Goal: Task Accomplishment & Management: Manage account settings

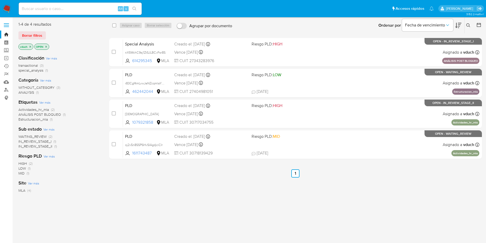
click at [84, 8] on input at bounding box center [80, 8] width 123 height 7
paste input "r83Cgf4mLvwJeNZcqmlaY4EC"
type input "r83Cgf4mLvwJeNZcqmlaY4EC"
click at [137, 6] on button "search-icon" at bounding box center [134, 8] width 11 height 7
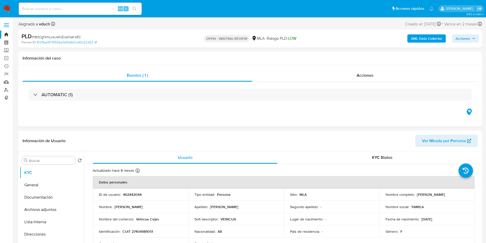
select select "10"
click at [138, 194] on p "462442044" at bounding box center [132, 194] width 19 height 5
copy p "462442044"
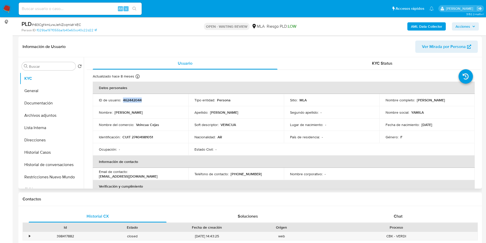
scroll to position [77, 0]
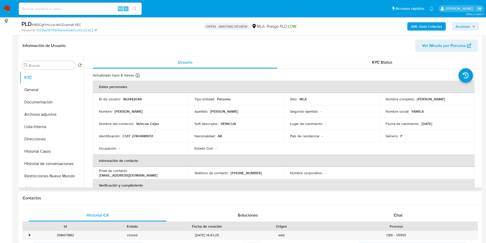
click at [146, 167] on td "Email de contacto : yamilalarrea97@hotmail.com" at bounding box center [141, 173] width 96 height 12
click at [131, 173] on p "yamilalarrea97@hotmail.com" at bounding box center [128, 175] width 59 height 5
drag, startPoint x: 130, startPoint y: 173, endPoint x: 174, endPoint y: 176, distance: 44.4
click at [174, 176] on td "Email de contacto : yamilalarrea97@hotmail.com" at bounding box center [141, 173] width 96 height 12
copy p "[EMAIL_ADDRESS][DOMAIN_NAME]"
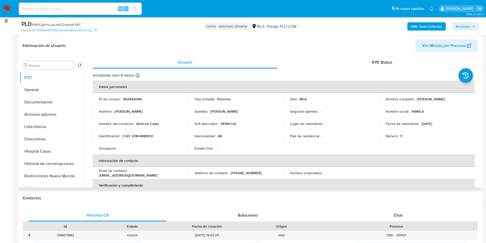
click at [260, 133] on td "Nacionalidad : AR" at bounding box center [236, 136] width 96 height 12
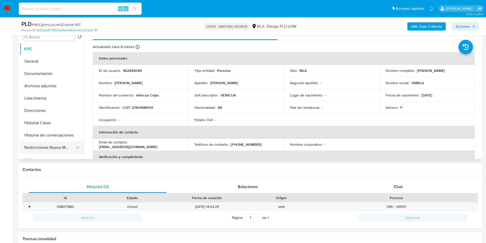
scroll to position [154, 0]
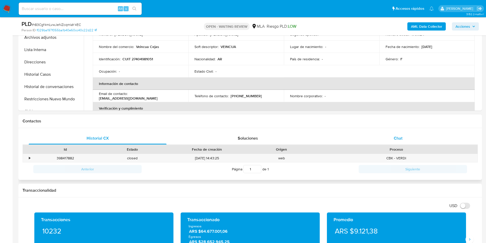
click at [388, 137] on div "Chat" at bounding box center [399, 138] width 138 height 12
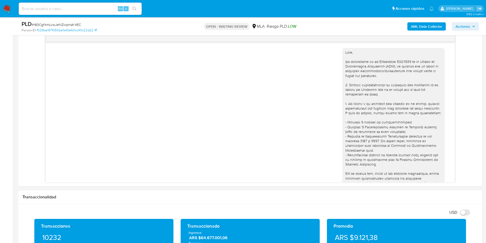
scroll to position [236, 0]
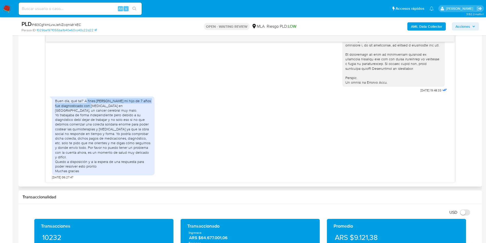
drag, startPoint x: 85, startPoint y: 106, endPoint x: 91, endPoint y: 113, distance: 10.0
click at [93, 112] on div "Buen día, qué tal? A fines [PERSON_NAME] mi hijo de 7 años fue diagnosticado co…" at bounding box center [103, 135] width 96 height 75
click at [91, 114] on div "Buen día, qué tal? A fines [PERSON_NAME] mi hijo de 7 años fue diagnosticado co…" at bounding box center [103, 135] width 96 height 75
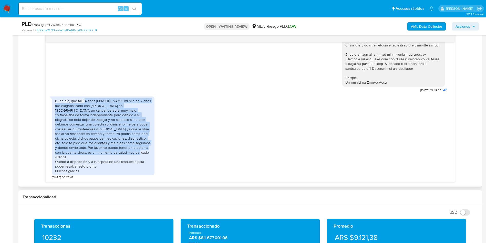
drag, startPoint x: 84, startPoint y: 105, endPoint x: 151, endPoint y: 158, distance: 86.1
click at [151, 158] on div "Buen día, qué tal? A fines [PERSON_NAME] mi hijo de 7 años fue diagnosticado co…" at bounding box center [103, 135] width 96 height 75
copy div "A fines de abril mi hijo de 7 años fue diagnosticado con Glioblastoma en estadi…"
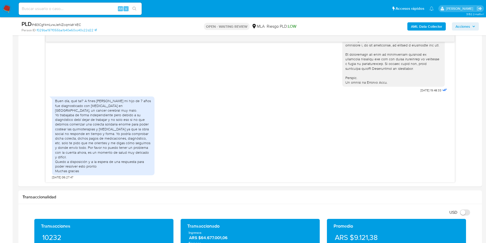
click at [65, 25] on span "# r83Cgf4mLvwJeNZcqmlaY4EC" at bounding box center [56, 24] width 49 height 5
copy span "r83Cgf4mLvwJeNZcqmlaY4EC"
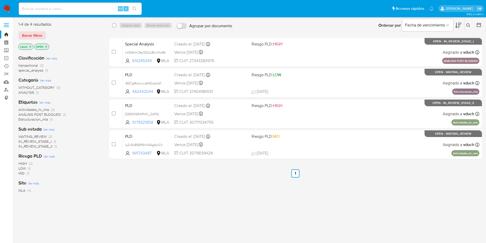
click at [470, 26] on icon at bounding box center [469, 25] width 4 height 4
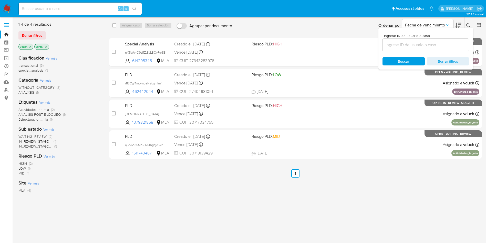
click at [463, 48] on div at bounding box center [426, 45] width 87 height 12
click at [459, 43] on input at bounding box center [426, 45] width 87 height 7
paste input "r83Cgf4mLvwJeNZcqmlaY4EC"
type input "r83Cgf4mLvwJeNZcqmlaY4EC"
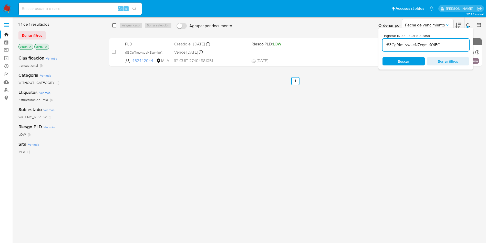
click at [116, 25] on input "checkbox" at bounding box center [114, 25] width 4 height 4
checkbox input "true"
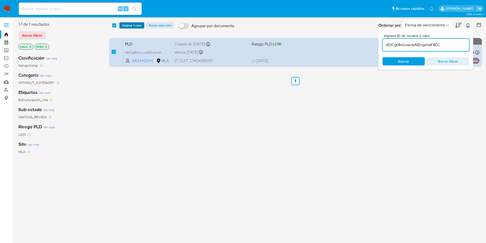
click at [126, 24] on span "Asignar 1 caso" at bounding box center [132, 25] width 20 height 5
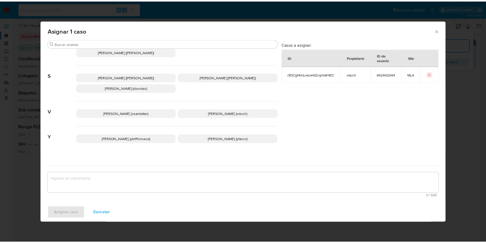
scroll to position [469, 0]
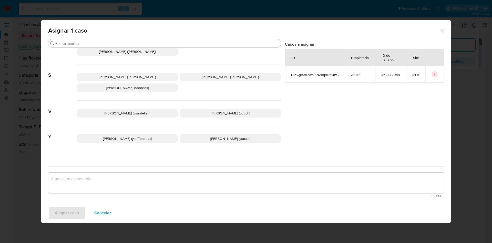
click at [214, 111] on span "Valeria Duch (vduch)" at bounding box center [230, 113] width 39 height 5
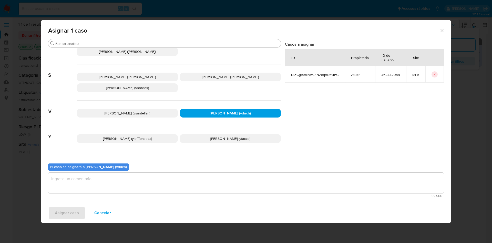
click at [205, 178] on textarea "assign-modal" at bounding box center [246, 183] width 396 height 21
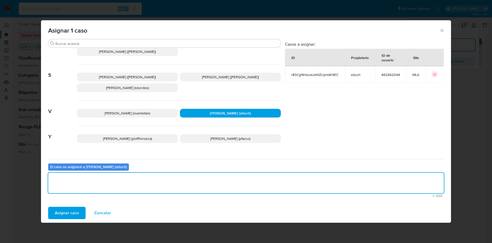
click at [77, 216] on span "Asignar caso" at bounding box center [67, 212] width 24 height 11
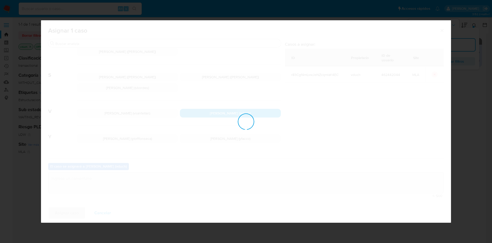
checkbox input "false"
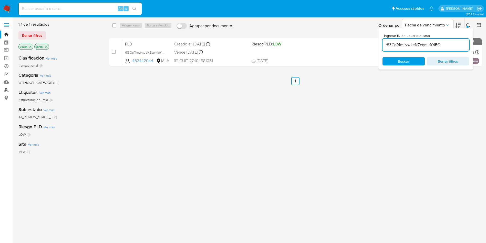
click at [6, 88] on link "Buscador de personas" at bounding box center [30, 90] width 61 height 8
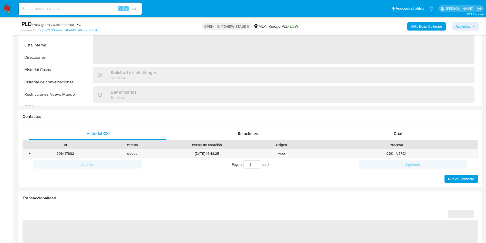
scroll to position [231, 0]
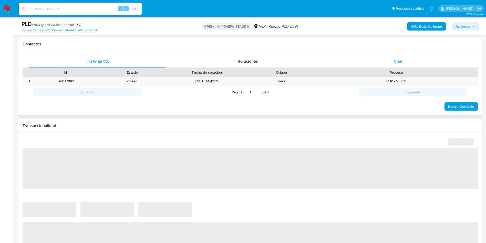
click at [400, 67] on div "Chat" at bounding box center [399, 61] width 138 height 12
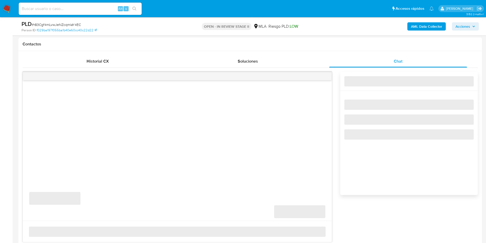
select select "10"
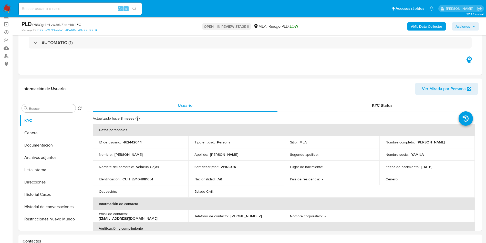
scroll to position [0, 0]
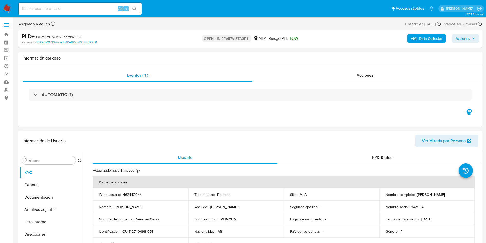
drag, startPoint x: 51, startPoint y: 211, endPoint x: 99, endPoint y: 161, distance: 69.8
click at [50, 211] on button "Archivos adjuntos" at bounding box center [52, 209] width 64 height 12
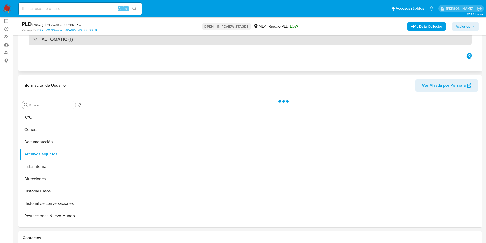
scroll to position [38, 0]
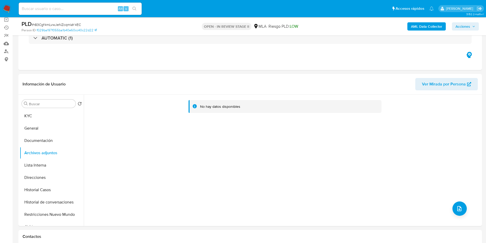
click at [430, 26] on b "AML Data Collector" at bounding box center [426, 26] width 31 height 8
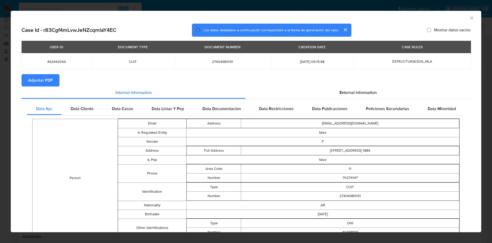
click at [43, 80] on span "Adjuntar PDF" at bounding box center [40, 80] width 25 height 11
click at [470, 20] on icon "Cerrar ventana" at bounding box center [472, 17] width 5 height 5
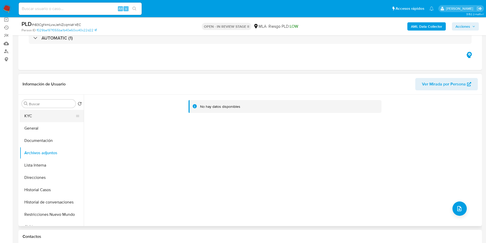
click at [30, 118] on button "KYC" at bounding box center [50, 116] width 60 height 12
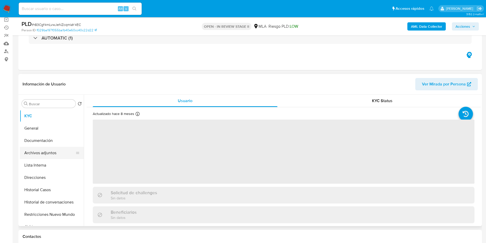
click at [26, 149] on button "Archivos adjuntos" at bounding box center [50, 153] width 60 height 12
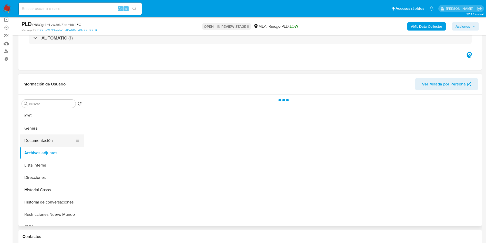
click at [34, 138] on button "Documentación" at bounding box center [50, 140] width 60 height 12
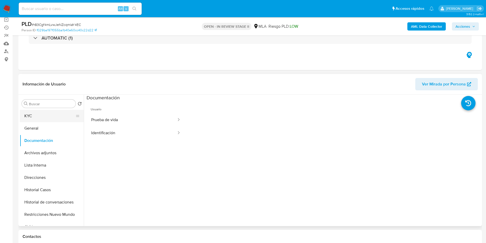
click at [36, 116] on button "KYC" at bounding box center [50, 116] width 60 height 12
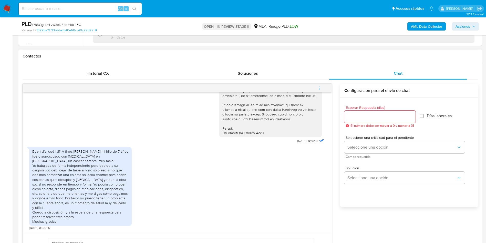
scroll to position [231, 0]
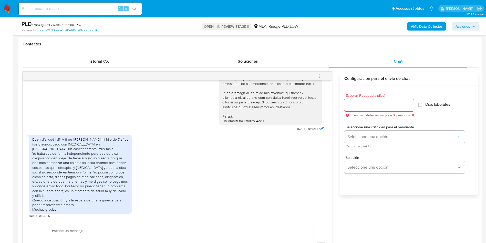
click at [94, 68] on div "17/07/2025 19:48:33 Buen día, qué tal? A fines de abril mi hijo de 7 años fue d…" at bounding box center [251, 170] width 456 height 204
click at [99, 64] on div "Historial CX" at bounding box center [98, 61] width 138 height 12
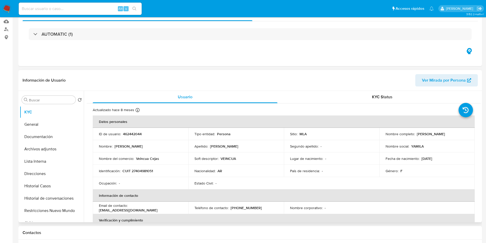
scroll to position [115, 0]
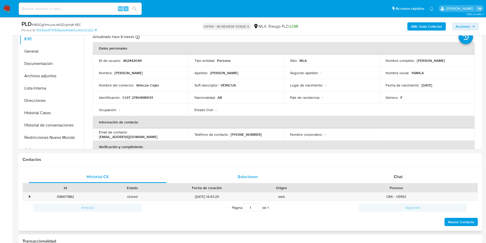
click at [239, 175] on span "Soluciones" at bounding box center [248, 177] width 20 height 6
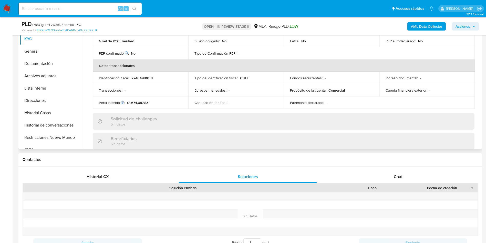
scroll to position [265, 0]
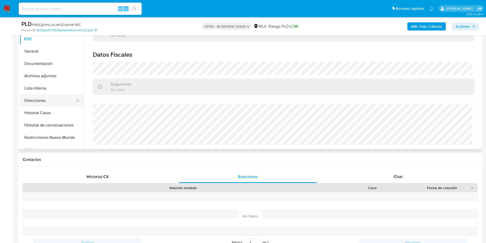
drag, startPoint x: 61, startPoint y: 106, endPoint x: 43, endPoint y: 105, distance: 18.2
click at [61, 106] on button "Direcciones" at bounding box center [50, 100] width 60 height 12
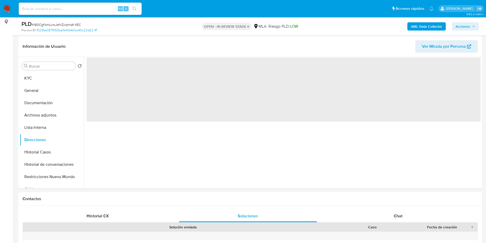
scroll to position [38, 0]
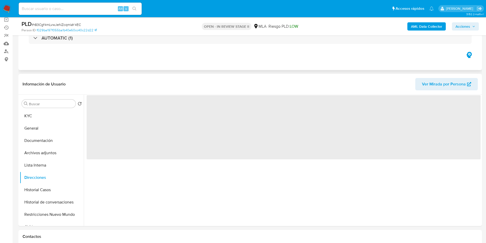
click at [220, 59] on div "Eventos ( 1 ) Acciones AUTOMATIC (1)" at bounding box center [250, 39] width 464 height 62
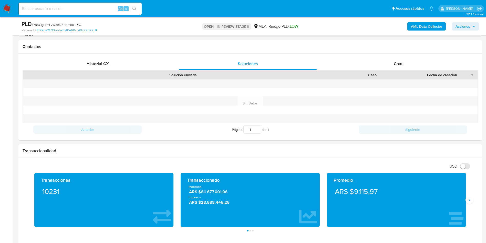
scroll to position [231, 0]
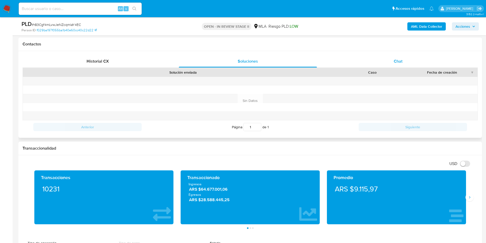
click at [388, 57] on div "Chat" at bounding box center [399, 61] width 138 height 12
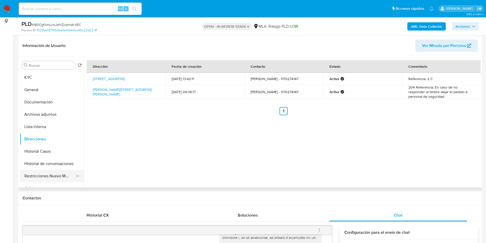
scroll to position [38, 0]
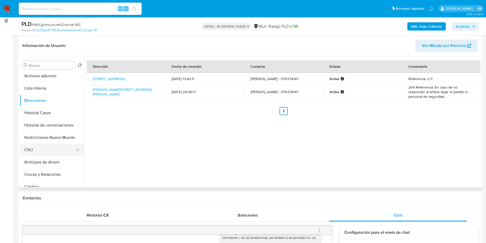
click at [43, 150] on button "CVU" at bounding box center [50, 150] width 60 height 12
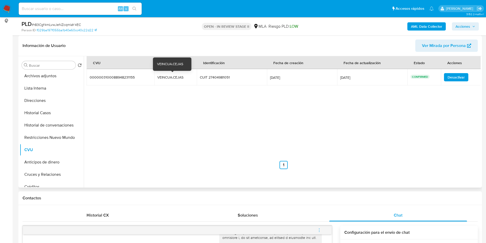
click at [173, 79] on div "VEINCUA.CEJAS" at bounding box center [173, 77] width 33 height 5
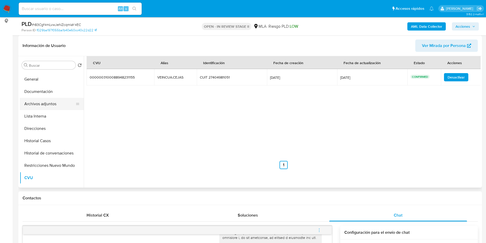
scroll to position [0, 0]
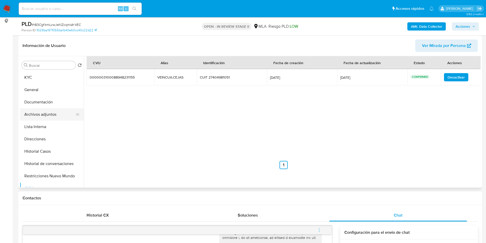
click at [48, 77] on button "KYC" at bounding box center [52, 77] width 64 height 12
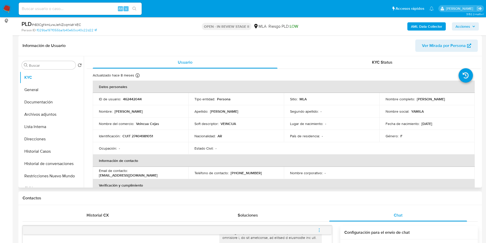
drag, startPoint x: 415, startPoint y: 100, endPoint x: 455, endPoint y: 98, distance: 40.6
click at [455, 98] on div "Nombre completo : Yamila Fernanda Larrea" at bounding box center [427, 99] width 83 height 5
copy div "Yamila Fernanda Larrea"
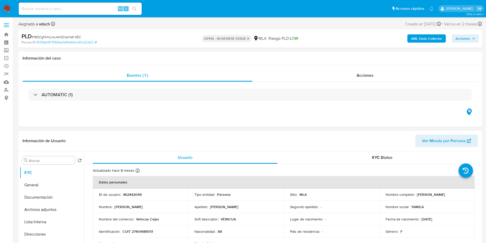
click at [423, 196] on p "Yamila Fernanda Larrea" at bounding box center [431, 194] width 28 height 5
click at [419, 194] on p "Yamila Fernanda Larrea" at bounding box center [431, 194] width 28 height 5
click at [419, 207] on p "YAMILA" at bounding box center [418, 206] width 13 height 5
click at [419, 195] on p "Yamila Fernanda Larrea" at bounding box center [431, 194] width 28 height 5
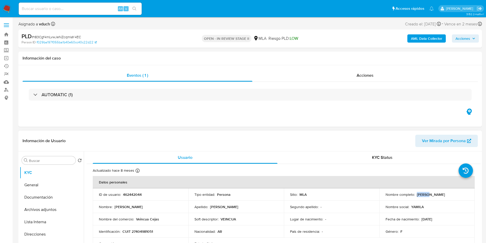
click at [419, 195] on p "Yamila Fernanda Larrea" at bounding box center [431, 194] width 28 height 5
copy p "Yamila"
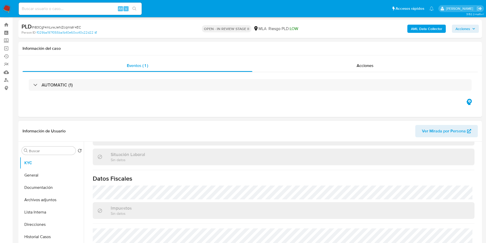
scroll to position [77, 0]
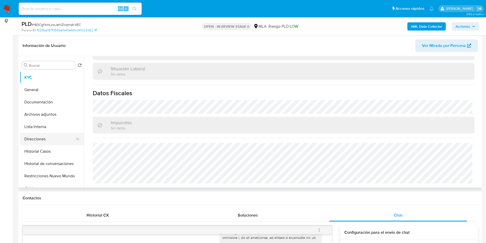
click at [50, 134] on button "Direcciones" at bounding box center [50, 139] width 60 height 12
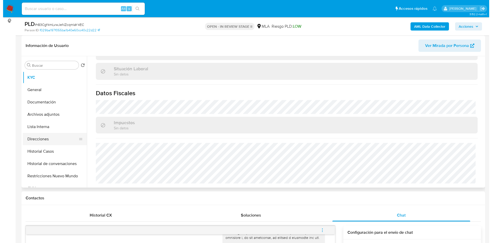
scroll to position [0, 0]
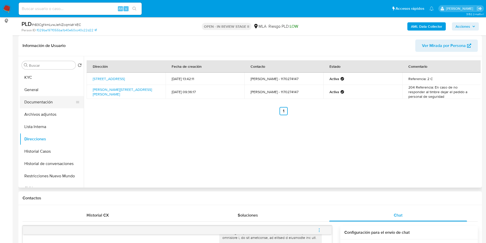
click at [56, 102] on button "Documentación" at bounding box center [50, 102] width 60 height 12
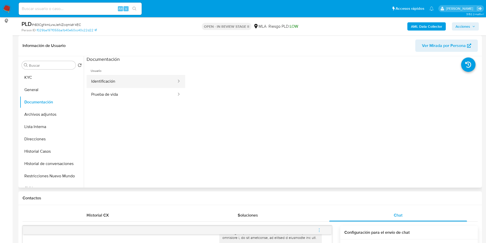
click at [140, 81] on button "Identificación" at bounding box center [132, 81] width 91 height 13
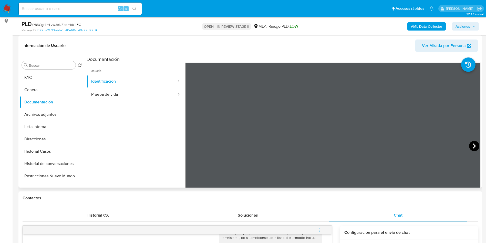
click at [475, 146] on icon at bounding box center [475, 146] width 10 height 10
click at [66, 112] on button "Archivos adjuntos" at bounding box center [50, 114] width 60 height 12
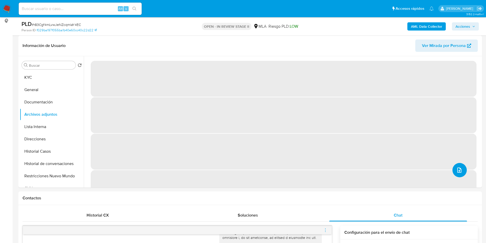
click at [461, 166] on button "upload-file" at bounding box center [460, 170] width 14 height 14
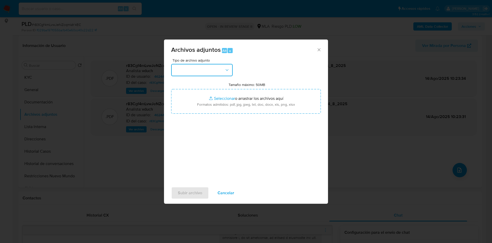
click at [211, 75] on button "button" at bounding box center [202, 70] width 62 height 12
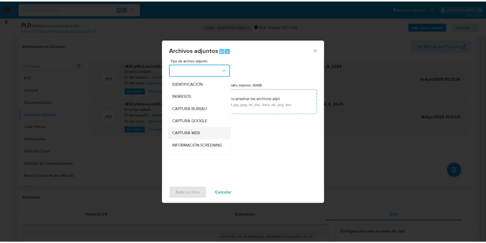
scroll to position [38, 0]
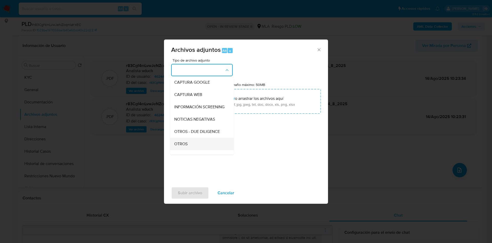
click at [193, 144] on div "OTROS" at bounding box center [200, 144] width 52 height 12
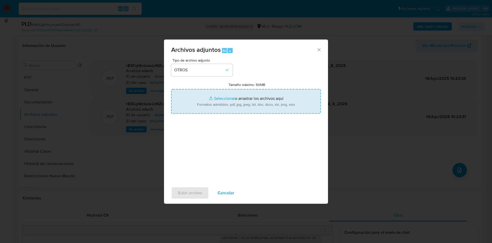
type input "C:\fakepath\Ciari Cristian Alexis - NOSIS_Manager_InformeIndividual_20241227198…"
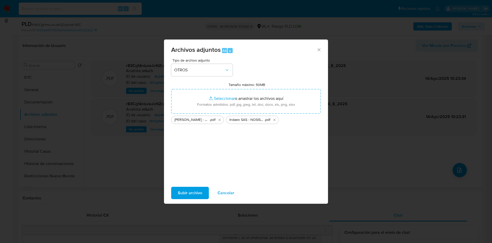
click at [187, 194] on span "Subir archivo" at bounding box center [190, 192] width 24 height 11
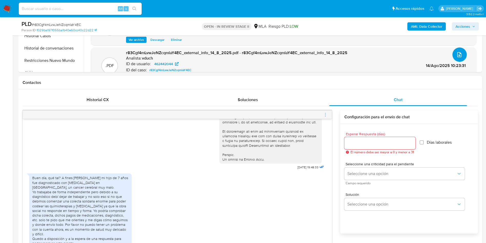
scroll to position [308, 0]
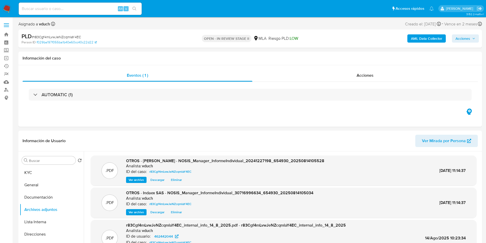
scroll to position [38, 0]
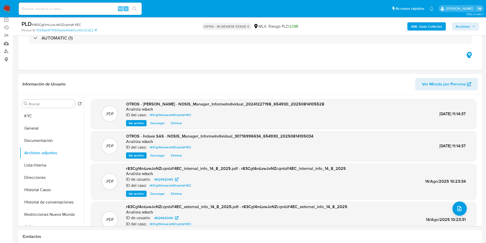
click at [39, 145] on button "Documentación" at bounding box center [50, 140] width 60 height 12
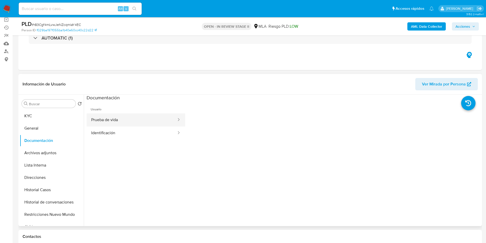
click at [111, 123] on button "Prueba de vida" at bounding box center [132, 119] width 91 height 13
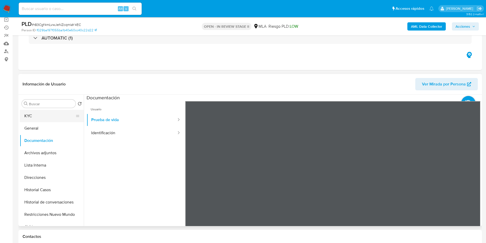
click at [37, 114] on button "KYC" at bounding box center [50, 116] width 60 height 12
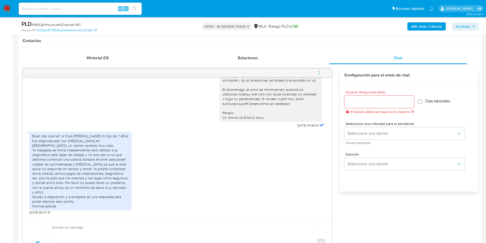
scroll to position [269, 0]
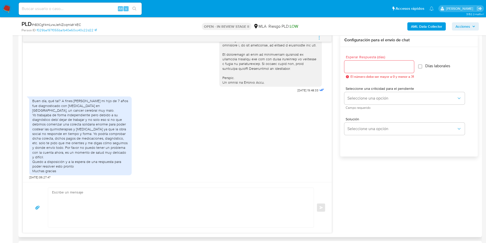
click at [77, 192] on textarea at bounding box center [179, 207] width 255 height 39
paste textarea "Hola Yamila. Buenos días, Muchas gracias por tu respuesta y por la explicación …"
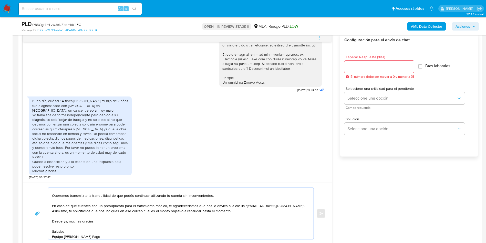
scroll to position [231, 0]
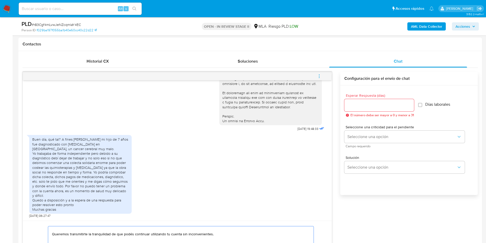
type textarea "Hola Yamila. Buenos días, Muchas gracias por tu respuesta y por la explicación …"
click at [371, 106] on input "Esperar Respuesta (días)" at bounding box center [380, 105] width 70 height 7
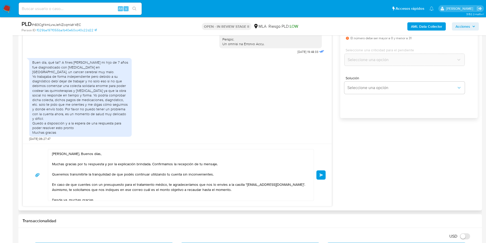
scroll to position [19, 0]
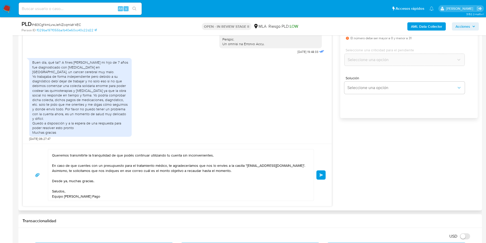
type input "0"
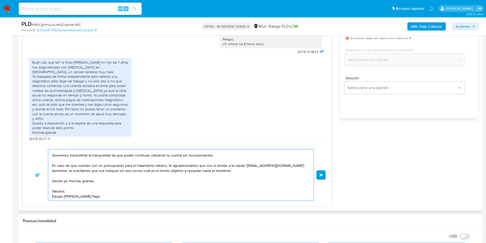
scroll to position [0, 0]
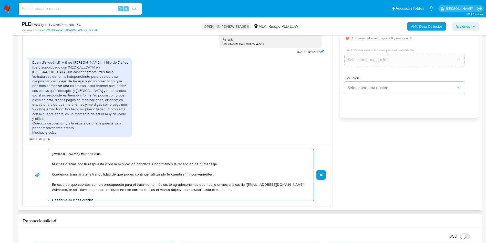
drag, startPoint x: 196, startPoint y: 182, endPoint x: 187, endPoint y: 184, distance: 8.9
click at [188, 184] on textarea "Hola Yamila. Buenos días, Muchas gracias por tu respuesta y por la explicación …" at bounding box center [179, 174] width 255 height 51
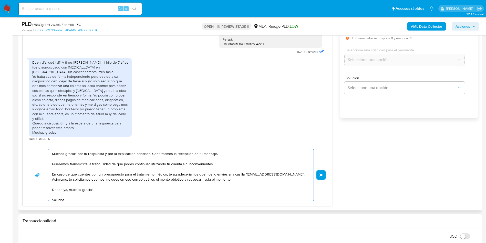
scroll to position [19, 0]
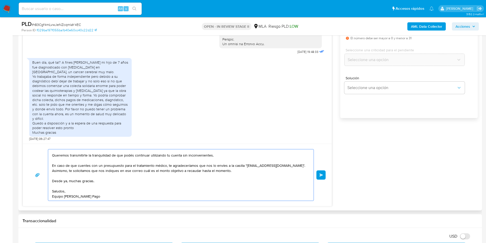
click at [353, 189] on div "17/07/2025 19:48:33 Buen día, qué tal? A fines de abril mi hijo de 7 años fue d…" at bounding box center [251, 100] width 456 height 211
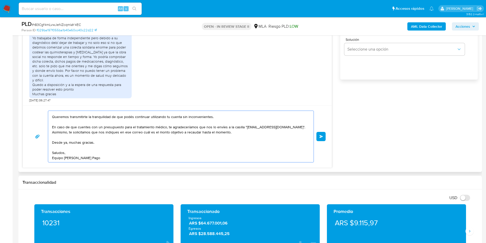
scroll to position [0, 0]
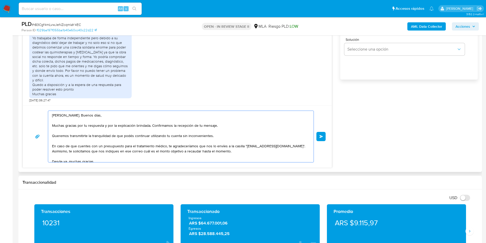
drag, startPoint x: 105, startPoint y: 159, endPoint x: 37, endPoint y: 96, distance: 92.7
click at [37, 96] on div "17/07/2025 19:48:33 Buen día, qué tal? A fines de abril mi hijo de 7 años fue d…" at bounding box center [178, 61] width 310 height 211
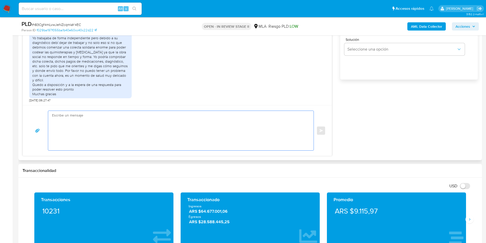
click at [100, 127] on textarea at bounding box center [179, 130] width 255 height 39
paste textarea "Hola Yamila. Buenos días, Muchas gracias por tu respuesta y por la explicación …"
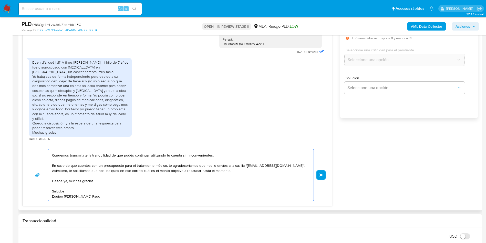
scroll to position [346, 0]
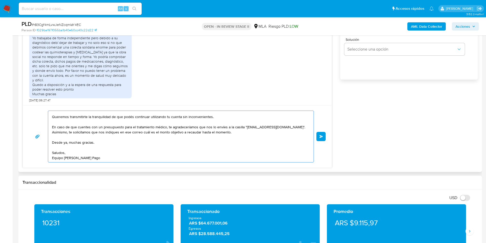
drag, startPoint x: 295, startPoint y: 132, endPoint x: 113, endPoint y: 133, distance: 182.1
click at [113, 133] on textarea "Hola Yamila. Buenos días, Muchas gracias por tu respuesta y por la explicación …" at bounding box center [179, 136] width 255 height 51
type textarea "Hola Yamila. Buenos días, Muchas gracias por tu respuesta y por la explicación …"
click at [118, 165] on div "Hola Yamila. Buenos días, Muchas gracias por tu respuesta y por la explicación …" at bounding box center [177, 136] width 309 height 62
click at [119, 159] on textarea "Hola Yamila. Buenos días, Muchas gracias por tu respuesta y por la explicación …" at bounding box center [179, 136] width 255 height 51
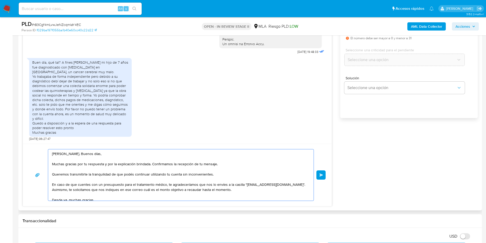
scroll to position [19, 0]
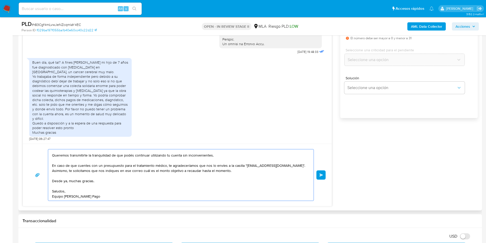
drag, startPoint x: 101, startPoint y: 181, endPoint x: 51, endPoint y: 182, distance: 50.3
click at [51, 182] on div "Hola Yamila. Buenos días, Muchas gracias por tu respuesta y por la explicación …" at bounding box center [179, 174] width 263 height 51
click at [106, 194] on textarea "Hola Yamila. Buenos días, Muchas gracias por tu respuesta y por la explicación …" at bounding box center [179, 174] width 255 height 51
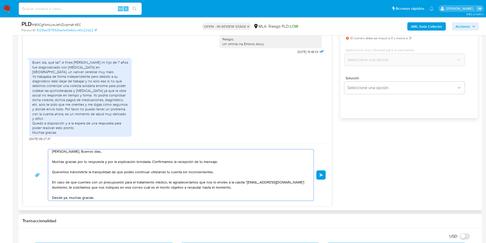
scroll to position [0, 0]
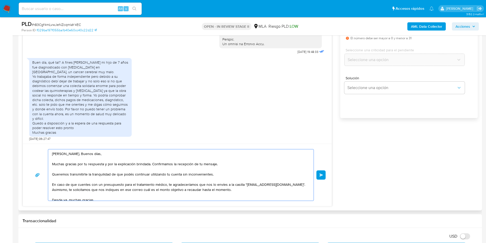
drag, startPoint x: 103, startPoint y: 196, endPoint x: 39, endPoint y: 146, distance: 82.0
click at [39, 146] on div "Hola Yamila. Buenos días, Muchas gracias por tu respuesta y por la explicación …" at bounding box center [177, 175] width 309 height 62
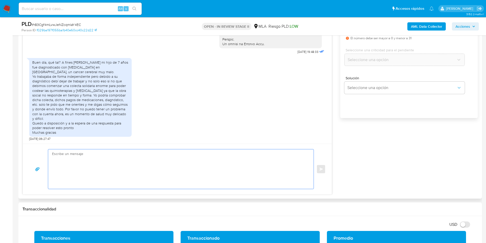
click at [135, 158] on textarea at bounding box center [179, 168] width 255 height 39
paste textarea "Hola Yamila, buenos días: Muchas gracias por tu respuesta y por la explicación …"
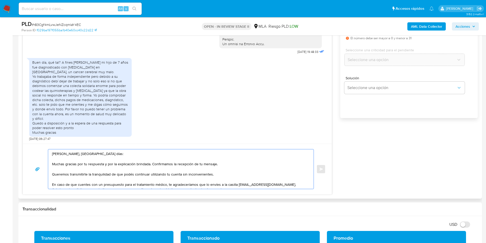
scroll to position [33, 0]
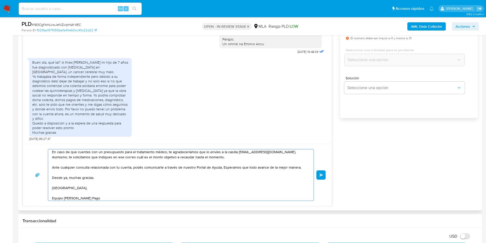
click at [223, 168] on textarea "Hola Yamila, buenos días: Muchas gracias por tu respuesta y por la explicación …" at bounding box center [179, 174] width 255 height 51
drag, startPoint x: 103, startPoint y: 191, endPoint x: 48, endPoint y: 186, distance: 54.8
click at [48, 186] on div "Hola Yamila, buenos días: Muchas gracias por tu respuesta y por la explicación …" at bounding box center [179, 174] width 263 height 51
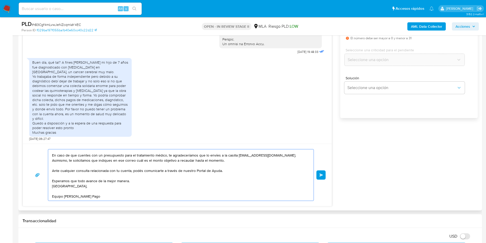
scroll to position [29, 0]
click at [61, 198] on textarea "Hola Yamila, buenos días: Muchas gracias por tu respuesta y por la explicación …" at bounding box center [179, 174] width 255 height 51
click at [147, 197] on textarea "Hola Yamila, buenos días: Muchas gracias por tu respuesta y por la explicación …" at bounding box center [179, 174] width 255 height 51
click at [236, 156] on textarea "Hola Yamila, buenos días: Muchas gracias por tu respuesta y por la explicación …" at bounding box center [179, 174] width 255 height 51
click at [291, 154] on textarea "Hola Yamila, buenos días: Muchas gracias por tu respuesta y por la explicación …" at bounding box center [179, 174] width 255 height 51
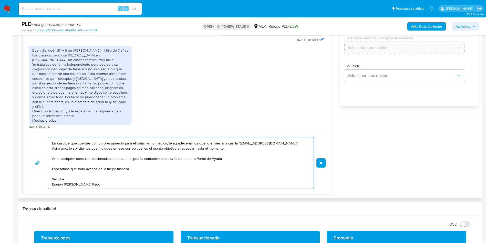
scroll to position [308, 0]
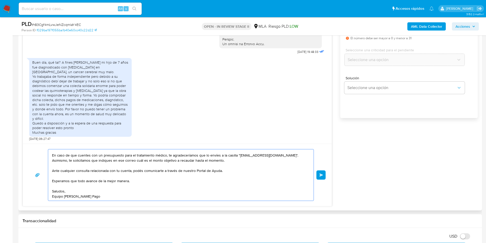
click at [53, 170] on textarea "Hola Yamila, buenos días: Muchas gracias por tu respuesta y por la explicación …" at bounding box center [179, 174] width 255 height 51
click at [98, 194] on textarea "Hola Yamila, buenos días: Muchas gracias por tu respuesta y por la explicación …" at bounding box center [179, 174] width 255 height 51
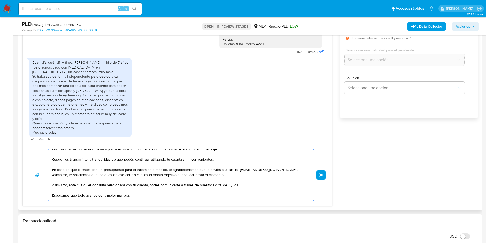
scroll to position [29, 0]
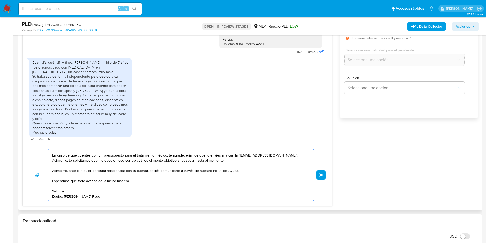
click at [56, 173] on textarea "Hola Yamila, buenos días: Muchas gracias por tu respuesta y por la explicación …" at bounding box center [179, 174] width 255 height 51
click at [156, 192] on textarea "Hola Yamila, buenos días: Muchas gracias por tu respuesta y por la explicación …" at bounding box center [179, 174] width 255 height 51
click at [192, 195] on textarea "Hola Yamila, buenos días: Muchas gracias por tu respuesta y por la explicación …" at bounding box center [179, 174] width 255 height 51
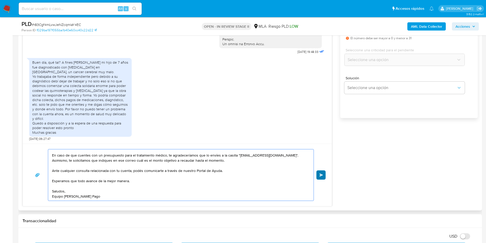
type textarea "Hola Yamila, buenos días: Muchas gracias por tu respuesta y por la explicación …"
click at [321, 176] on span "Enviar" at bounding box center [322, 174] width 4 height 3
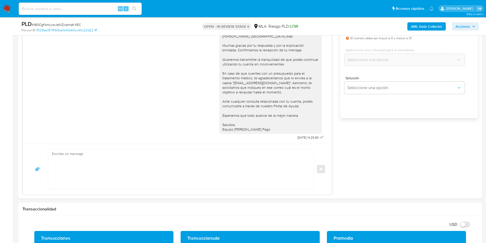
click at [61, 22] on span "# r83Cgf4mLvwJeNZcqmlaY4EC" at bounding box center [56, 24] width 49 height 5
copy span "r83Cgf4mLvwJeNZcqmlaY4EC"
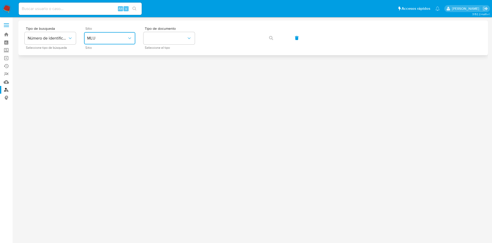
click at [99, 40] on span "MLU" at bounding box center [107, 38] width 40 height 5
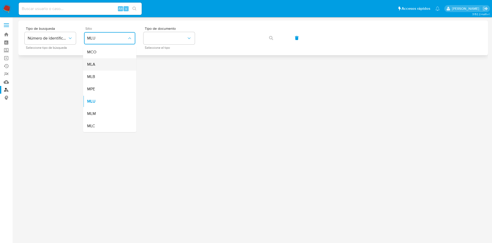
click at [102, 66] on div "MLA" at bounding box center [108, 64] width 42 height 12
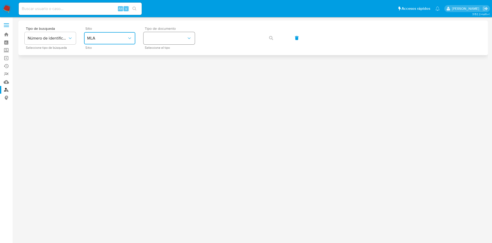
click at [167, 43] on button "identificationType" at bounding box center [169, 38] width 51 height 12
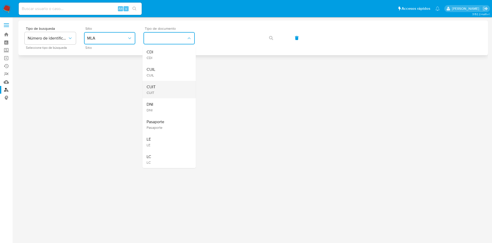
click at [161, 88] on div "CUIT CUIT" at bounding box center [168, 89] width 42 height 17
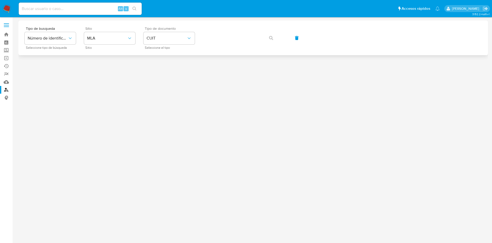
click at [226, 49] on div "Tipo de busqueda Número de identificación Seleccione tipo de búsqueda Sitio MLA…" at bounding box center [254, 38] width 458 height 22
click at [272, 39] on icon "button" at bounding box center [271, 38] width 4 height 4
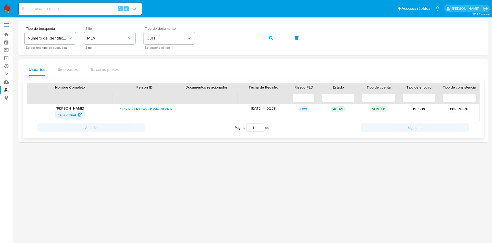
click at [70, 112] on span "172420860" at bounding box center [67, 115] width 18 height 8
click at [273, 37] on icon "button" at bounding box center [271, 38] width 4 height 4
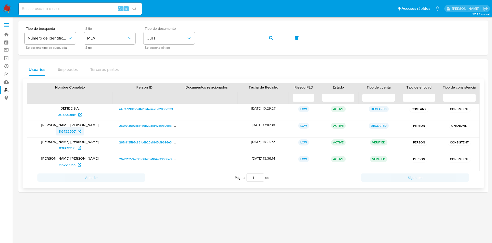
click at [68, 132] on span "119432507" at bounding box center [67, 131] width 17 height 8
click at [268, 39] on button "button" at bounding box center [271, 38] width 17 height 12
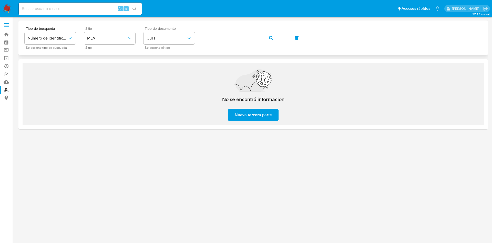
click at [269, 42] on button "button" at bounding box center [271, 38] width 17 height 12
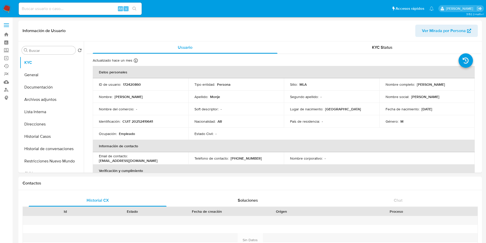
select select "10"
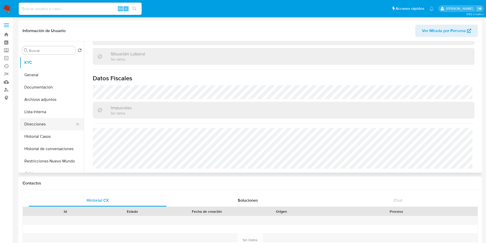
click at [41, 121] on button "Direcciones" at bounding box center [50, 124] width 60 height 12
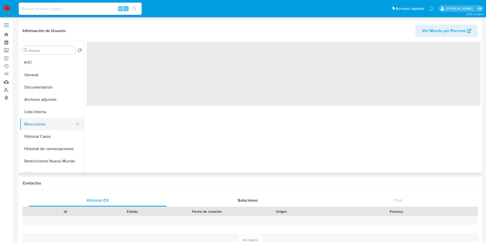
scroll to position [0, 0]
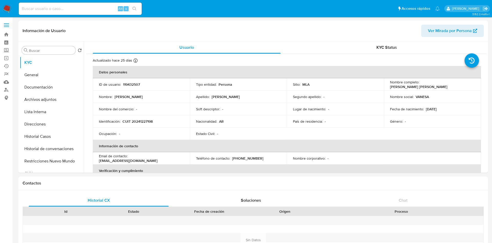
select select "10"
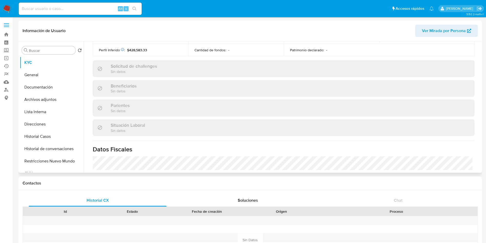
scroll to position [288, 0]
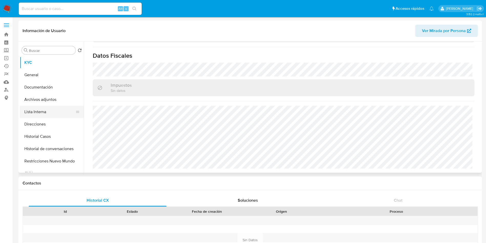
click at [46, 115] on button "Lista Interna" at bounding box center [50, 112] width 60 height 12
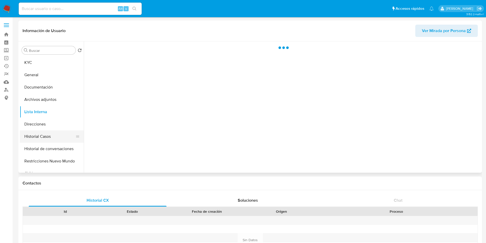
scroll to position [0, 0]
click at [38, 133] on button "Historial Casos" at bounding box center [50, 136] width 60 height 12
click at [41, 128] on button "Direcciones" at bounding box center [50, 124] width 60 height 12
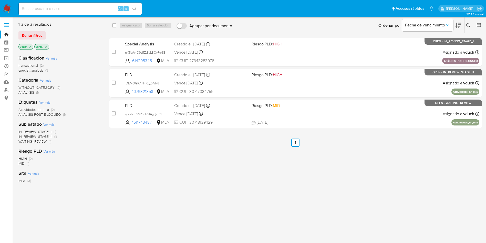
click at [468, 21] on div "Ingrese ID de usuario o caso Buscar Borrar filtros" at bounding box center [469, 25] width 9 height 16
click at [471, 24] on icon at bounding box center [469, 25] width 4 height 4
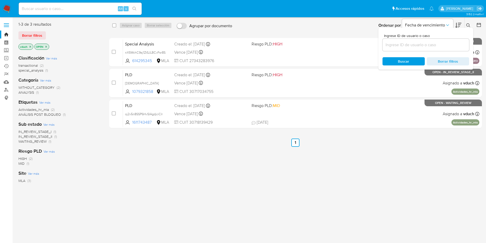
click at [445, 44] on input at bounding box center [426, 45] width 87 height 7
type input "r83Cgf4mLvwJeNZcqmlaY4EC"
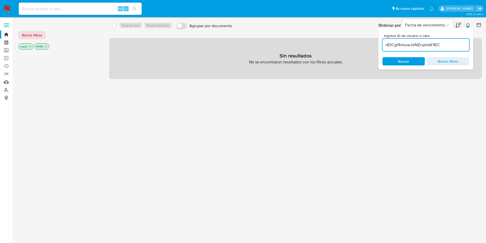
click at [30, 49] on div "vduch" at bounding box center [25, 46] width 15 height 6
click at [29, 49] on div "vduch" at bounding box center [25, 46] width 15 height 6
click at [29, 47] on icon "close-filter" at bounding box center [30, 46] width 3 height 3
click at [31, 47] on icon "close-filter" at bounding box center [30, 46] width 3 height 3
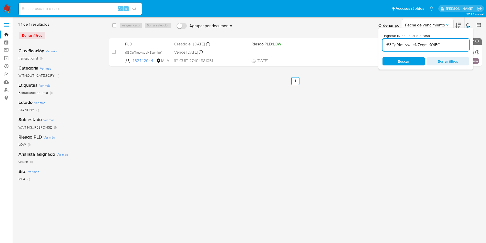
click at [114, 28] on div "select-all-cases-checkbox" at bounding box center [114, 25] width 4 height 5
click at [112, 26] on input "checkbox" at bounding box center [114, 25] width 4 height 4
checkbox input "true"
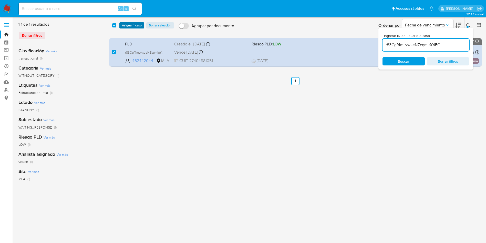
click at [122, 25] on button "Asignar 1 caso" at bounding box center [132, 25] width 25 height 6
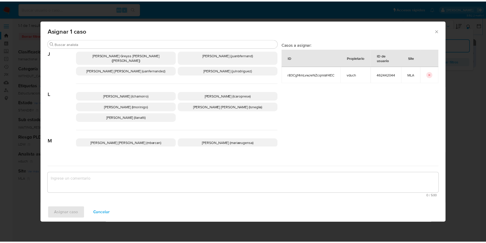
scroll to position [469, 0]
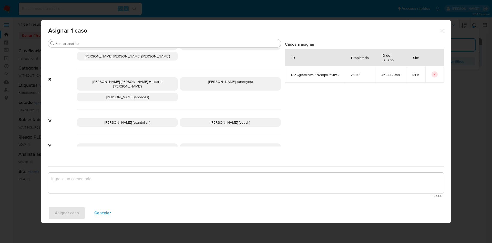
click at [229, 120] on span "[PERSON_NAME] (vduch)" at bounding box center [230, 122] width 39 height 5
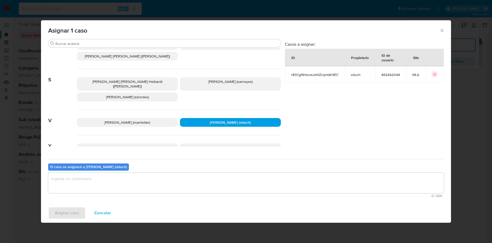
click at [240, 186] on textarea "assign-modal" at bounding box center [246, 183] width 396 height 21
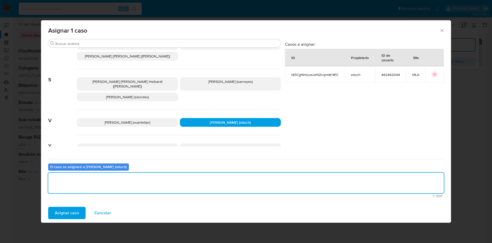
click at [76, 209] on span "Asignar caso" at bounding box center [67, 212] width 24 height 11
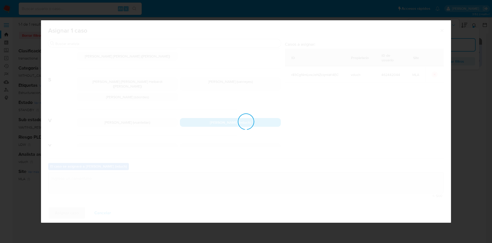
checkbox input "false"
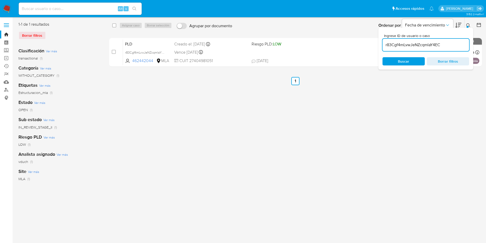
click at [78, 13] on div "Alt s" at bounding box center [80, 9] width 123 height 12
click at [87, 5] on input at bounding box center [80, 8] width 123 height 7
paste input "1295208569"
type input "1295208569"
click at [134, 7] on icon "search-icon" at bounding box center [135, 9] width 4 height 4
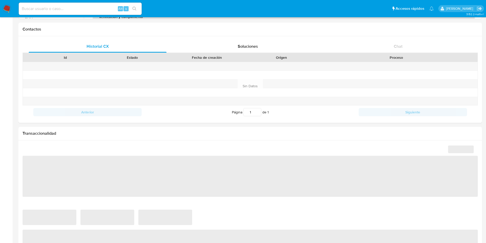
select select "10"
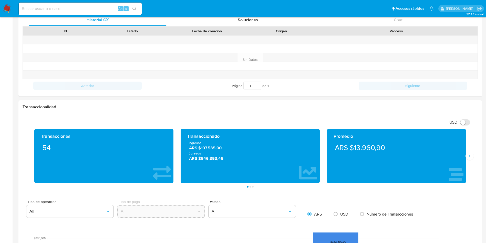
scroll to position [192, 0]
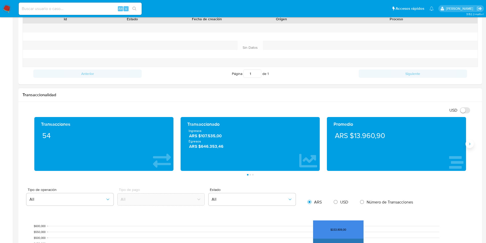
click at [473, 143] on button "Siguiente" at bounding box center [470, 144] width 8 height 8
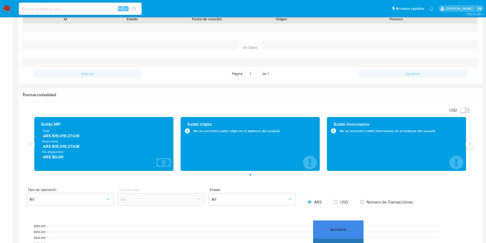
click at [472, 143] on button "Siguiente" at bounding box center [470, 144] width 8 height 8
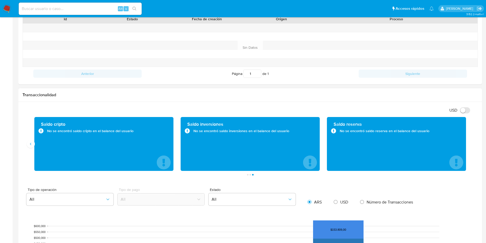
click at [35, 144] on div "Saldo cripto No se encontró saldo cripto en el balance del usuario" at bounding box center [103, 144] width 139 height 54
click at [33, 145] on icon "Anterior" at bounding box center [31, 144] width 4 height 4
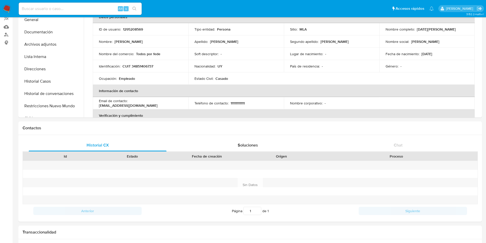
scroll to position [0, 0]
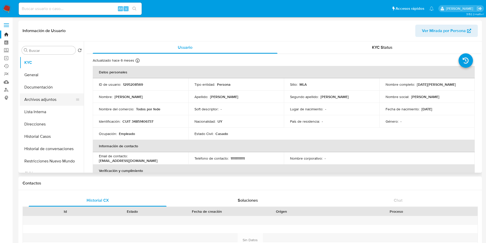
click at [48, 97] on button "Archivos adjuntos" at bounding box center [50, 99] width 60 height 12
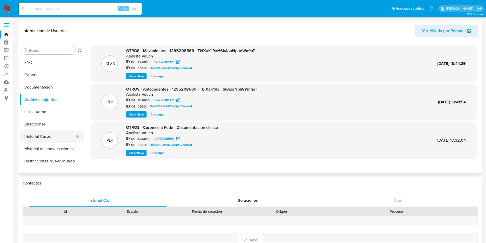
click at [46, 131] on button "Historial Casos" at bounding box center [50, 136] width 60 height 12
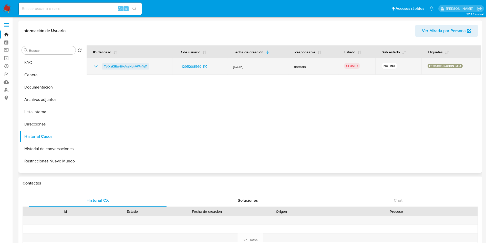
click at [120, 66] on span "TbiXaK1RaH6kAsaNphVWmYaT" at bounding box center [125, 66] width 43 height 6
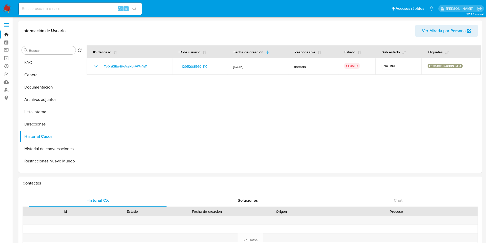
click at [98, 7] on input at bounding box center [80, 8] width 123 height 7
paste input "221208790"
type input "221208790"
click at [134, 9] on icon "search-icon" at bounding box center [135, 9] width 4 height 4
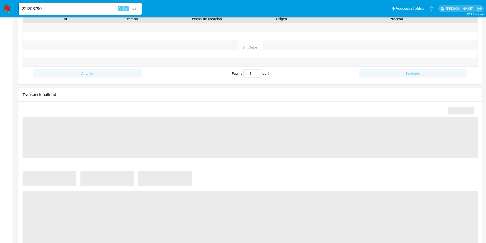
scroll to position [192, 0]
select select "10"
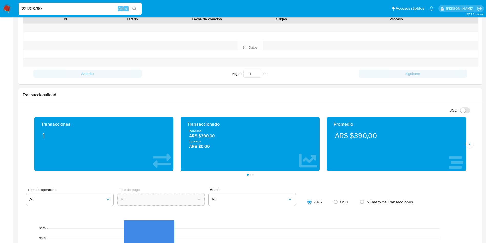
click at [86, 9] on input "221208790" at bounding box center [80, 8] width 123 height 7
drag, startPoint x: 86, startPoint y: 9, endPoint x: 94, endPoint y: 9, distance: 8.0
click at [86, 9] on input "221208790" at bounding box center [80, 8] width 123 height 7
paste input "441386548"
type input "441386548"
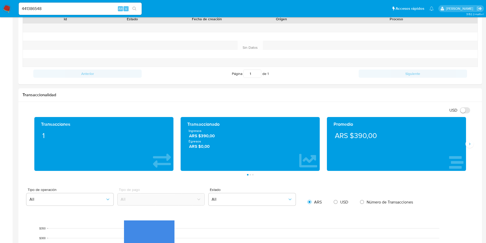
click at [146, 3] on ul "Pausado Ver notificaciones 441386548 Alt s Accesos rápidos Presiona las siguien…" at bounding box center [226, 8] width 421 height 13
click at [135, 9] on icon "search-icon" at bounding box center [135, 9] width 4 height 4
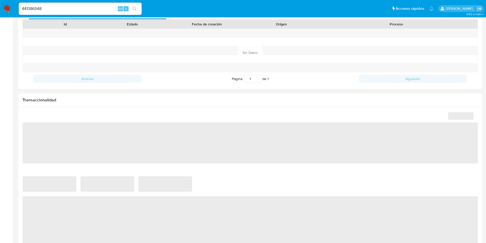
scroll to position [192, 0]
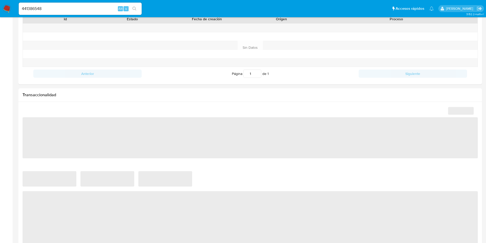
select select "10"
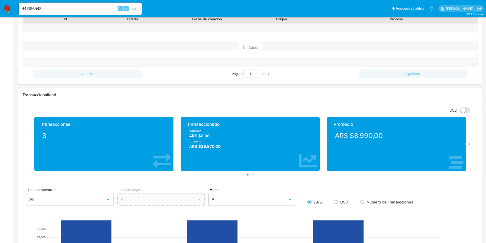
click at [66, 7] on input "441386548" at bounding box center [80, 8] width 123 height 7
paste input "79176882"
type input "79176882"
click at [139, 12] on button "search-icon" at bounding box center [134, 8] width 11 height 7
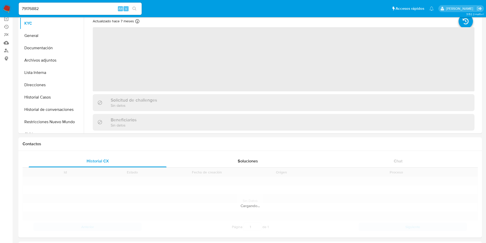
scroll to position [192, 0]
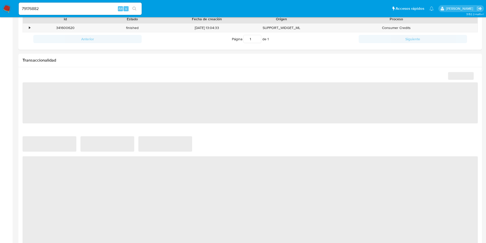
select select "10"
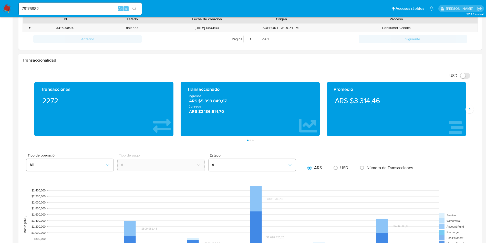
scroll to position [231, 0]
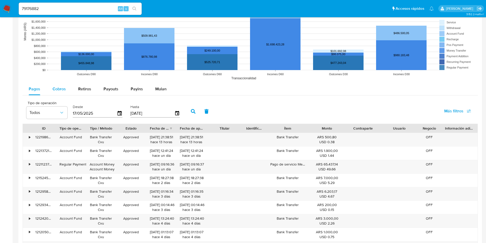
click at [54, 89] on span "Cobros" at bounding box center [59, 89] width 13 height 6
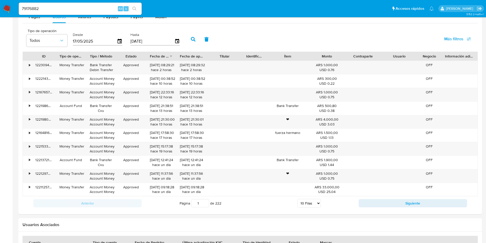
scroll to position [500, 0]
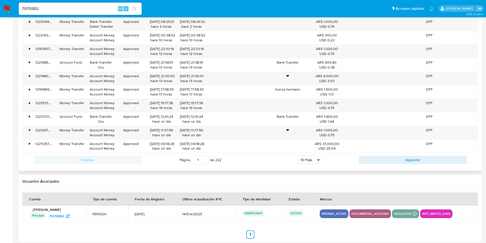
click at [310, 166] on div "Anterior Página 1 de 222 5 Filas 10 Filas 20 Filas 25 Filas 50 Filas 100 Filas …" at bounding box center [251, 160] width 456 height 14
click at [309, 159] on select "5 Filas 10 Filas 20 Filas 25 Filas 50 Filas 100 Filas" at bounding box center [309, 159] width 23 height 9
select select "100"
click at [298, 155] on select "5 Filas 10 Filas 20 Filas 25 Filas 50 Filas 100 Filas" at bounding box center [309, 159] width 23 height 9
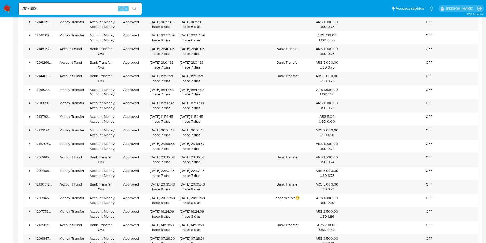
scroll to position [1269, 0]
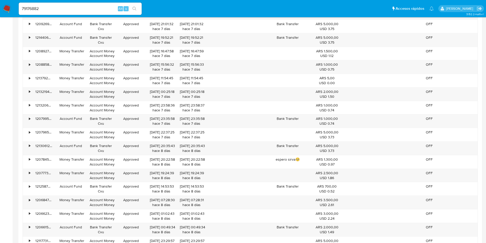
click at [76, 7] on input "79176882" at bounding box center [80, 8] width 123 height 7
paste input "18753886"
type input "187538862"
click at [130, 6] on button "search-icon" at bounding box center [134, 8] width 11 height 7
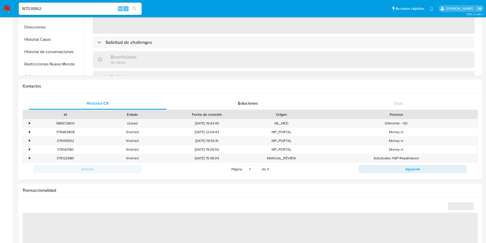
scroll to position [308, 0]
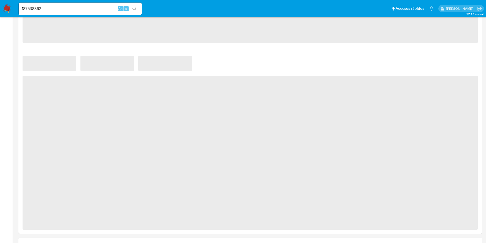
select select "10"
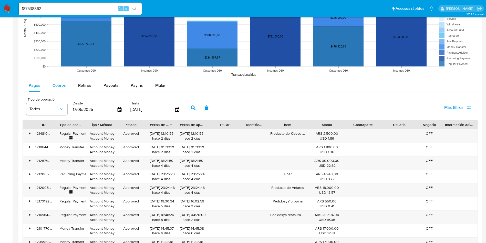
click at [60, 86] on span "Cobros" at bounding box center [59, 85] width 13 height 6
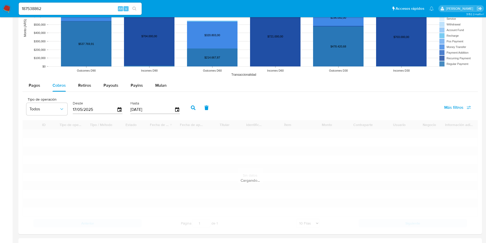
scroll to position [462, 0]
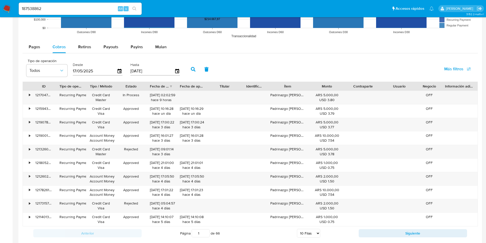
drag, startPoint x: 303, startPoint y: 236, endPoint x: 302, endPoint y: 234, distance: 2.6
click at [302, 236] on select "5 Filas 10 Filas 20 Filas 25 Filas 50 Filas 100 Filas" at bounding box center [308, 233] width 23 height 9
select select "100"
click at [297, 229] on select "5 Filas 10 Filas 20 Filas 25 Filas 50 Filas 100 Filas" at bounding box center [308, 233] width 23 height 9
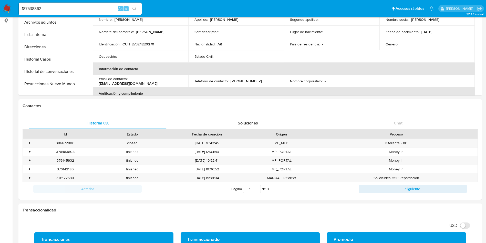
scroll to position [38, 0]
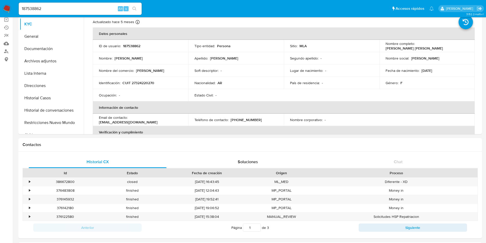
click at [45, 99] on button "Historial Casos" at bounding box center [52, 98] width 64 height 12
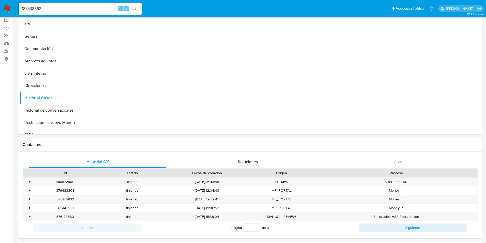
scroll to position [0, 0]
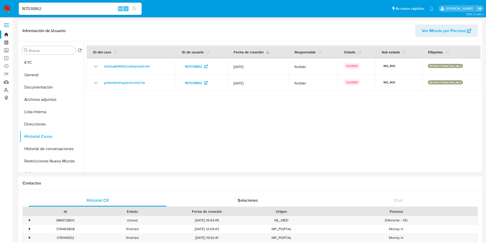
click at [64, 16] on nav "Pausado Ver notificaciones 187538862 Alt s Accesos rápidos Presiona las siguien…" at bounding box center [243, 8] width 486 height 17
click at [67, 11] on input "187538862" at bounding box center [80, 8] width 123 height 7
paste input "233311609"
type input "233311609"
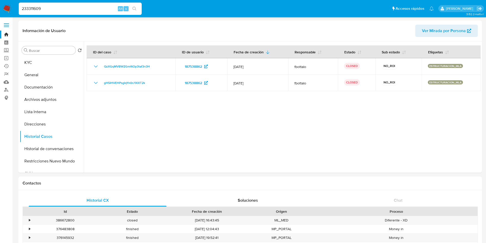
click at [137, 6] on button "search-icon" at bounding box center [134, 8] width 11 height 7
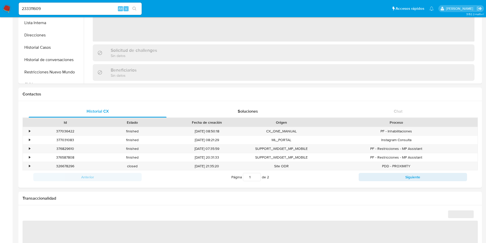
scroll to position [231, 0]
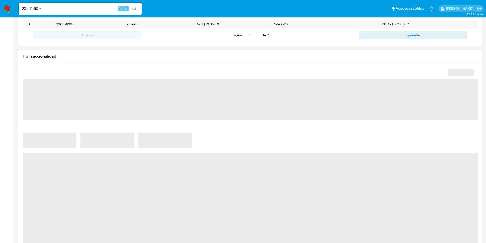
select select "10"
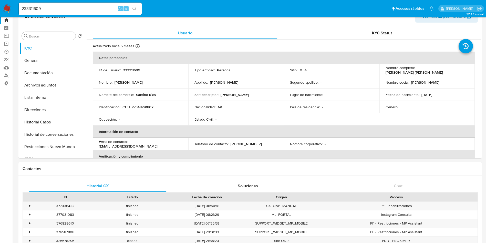
scroll to position [0, 0]
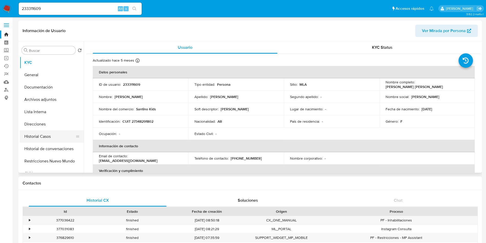
click at [51, 138] on button "Historial Casos" at bounding box center [50, 136] width 60 height 12
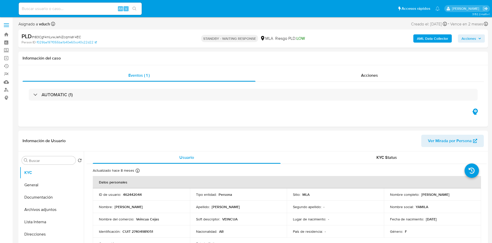
select select "10"
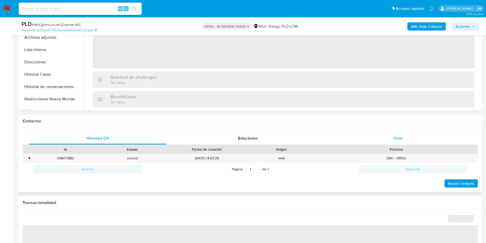
click at [395, 143] on div "Chat" at bounding box center [399, 138] width 138 height 12
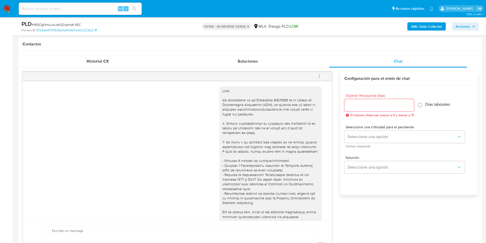
scroll to position [349, 0]
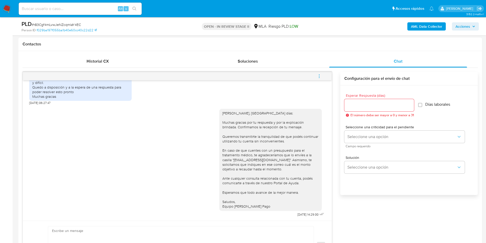
select select "10"
click at [321, 78] on icon "menu-action" at bounding box center [319, 76] width 5 height 5
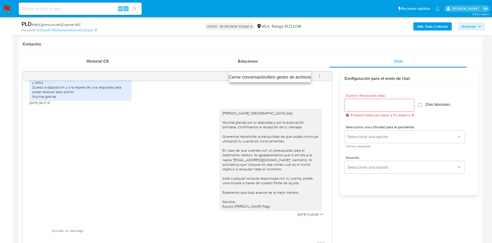
click at [246, 74] on li "Cerrar conversación" at bounding box center [248, 77] width 38 height 6
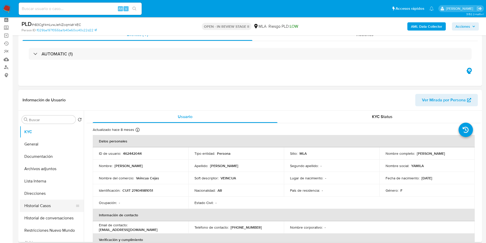
scroll to position [38, 0]
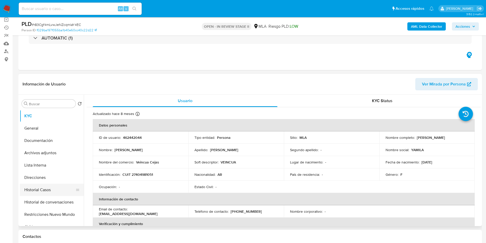
click at [42, 191] on button "Historial Casos" at bounding box center [50, 190] width 60 height 12
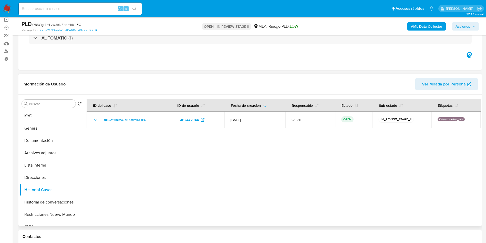
click at [258, 193] on div at bounding box center [282, 160] width 397 height 131
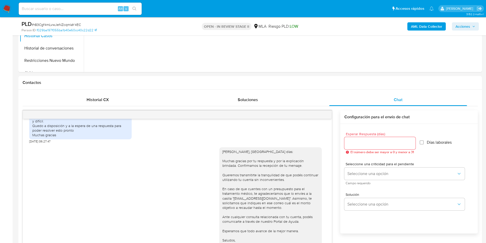
scroll to position [231, 0]
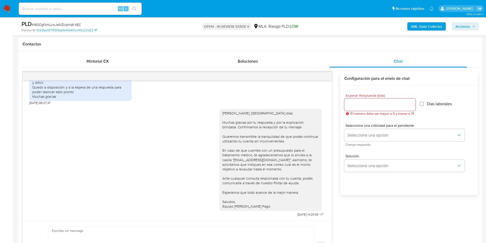
click at [361, 222] on div "[DATE] 19:48:33 Buen día, qué tal? A fines [PERSON_NAME] mi hijo de 7 años fue …" at bounding box center [251, 172] width 456 height 200
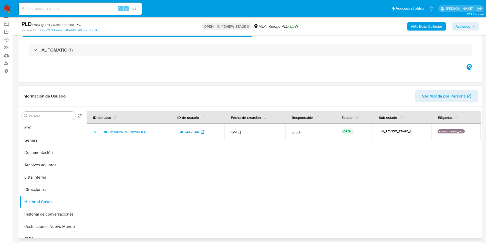
scroll to position [38, 0]
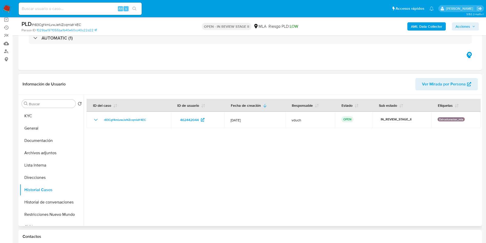
drag, startPoint x: 221, startPoint y: 179, endPoint x: 122, endPoint y: 147, distance: 104.0
click at [220, 178] on div at bounding box center [282, 160] width 397 height 131
click at [45, 119] on button "KYC" at bounding box center [50, 116] width 60 height 12
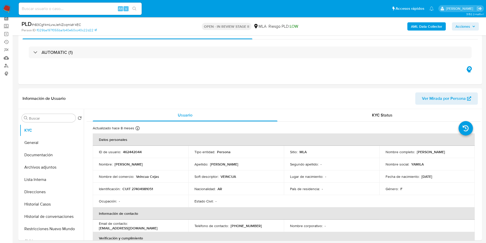
scroll to position [0, 0]
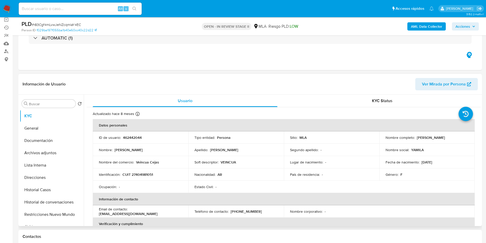
click at [248, 188] on div "Estado Civil : -" at bounding box center [236, 186] width 83 height 5
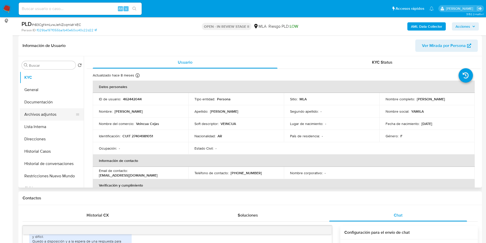
click at [43, 120] on button "Archivos adjuntos" at bounding box center [50, 114] width 60 height 12
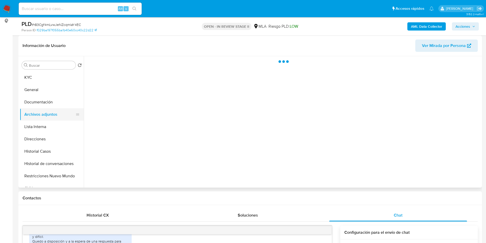
click at [49, 110] on button "Archivos adjuntos" at bounding box center [50, 114] width 60 height 12
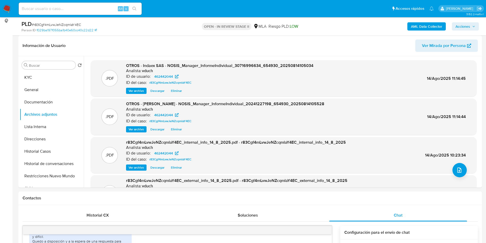
scroll to position [38, 0]
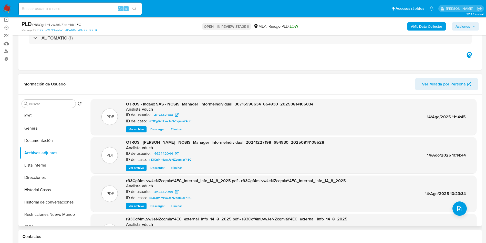
click at [239, 95] on div ".PDF OTROS - Indaex SAS - NOSIS_Manager_InformeIndividual_30716996634_654930_20…" at bounding box center [282, 160] width 397 height 131
click at [33, 115] on button "KYC" at bounding box center [50, 116] width 60 height 12
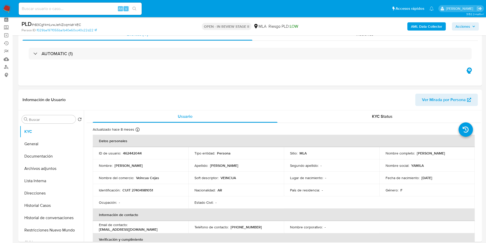
scroll to position [0, 0]
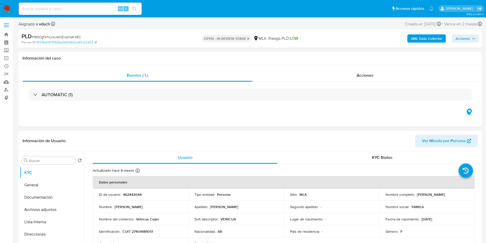
click at [268, 201] on td "Apellido : [PERSON_NAME]" at bounding box center [236, 207] width 96 height 12
drag, startPoint x: 274, startPoint y: 12, endPoint x: 222, endPoint y: 41, distance: 58.7
click at [222, 41] on p "OPEN - IN REVIEW STAGE II" at bounding box center [226, 38] width 49 height 7
click at [28, 181] on button "General" at bounding box center [50, 185] width 60 height 12
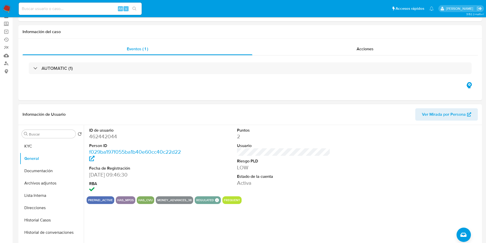
scroll to position [38, 0]
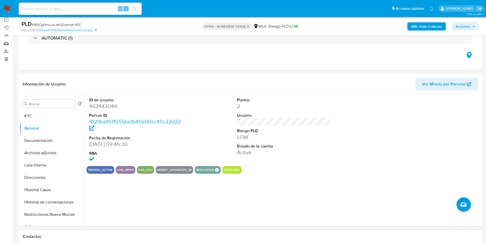
click at [351, 242] on div "Contactos" at bounding box center [250, 237] width 464 height 14
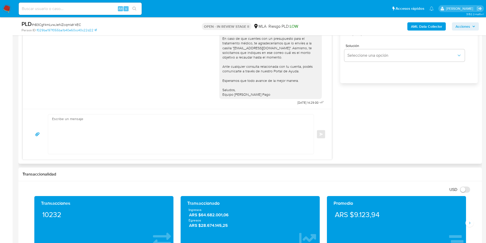
scroll to position [423, 0]
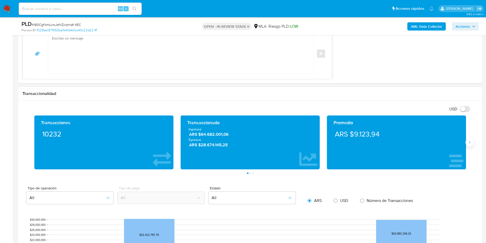
click at [472, 143] on button "Siguiente" at bounding box center [470, 142] width 8 height 8
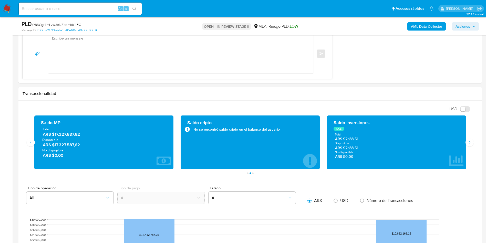
click at [0, 177] on aside "Bandeja Tablero Screening Búsqueda en Listas Watchlist Herramientas Operaciones…" at bounding box center [6, 166] width 13 height 1178
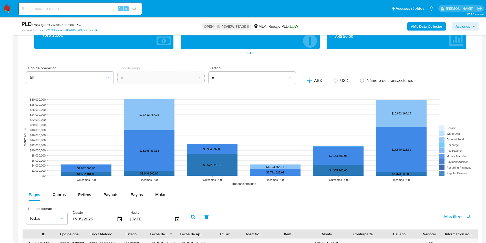
scroll to position [654, 0]
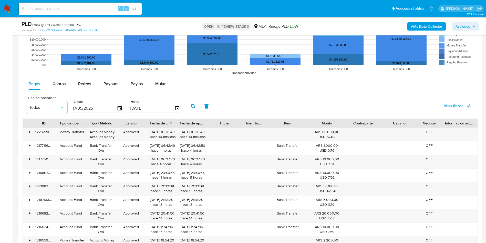
drag, startPoint x: 120, startPoint y: 85, endPoint x: 115, endPoint y: 91, distance: 7.8
click at [120, 84] on button "Payouts" at bounding box center [110, 84] width 27 height 12
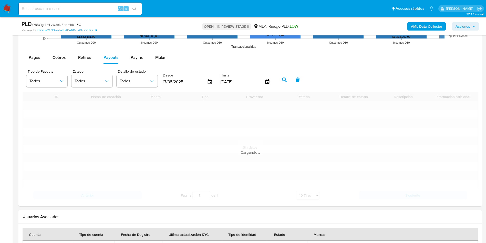
scroll to position [692, 0]
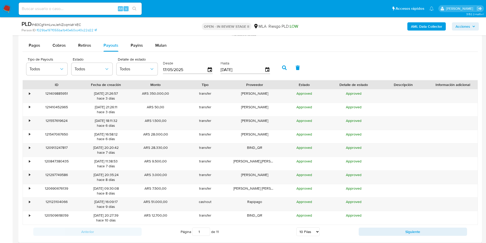
click at [313, 230] on select "5 Filas 10 Filas 20 Filas 25 Filas 50 Filas 100 Filas" at bounding box center [308, 231] width 23 height 9
select select "100"
click at [297, 227] on select "5 Filas 10 Filas 20 Filas 25 Filas 50 Filas 100 Filas" at bounding box center [308, 231] width 23 height 9
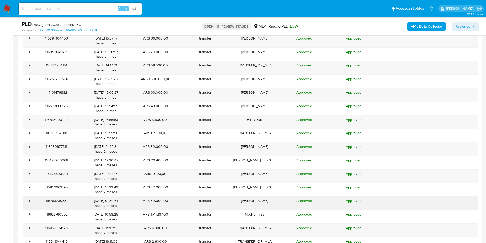
scroll to position [1423, 0]
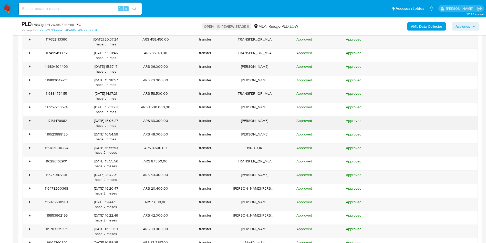
drag, startPoint x: 292, startPoint y: 126, endPoint x: 109, endPoint y: 123, distance: 183.1
click at [111, 123] on div "• 117131476982 [DATE] 15:06:27 [DATE] ARS 33.000,00 transfer [PERSON_NAME] Appr…" at bounding box center [250, 122] width 455 height 13
click at [233, 129] on div "[PERSON_NAME]" at bounding box center [254, 122] width 49 height 13
drag, startPoint x: 287, startPoint y: 132, endPoint x: 188, endPoint y: 124, distance: 98.5
click at [222, 128] on div "• 121409885951 [DATE] 21:26:57 [DATE] ARS 350.000,00 transfer [PERSON_NAME] App…" at bounding box center [251, 35] width 456 height 1354
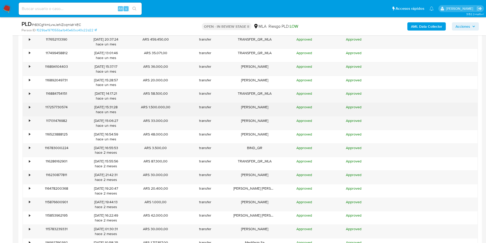
drag, startPoint x: 140, startPoint y: 114, endPoint x: 131, endPoint y: 111, distance: 9.7
click at [131, 111] on div "ARS 1.500.000,00" at bounding box center [155, 109] width 49 height 13
click at [160, 108] on div "ARS 1.500.000,00" at bounding box center [155, 109] width 49 height 13
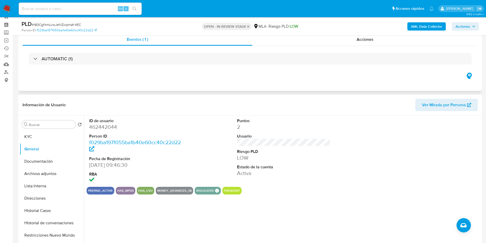
scroll to position [0, 0]
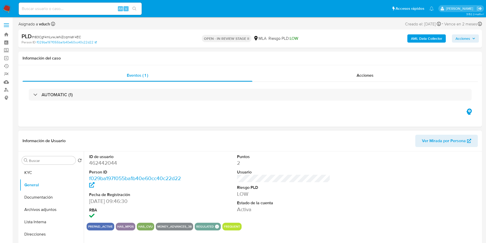
click at [277, 185] on dt "Riesgo PLD" at bounding box center [284, 188] width 94 height 6
click at [49, 212] on button "Archivos adjuntos" at bounding box center [50, 209] width 60 height 12
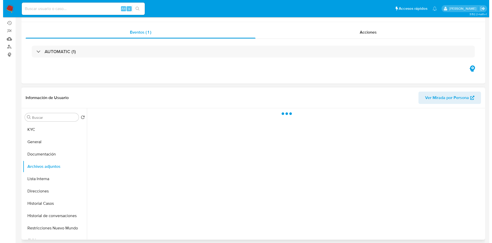
scroll to position [77, 0]
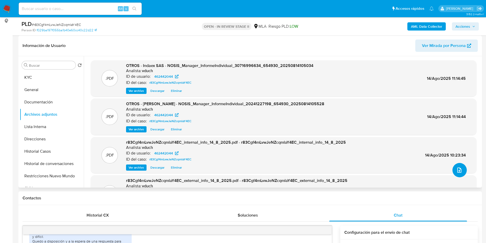
click at [457, 167] on icon "upload-file" at bounding box center [460, 170] width 6 height 6
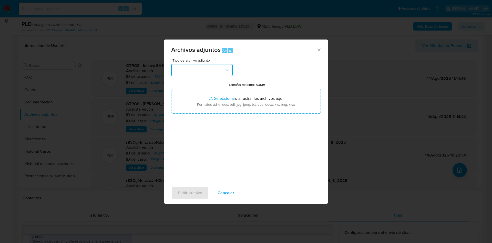
click at [229, 73] on button "button" at bounding box center [202, 70] width 62 height 12
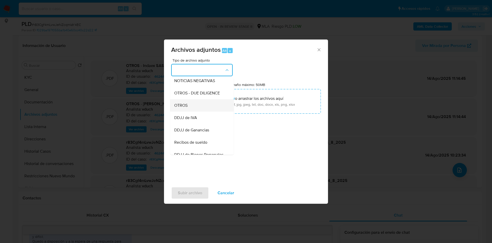
click at [194, 108] on div "OTROS" at bounding box center [200, 105] width 52 height 12
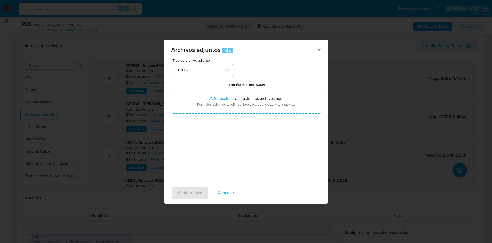
click at [189, 140] on div "Tipo de archivo adjunto OTROS Tamaño máximo: 50MB Seleccionar archivos Seleccio…" at bounding box center [246, 118] width 150 height 121
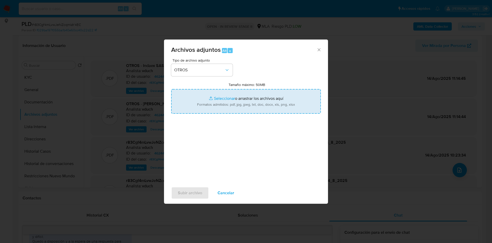
type input "C:\fakepath\Caselog r83Cgf4mLvwJeNZcqmlaY4EC_2025_07_17_19_48_21.docx"
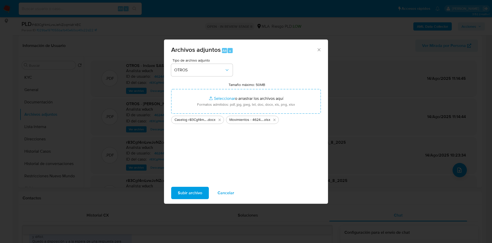
click at [196, 194] on span "Subir archivo" at bounding box center [190, 192] width 24 height 11
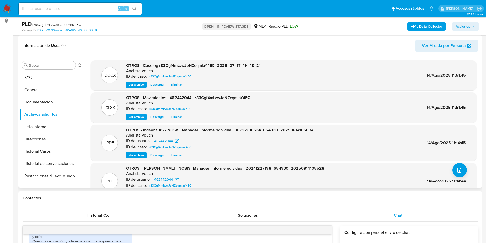
click at [154, 39] on header "Información de Usuario Ver Mirada por Persona" at bounding box center [251, 45] width 456 height 12
click at [461, 28] on span "Acciones" at bounding box center [463, 26] width 15 height 8
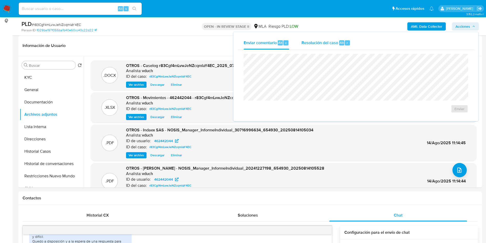
click at [352, 44] on button "Resolución del caso Alt r" at bounding box center [326, 42] width 61 height 13
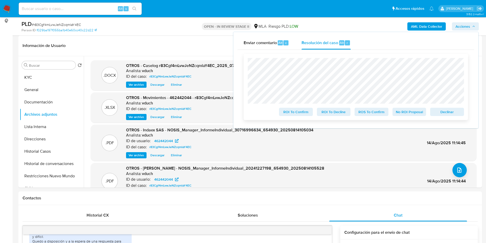
click at [409, 110] on span "No ROI Proposal" at bounding box center [409, 111] width 27 height 7
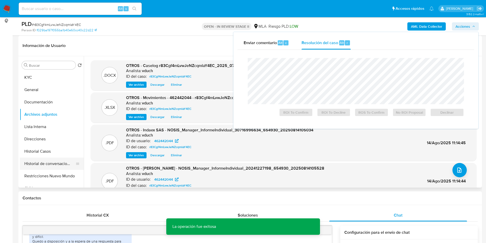
click at [55, 159] on button "Historial de conversaciones" at bounding box center [50, 163] width 60 height 12
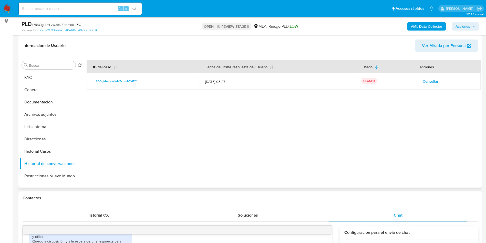
click at [167, 100] on div at bounding box center [282, 121] width 397 height 131
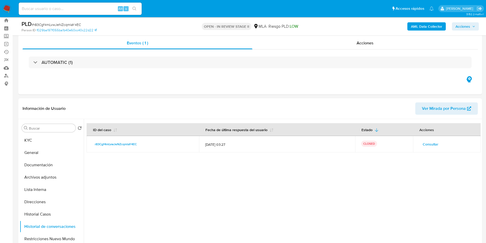
scroll to position [0, 0]
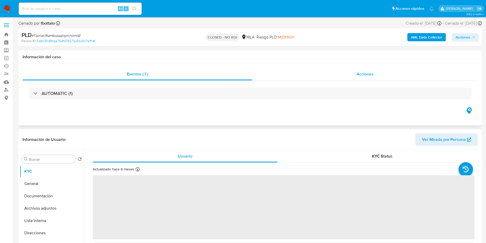
click at [374, 72] on span "Acciones" at bounding box center [365, 74] width 17 height 6
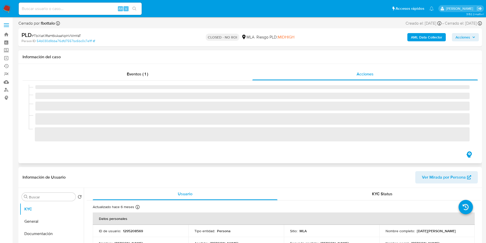
select select "10"
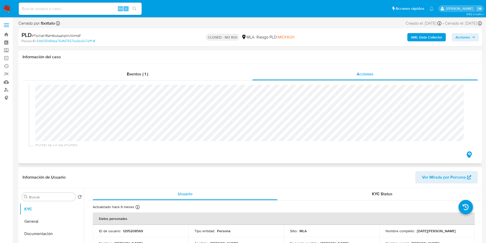
scroll to position [126, 0]
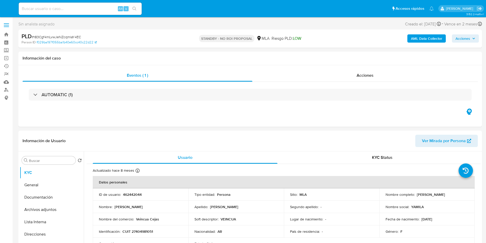
select select "10"
click at [94, 9] on input at bounding box center [80, 8] width 123 height 7
paste input "oj2v5n8SSP6HvSIAgdjciCIr"
type input "oj2v5n8SSP6HvSIAgdjciCIr"
click at [131, 8] on button "search-icon" at bounding box center [134, 8] width 11 height 7
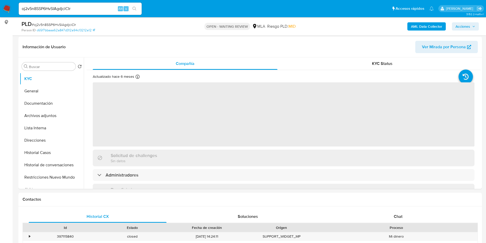
scroll to position [77, 0]
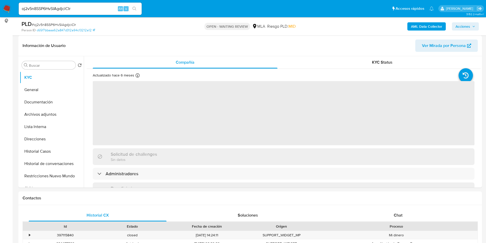
select select "10"
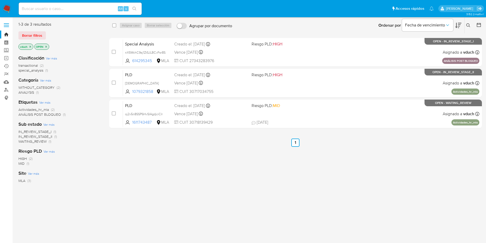
click at [466, 23] on button at bounding box center [469, 25] width 8 height 6
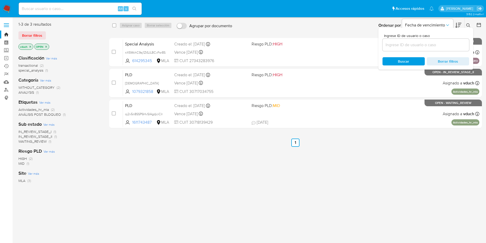
click at [431, 46] on input at bounding box center [426, 45] width 87 height 7
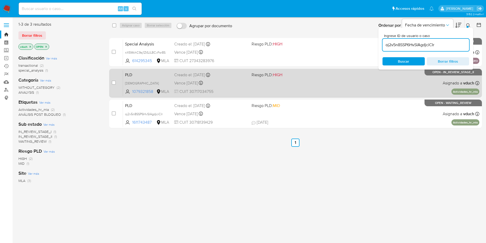
type input "oj2v5n8SSP6HvSIAgdjciCIr"
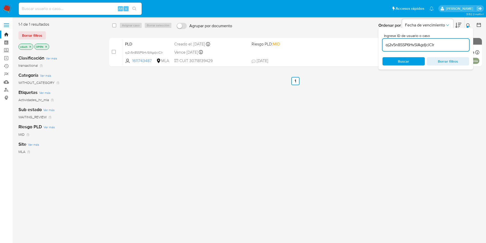
click at [118, 24] on div "select-all-cases-checkbox" at bounding box center [115, 25] width 6 height 6
click at [115, 23] on input "checkbox" at bounding box center [114, 25] width 4 height 4
checkbox input "true"
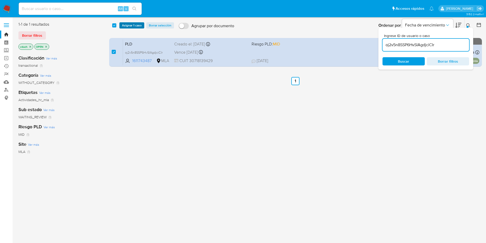
click at [121, 25] on button "Asignar 1 caso" at bounding box center [132, 25] width 25 height 6
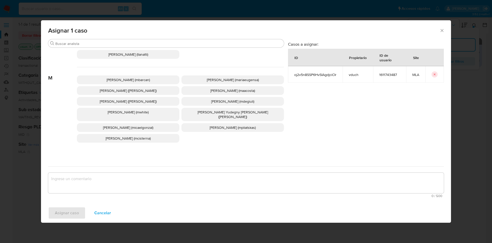
scroll to position [469, 0]
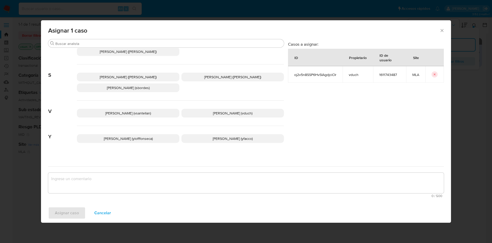
drag, startPoint x: 206, startPoint y: 110, endPoint x: 211, endPoint y: 109, distance: 5.0
click at [206, 110] on p "[PERSON_NAME] (vduch)" at bounding box center [233, 113] width 103 height 9
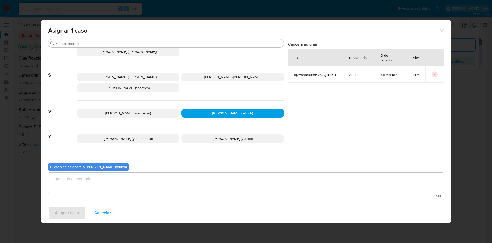
drag, startPoint x: 234, startPoint y: 190, endPoint x: 230, endPoint y: 187, distance: 5.6
click at [234, 191] on textarea "assign-modal" at bounding box center [246, 183] width 396 height 21
click at [72, 215] on span "Asignar caso" at bounding box center [67, 212] width 24 height 11
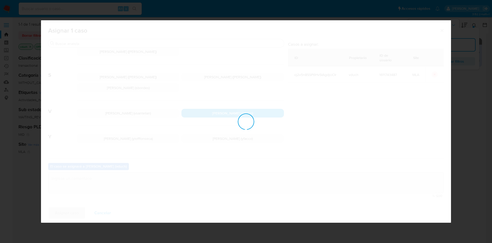
checkbox input "false"
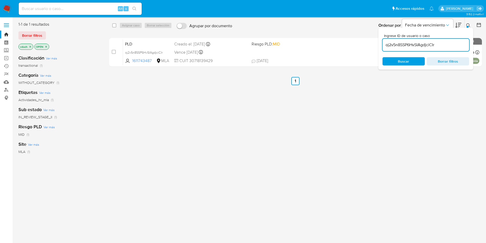
click at [439, 43] on input "oj2v5n8SSP6HvSIAgdjciCIr" at bounding box center [426, 45] width 87 height 7
paste input "R2jQru7nGLqjUt3BeqRqEsBD"
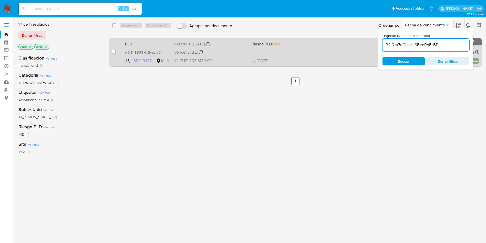
type input "R2jQru7nGLqjUt3BeqRqEsBD"
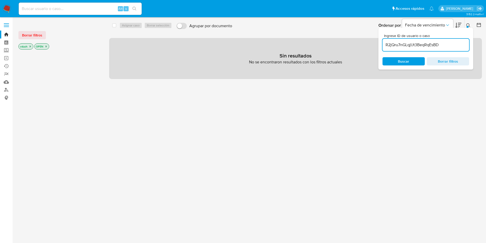
click at [31, 46] on icon "close-filter" at bounding box center [30, 46] width 3 height 3
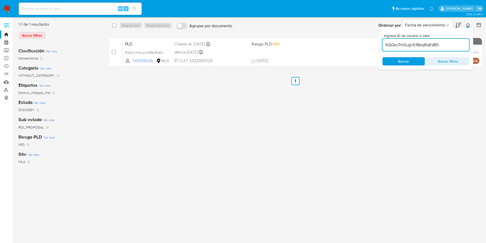
click at [467, 25] on icon at bounding box center [469, 25] width 4 height 4
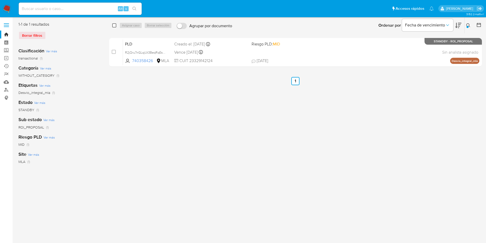
click at [115, 24] on input "checkbox" at bounding box center [114, 25] width 4 height 4
checkbox input "true"
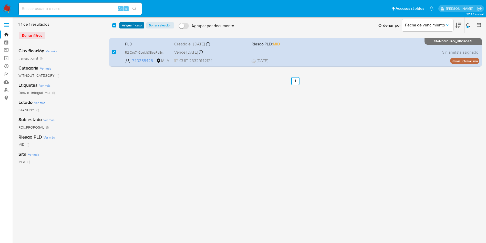
click at [129, 25] on span "Asignar 1 caso" at bounding box center [132, 25] width 20 height 5
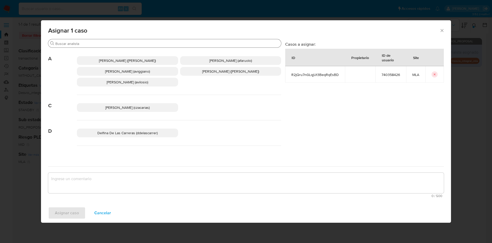
click at [208, 39] on div "Buscar" at bounding box center [164, 43] width 233 height 8
click at [207, 44] on input "Buscar" at bounding box center [167, 43] width 224 height 5
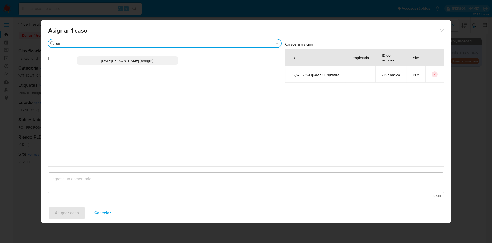
type input "luc"
click at [143, 59] on span "Lucia Sol Neglia (lsneglia)" at bounding box center [128, 60] width 52 height 5
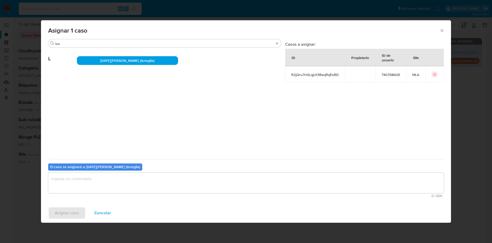
click at [165, 197] on span "0 / 500" at bounding box center [246, 195] width 393 height 3
click at [161, 187] on textarea "assign-modal" at bounding box center [246, 183] width 396 height 21
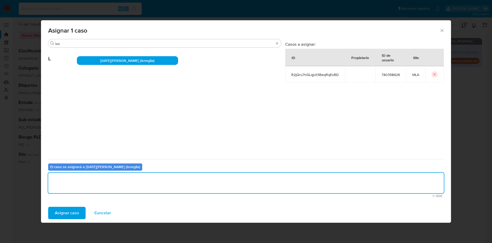
click at [68, 214] on span "Asignar caso" at bounding box center [67, 212] width 24 height 11
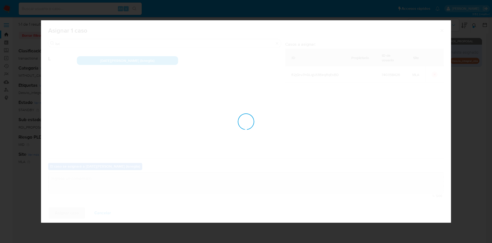
checkbox input "false"
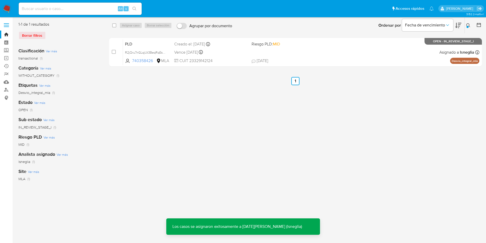
click at [471, 24] on icon at bounding box center [469, 25] width 4 height 4
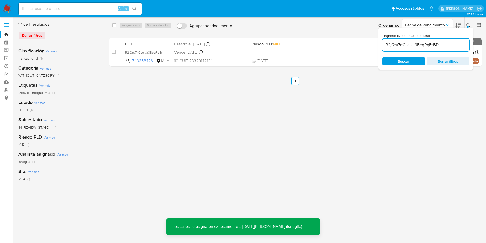
click at [402, 45] on input "R2jQru7nGLqjUt3BeqRqEsBD" at bounding box center [426, 45] width 87 height 7
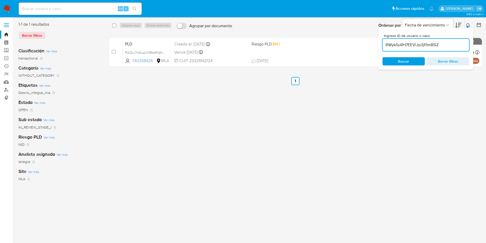
type input "RWykSuRH7EEVlJp3jPim8SlZ"
click at [114, 25] on input "checkbox" at bounding box center [114, 25] width 4 height 4
checkbox input "true"
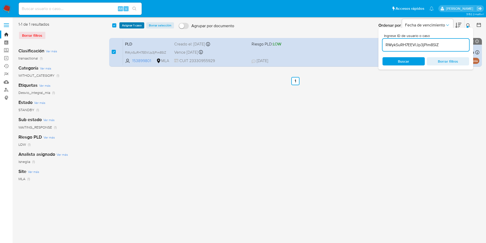
click at [134, 27] on span "Asignar 1 caso" at bounding box center [132, 25] width 20 height 5
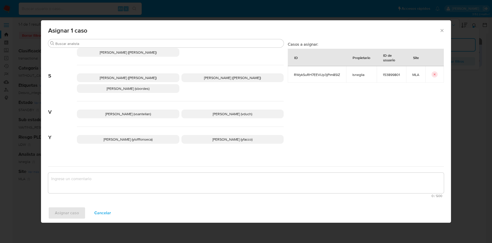
scroll to position [469, 0]
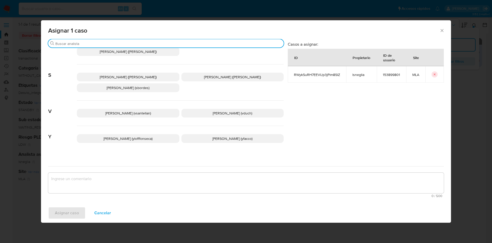
click at [198, 42] on input "Buscar" at bounding box center [168, 43] width 226 height 5
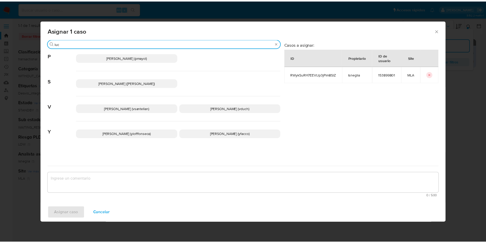
scroll to position [0, 0]
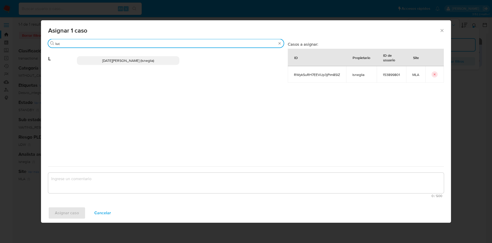
type input "luc"
click at [145, 63] on span "Lucia Sol Neglia (lsneglia)" at bounding box center [128, 60] width 52 height 5
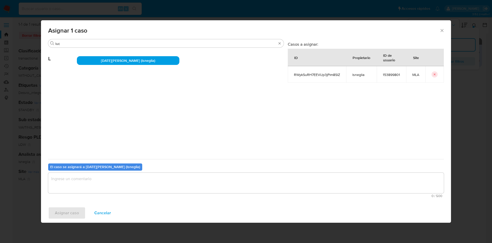
click at [160, 181] on textarea "assign-modal" at bounding box center [246, 183] width 396 height 21
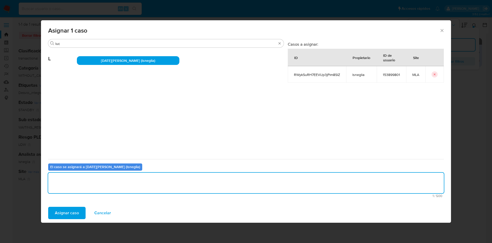
click at [61, 215] on span "Asignar caso" at bounding box center [67, 212] width 24 height 11
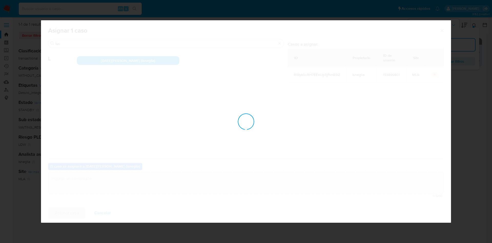
checkbox input "false"
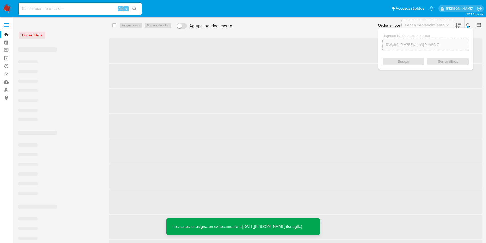
click at [470, 24] on icon at bounding box center [469, 25] width 4 height 4
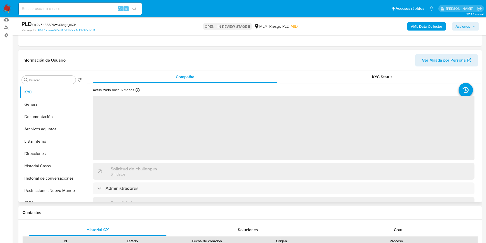
scroll to position [115, 0]
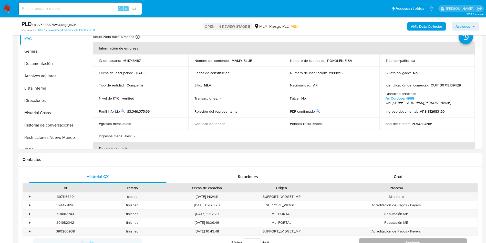
select select "10"
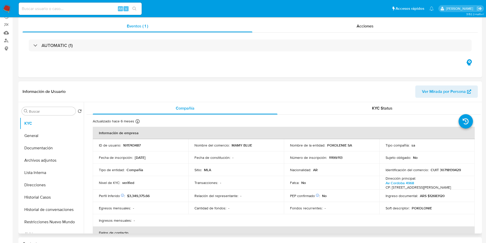
scroll to position [0, 0]
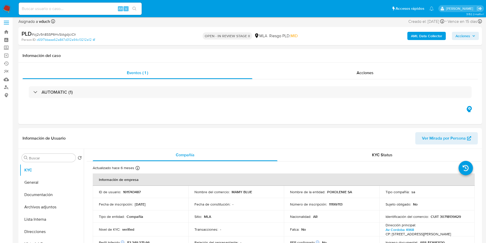
scroll to position [154, 0]
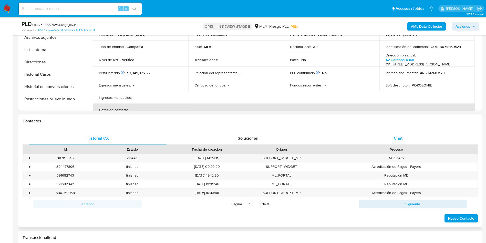
click at [405, 133] on div "Chat" at bounding box center [399, 138] width 138 height 12
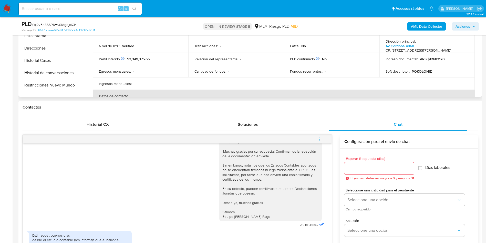
scroll to position [115, 0]
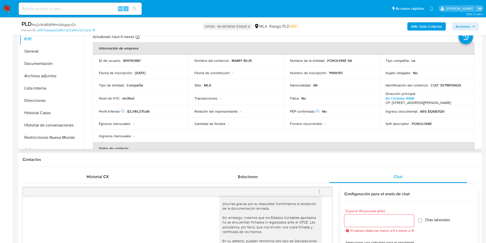
click at [327, 59] on p "POKOLENIE SA" at bounding box center [339, 60] width 25 height 5
drag, startPoint x: 327, startPoint y: 59, endPoint x: 180, endPoint y: 145, distance: 170.2
click at [376, 59] on td "Nombre de la entidad : POKOLENIE SA" at bounding box center [332, 60] width 96 height 12
copy p "POKOLENIE SA"
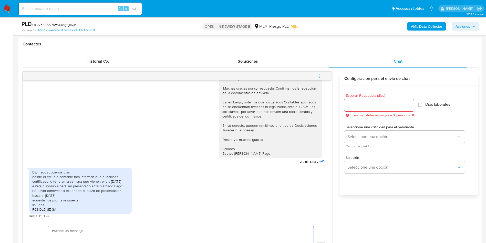
click at [77, 230] on textarea at bounding box center [179, 245] width 255 height 39
paste textarea "POKOLENIE SA"
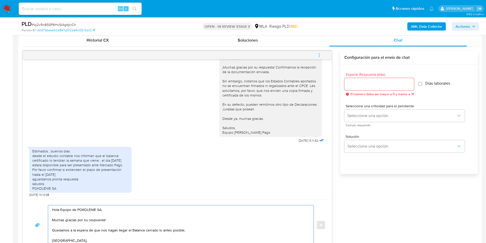
scroll to position [257, 0]
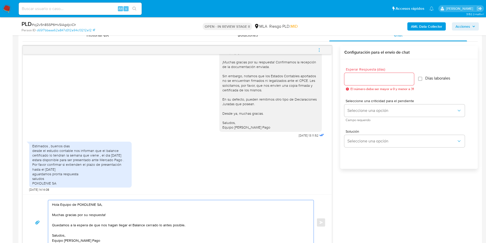
type textarea "Hola Equipo de POKOLENIE SA, Muchas gracias por su respuesta! Quedamos a la esp…"
click at [380, 78] on input "Esperar Respuesta (días)" at bounding box center [380, 79] width 70 height 7
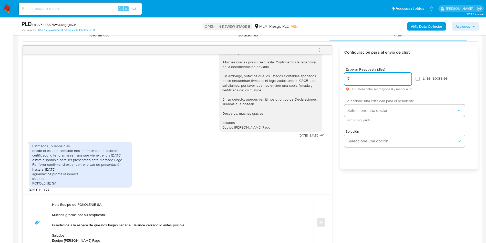
type input "7"
click at [370, 108] on span "Seleccione una opción" at bounding box center [402, 110] width 109 height 5
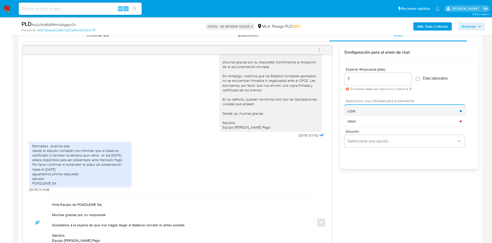
click at [365, 110] on div "LOW" at bounding box center [404, 111] width 112 height 10
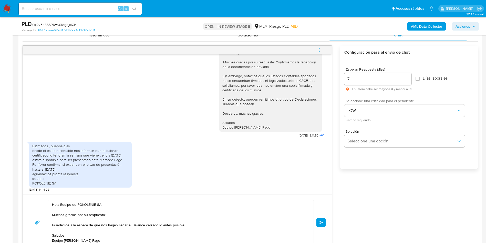
click at [391, 198] on div "17/07/2025 19:45:42 PDF PDF ingresos brutos declaracion jurada poko mayo.pdf PD…" at bounding box center [251, 148] width 456 height 205
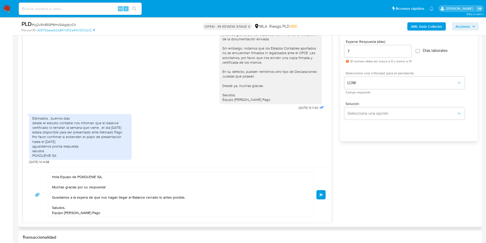
scroll to position [295, 0]
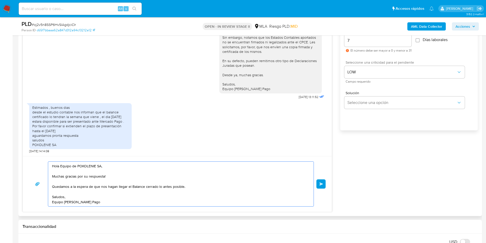
drag, startPoint x: 189, startPoint y: 187, endPoint x: 157, endPoint y: 187, distance: 31.3
click at [157, 187] on textarea "Hola Equipo de POKOLENIE SA, Muchas gracias por su respuesta! Quedamos a la esp…" at bounding box center [179, 184] width 255 height 45
type textarea "Hola Equipo de POKOLENIE SA, Muchas gracias por su respuesta! Quedamos a la esp…"
drag, startPoint x: 154, startPoint y: 204, endPoint x: 34, endPoint y: 155, distance: 129.9
click at [34, 155] on div "17/07/2025 19:45:42 PDF PDF ingresos brutos declaracion jurada poko mayo.pdf PD…" at bounding box center [178, 109] width 310 height 205
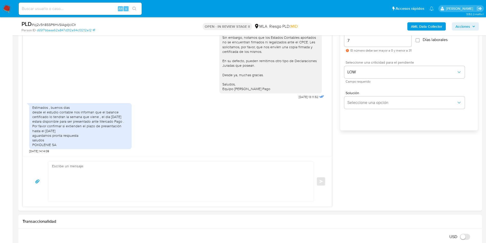
click at [64, 18] on div "PLD # oj2v5n8SSP6HvSIAgdjciCIr Person ID c65f7bbaaa62a847d312a94c13212a12 OPEN …" at bounding box center [250, 26] width 464 height 18
click at [63, 19] on div "PLD # oj2v5n8SSP6HvSIAgdjciCIr Person ID c65f7bbaaa62a847d312a94c13212a12 OPEN …" at bounding box center [250, 26] width 464 height 18
click at [62, 24] on span "# oj2v5n8SSP6HvSIAgdjciCIr" at bounding box center [54, 24] width 44 height 5
copy span "oj2v5n8SSP6HvSIAgdjciCIr"
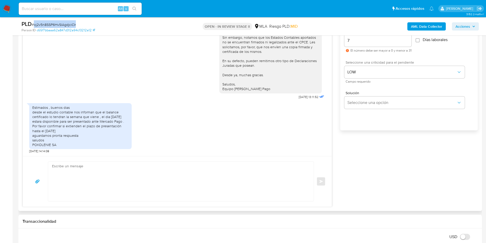
click at [134, 188] on textarea at bounding box center [179, 181] width 255 height 39
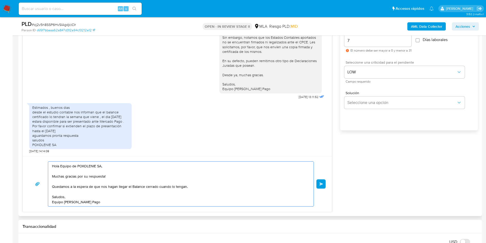
click at [185, 189] on textarea "Hola Equipo de POKOLENIE SA, Muchas gracias por su respuesta! Quedamos a la esp…" at bounding box center [179, 184] width 255 height 45
drag, startPoint x: 182, startPoint y: 186, endPoint x: 159, endPoint y: 186, distance: 22.8
click at [159, 186] on textarea "Hola Equipo de POKOLENIE SA, Muchas gracias por su respuesta! Quedamos a la esp…" at bounding box center [179, 184] width 255 height 45
type textarea "Hola Equipo de POKOLENIE SA, Muchas gracias por su respuesta! Quedamos a la esp…"
click at [231, 207] on div "Hola Equipo de POKOLENIE SA, Muchas gracias por su respuesta! Quedamos a la esp…" at bounding box center [177, 184] width 309 height 56
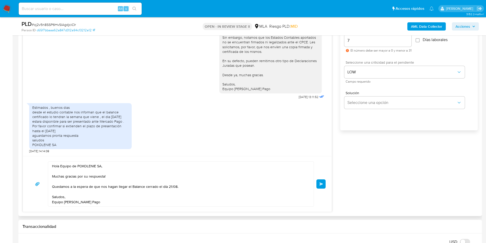
click at [231, 205] on textarea "Hola Equipo de POKOLENIE SA, Muchas gracias por su respuesta! Quedamos a la esp…" at bounding box center [179, 184] width 255 height 45
click at [322, 184] on span "Enviar" at bounding box center [322, 183] width 4 height 3
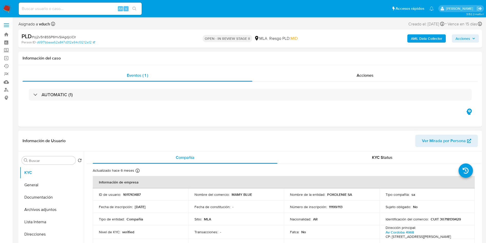
scroll to position [550, 0]
click at [110, 5] on div "Alt s" at bounding box center [80, 9] width 123 height 12
click at [111, 6] on input at bounding box center [80, 8] width 123 height 7
paste input "iS9AJb94BVWdaPPd9ki25Sjj"
type input "iS9AJb94BVWdaPPd9ki25Sjj"
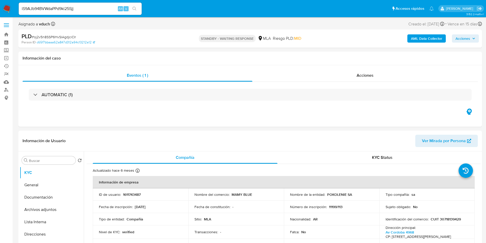
select select "10"
type input "iS9AJb94BVWdaPPd9ki25Sjj"
click at [138, 8] on button "search-icon" at bounding box center [134, 8] width 11 height 7
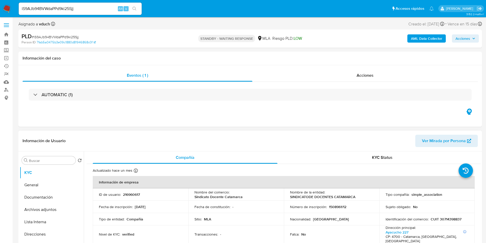
select select "10"
click at [57, 13] on div "iS9AJb94BVWdaPPd9ki25Sjj Alt s" at bounding box center [80, 9] width 123 height 12
click at [67, 6] on input "iS9AJb94BVWdaPPd9ki25Sjj" at bounding box center [80, 8] width 123 height 7
drag, startPoint x: 67, startPoint y: 6, endPoint x: 133, endPoint y: 15, distance: 66.4
click at [67, 6] on input "iS9AJb94BVWdaPPd9ki25Sjj" at bounding box center [80, 8] width 123 height 7
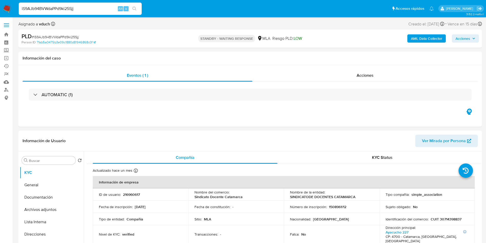
paste input "vB6EWqBn8n2OUywYG3UM8w6z"
click at [140, 5] on input "vB6EWqBn8n2OUywYG3UM8w6z" at bounding box center [80, 8] width 123 height 7
type input "vB6EWqBn8n2OUywYG3UM8w6z"
click at [137, 8] on button "search-icon" at bounding box center [134, 8] width 11 height 7
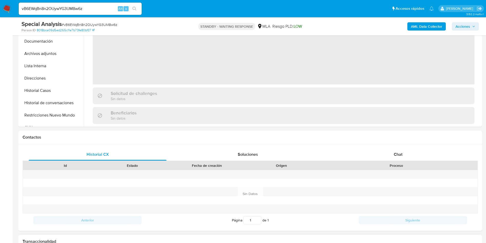
scroll to position [192, 0]
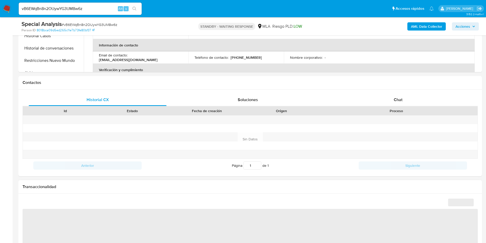
select select "10"
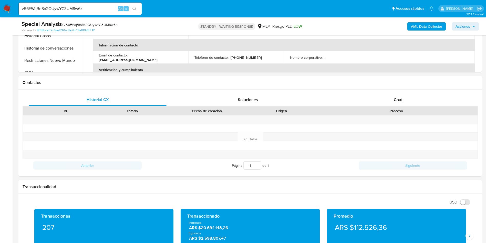
click at [99, 12] on div "vB6EWqBn8n2OUywYG3UM8w6z Alt s" at bounding box center [80, 9] width 123 height 12
click at [99, 12] on input "vB6EWqBn8n2OUywYG3UM8w6z" at bounding box center [80, 8] width 123 height 7
click at [104, 9] on input "vB6EWqBn8n2OUywYG3UM8w6z" at bounding box center [80, 8] width 123 height 7
paste input "hzNaUlTzmsghLPumDohLWFdL"
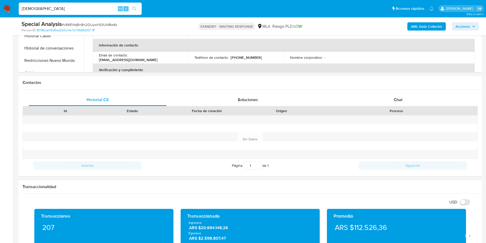
type input "hzNaUlTzmsghLPumDohLWFdL"
click at [132, 7] on button "search-icon" at bounding box center [134, 8] width 11 height 7
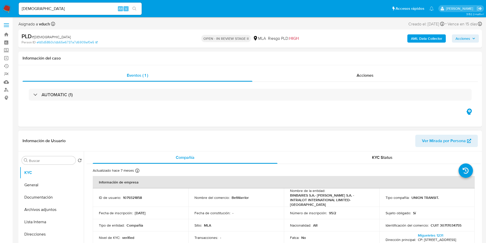
select select "10"
drag, startPoint x: 46, startPoint y: 209, endPoint x: 0, endPoint y: 196, distance: 48.0
click at [47, 209] on button "Archivos adjuntos" at bounding box center [52, 209] width 64 height 12
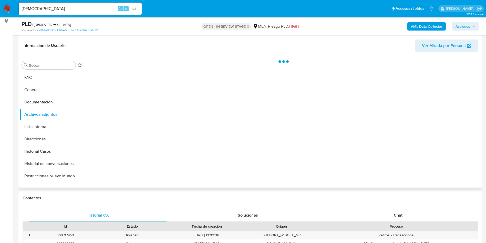
scroll to position [38, 0]
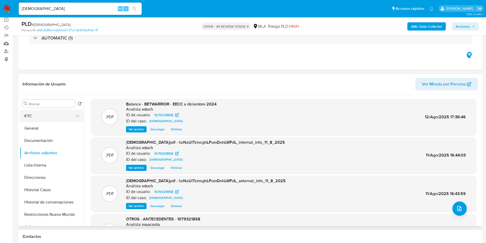
click at [34, 114] on button "KYC" at bounding box center [50, 116] width 60 height 12
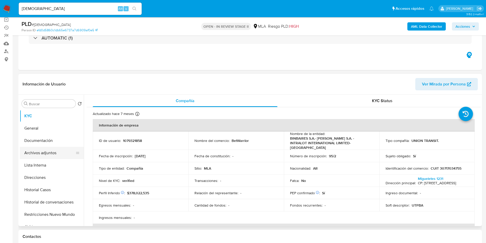
click at [32, 153] on button "Archivos adjuntos" at bounding box center [50, 153] width 60 height 12
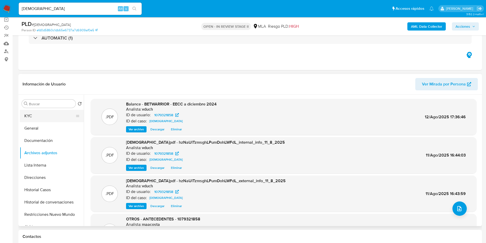
click at [67, 116] on button "KYC" at bounding box center [50, 116] width 60 height 12
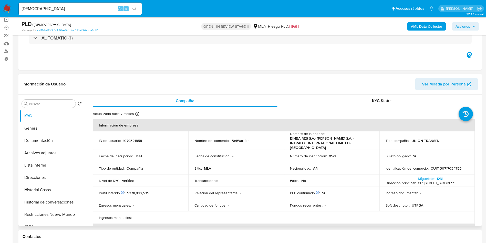
click at [457, 166] on p "CUIT 30717034755" at bounding box center [446, 168] width 31 height 5
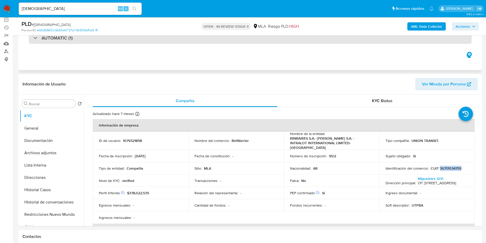
copy p "30717034755"
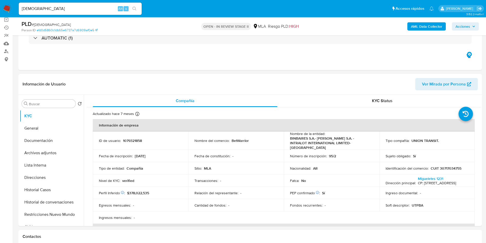
click at [92, 8] on input "hzNaUlTzmsghLPumDohLWFdL" at bounding box center [80, 8] width 123 height 7
paste input "389116625"
type input "389116625"
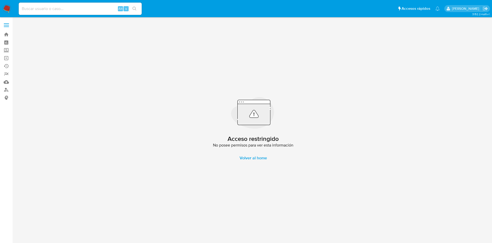
click at [53, 15] on div "Alt s" at bounding box center [80, 9] width 123 height 12
click at [59, 11] on input at bounding box center [80, 8] width 123 height 7
paste input "133739343"
click at [141, 7] on input "133739343" at bounding box center [80, 8] width 123 height 7
click at [140, 7] on input "133739343" at bounding box center [80, 8] width 123 height 7
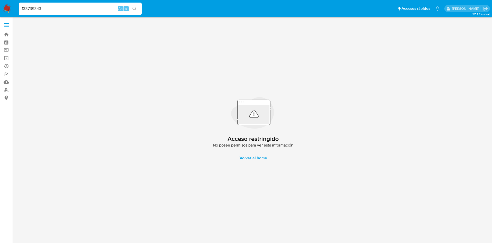
type input "133739343"
click at [136, 8] on icon "search-icon" at bounding box center [135, 9] width 4 height 4
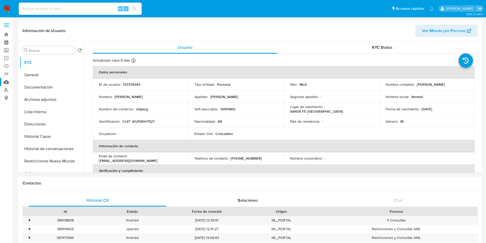
select select "10"
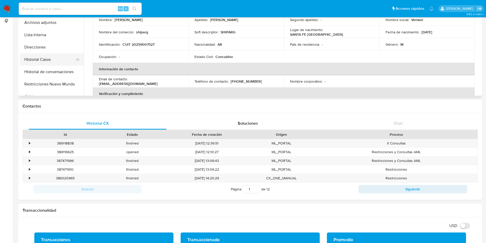
drag, startPoint x: 67, startPoint y: 68, endPoint x: 66, endPoint y: 64, distance: 4.5
click at [67, 68] on button "Historial de conversaciones" at bounding box center [52, 72] width 64 height 12
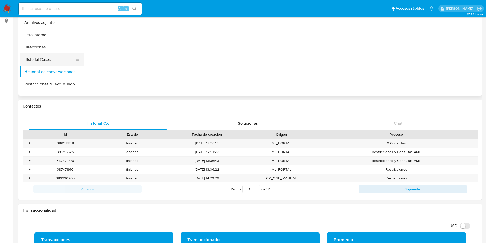
click at [65, 62] on button "Historial Casos" at bounding box center [50, 59] width 60 height 12
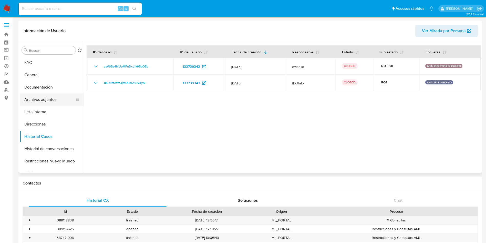
click at [65, 98] on button "Archivos adjuntos" at bounding box center [50, 99] width 60 height 12
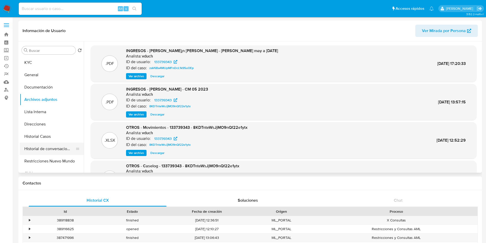
click at [58, 143] on button "Historial de conversaciones" at bounding box center [50, 149] width 60 height 12
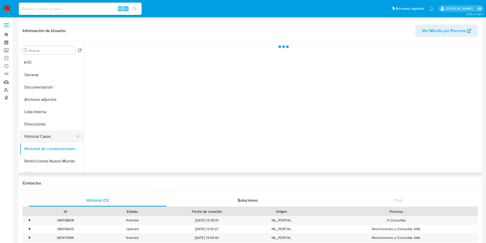
click at [56, 135] on button "Historial Casos" at bounding box center [50, 136] width 60 height 12
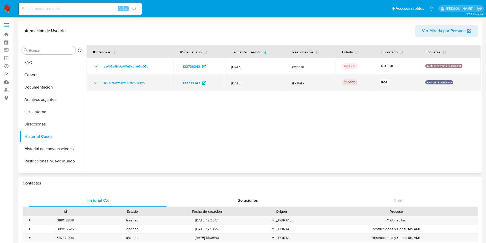
click at [94, 81] on icon "Mostrar/Ocultar" at bounding box center [96, 83] width 6 height 6
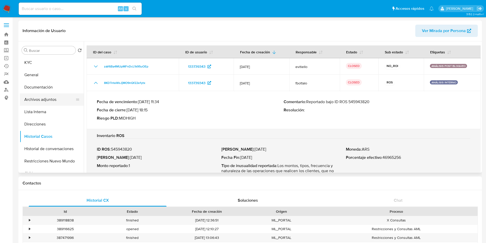
click at [62, 102] on button "Archivos adjuntos" at bounding box center [50, 99] width 60 height 12
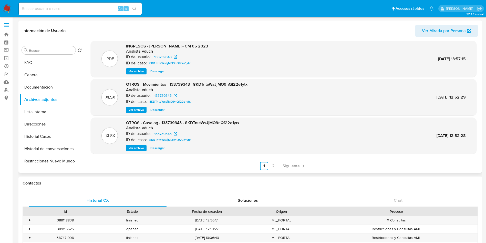
click at [131, 146] on span "Ver archivo" at bounding box center [136, 147] width 15 height 5
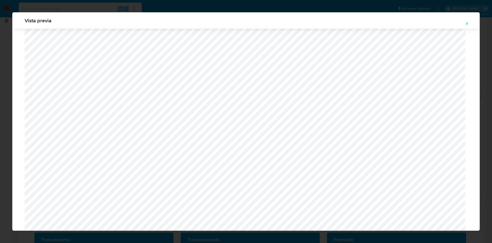
scroll to position [144, 0]
click at [469, 25] on icon "Attachment preview" at bounding box center [467, 24] width 4 height 4
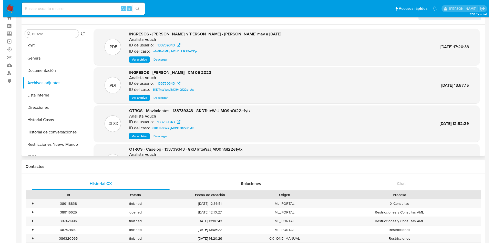
scroll to position [0, 0]
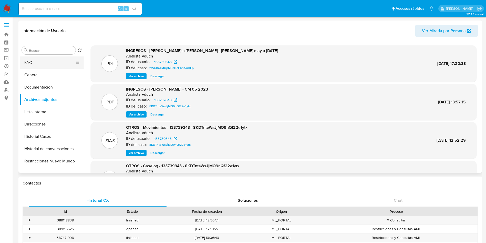
click at [67, 67] on button "KYC" at bounding box center [50, 62] width 60 height 12
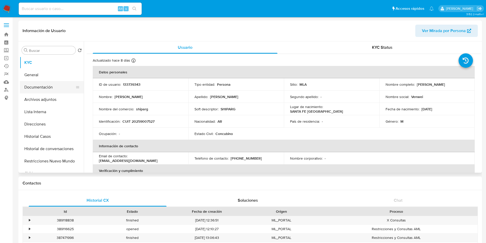
click at [48, 84] on button "Documentación" at bounding box center [50, 87] width 60 height 12
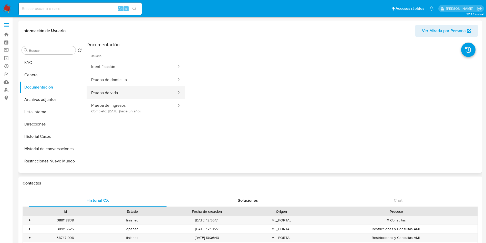
click at [120, 98] on button "Prueba de vida" at bounding box center [132, 92] width 91 height 13
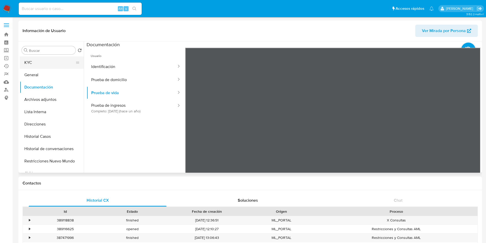
click at [44, 64] on button "KYC" at bounding box center [50, 62] width 60 height 12
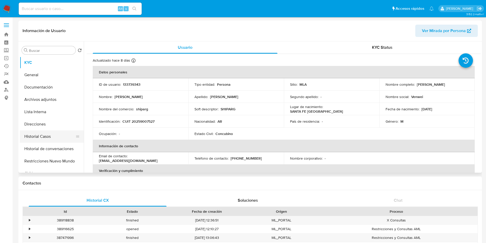
click at [47, 132] on button "Historial Casos" at bounding box center [50, 136] width 60 height 12
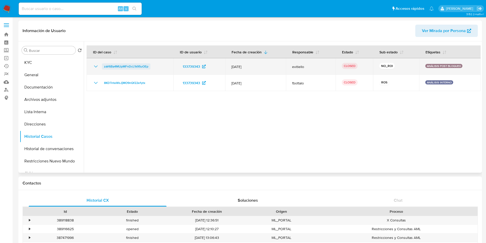
click at [118, 66] on span "zaV6Ba4MUpMFnDcL1k95uOEp" at bounding box center [126, 66] width 44 height 6
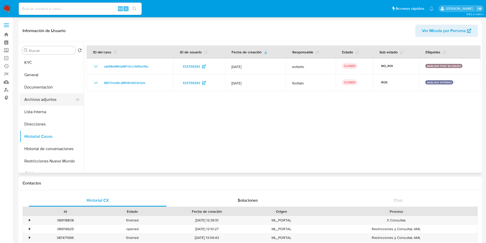
click at [54, 96] on button "Archivos adjuntos" at bounding box center [50, 99] width 60 height 12
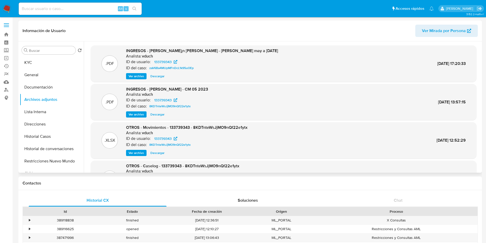
click at [53, 56] on div "Buscar Volver al orden por defecto KYC General Documentación Archivos adjuntos …" at bounding box center [52, 107] width 64 height 131
click at [49, 61] on button "KYC" at bounding box center [50, 62] width 60 height 12
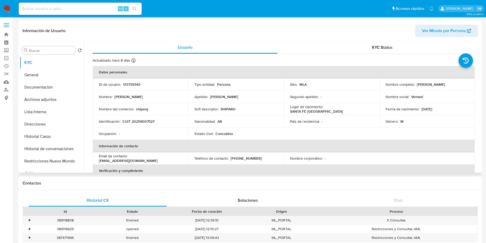
click at [146, 122] on p "CUIT 20259007527" at bounding box center [139, 121] width 32 height 5
copy p "20259007527"
drag, startPoint x: 137, startPoint y: 118, endPoint x: 131, endPoint y: 124, distance: 9.6
click at [130, 124] on td "Identificación : CUIT 20259007527" at bounding box center [141, 121] width 96 height 12
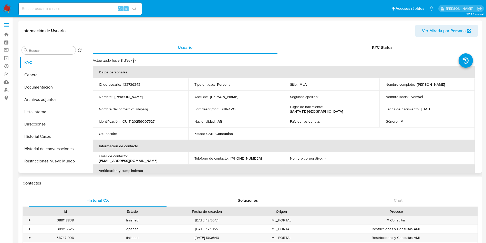
click at [142, 120] on p "CUIT 20259007527" at bounding box center [139, 121] width 32 height 5
copy p "20259007527"
drag, startPoint x: 415, startPoint y: 85, endPoint x: 462, endPoint y: 86, distance: 46.2
click at [462, 86] on div "Nombre completo : Roberto Adrián Gusso" at bounding box center [427, 84] width 83 height 5
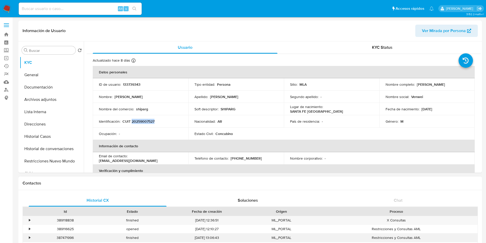
copy p "Roberto Adrián Gusso"
click at [59, 103] on button "Archivos adjuntos" at bounding box center [50, 99] width 60 height 12
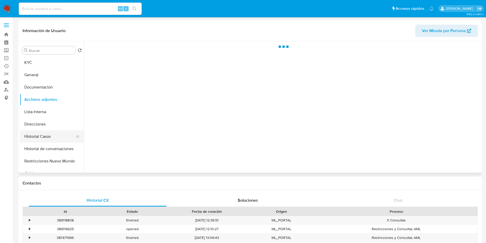
click at [57, 135] on button "Historial Casos" at bounding box center [50, 136] width 60 height 12
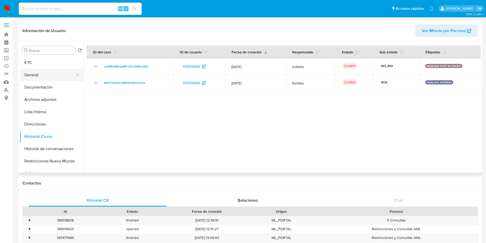
click at [38, 72] on button "General" at bounding box center [50, 75] width 60 height 12
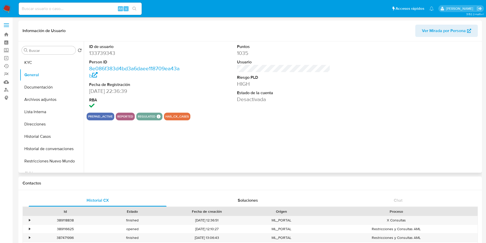
click at [435, 152] on div "ID de usuario 133739343 Person ID 8e086f383d4bd3a6daee118709ea43ab Fecha de Reg…" at bounding box center [282, 106] width 397 height 131
click at [460, 144] on div "ID de usuario 133739343 Person ID 8e086f383d4bd3a6daee118709ea43ab Fecha de Reg…" at bounding box center [282, 106] width 397 height 131
click at [461, 146] on button "Crear caso manual" at bounding box center [464, 151] width 14 height 14
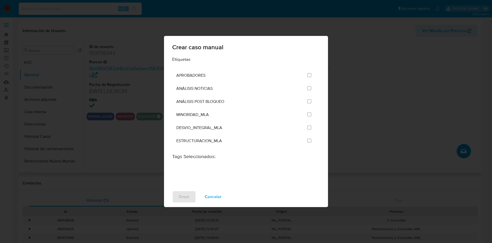
scroll to position [1039, 0]
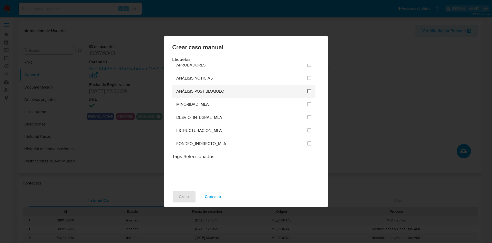
click at [309, 92] on input "3249" at bounding box center [309, 91] width 4 height 4
checkbox input "true"
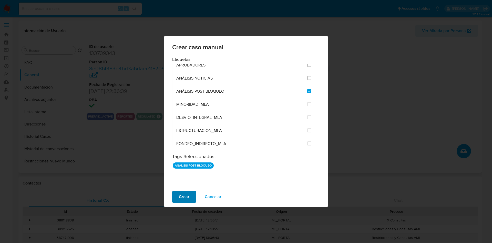
click at [185, 199] on span "Crear" at bounding box center [184, 196] width 11 height 11
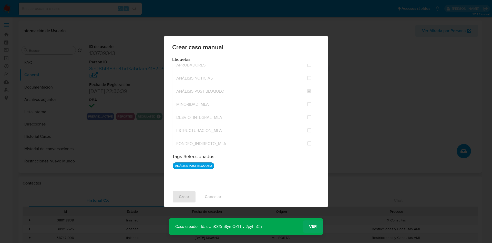
click at [313, 226] on span "Ver" at bounding box center [313, 226] width 8 height 0
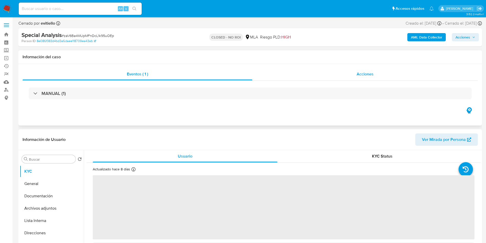
click at [369, 76] on span "Acciones" at bounding box center [365, 74] width 17 height 6
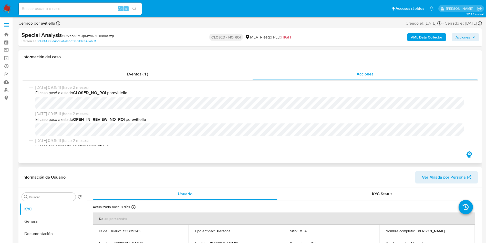
scroll to position [115, 0]
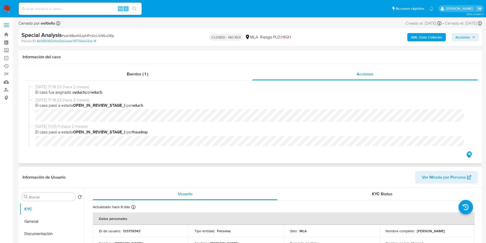
select select "10"
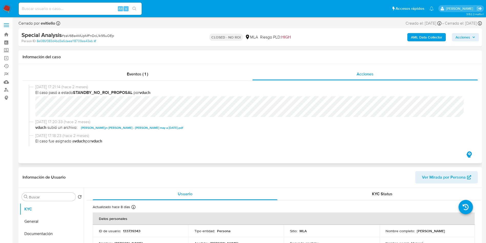
scroll to position [56, 0]
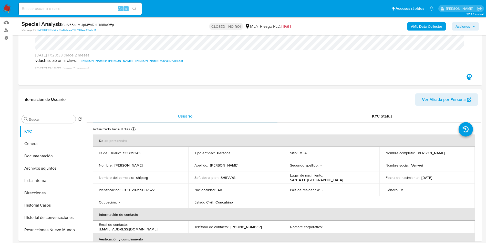
scroll to position [115, 0]
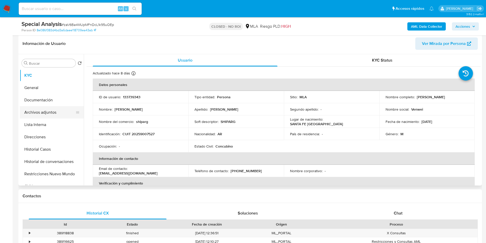
click at [44, 110] on button "Archivos adjuntos" at bounding box center [50, 112] width 60 height 12
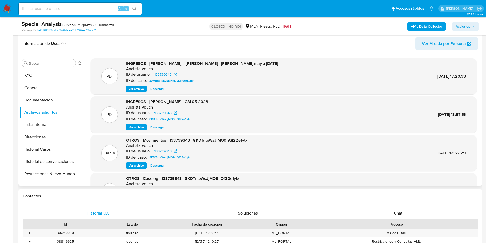
click at [131, 87] on span "Ver archivo" at bounding box center [136, 88] width 15 height 5
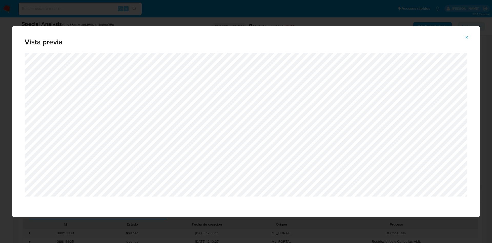
click at [469, 36] on icon "Attachment preview" at bounding box center [467, 37] width 4 height 4
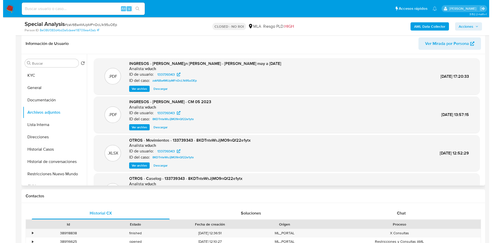
scroll to position [38, 0]
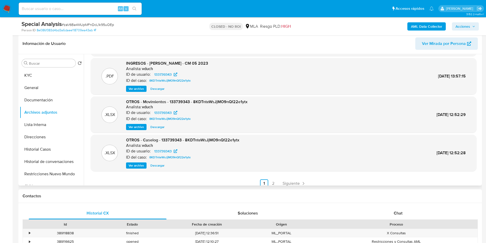
click at [138, 166] on span "Ver archivo" at bounding box center [136, 165] width 15 height 5
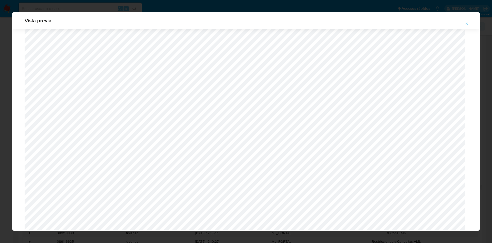
scroll to position [588, 0]
click at [466, 25] on icon "Attachment preview" at bounding box center [467, 24] width 4 height 4
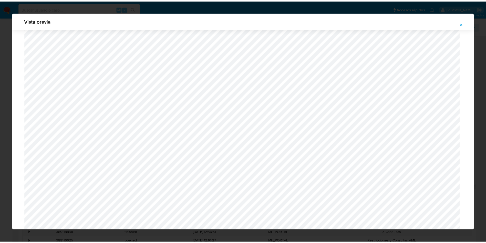
scroll to position [0, 0]
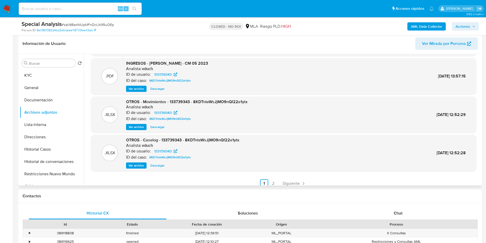
click at [207, 140] on span "OTROS - Caselog - 133739343 - 8KDTnteWsJjMO9nQf22e1ytx" at bounding box center [182, 140] width 113 height 6
copy span "8KDTnteWsJjMO9nQf22e1ytx"
click at [166, 139] on span "OTROS - Caselog - 133739343 - 8KDTnteWsJjMO9nQf22e1ytx" at bounding box center [182, 140] width 113 height 6
drag, startPoint x: 166, startPoint y: 139, endPoint x: 170, endPoint y: 140, distance: 4.2
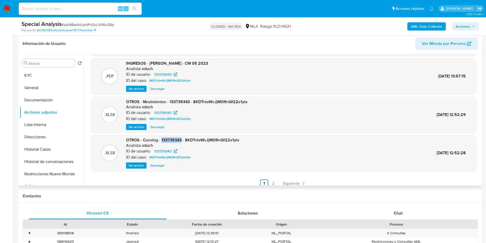
click at [166, 139] on span "OTROS - Caselog - 133739343 - 8KDTnteWsJjMO9nQf22e1ytx" at bounding box center [182, 140] width 113 height 6
copy span "133739343"
click at [156, 166] on span "Descargar" at bounding box center [158, 165] width 14 height 5
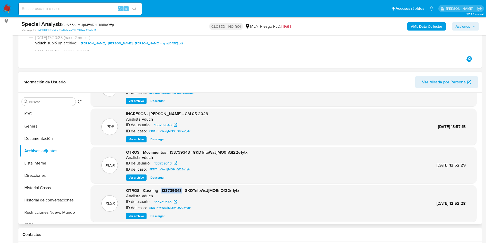
scroll to position [38, 0]
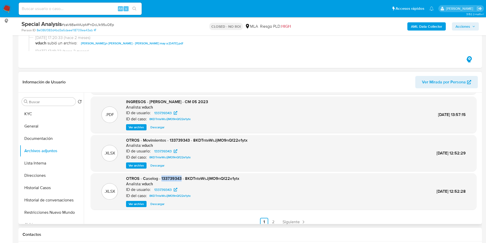
click at [152, 163] on span "Descargar" at bounding box center [158, 165] width 14 height 5
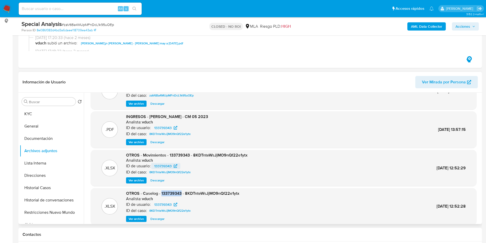
scroll to position [43, 0]
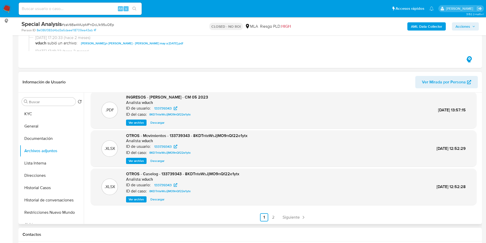
click at [257, 141] on div ".XLSX OTROS - Movimientos - 133739343 - 8KDTnteWsJjMO9nQf22e1ytx Analista: vduc…" at bounding box center [283, 148] width 381 height 31
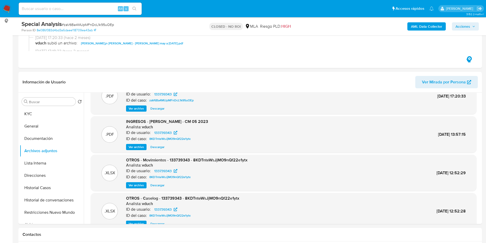
scroll to position [0, 0]
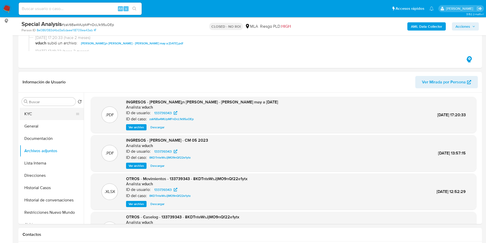
click at [66, 110] on button "KYC" at bounding box center [50, 114] width 60 height 12
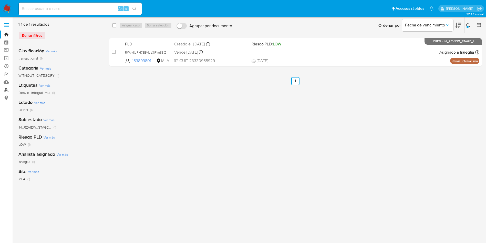
click at [6, 91] on link "Buscador de personas" at bounding box center [30, 90] width 61 height 8
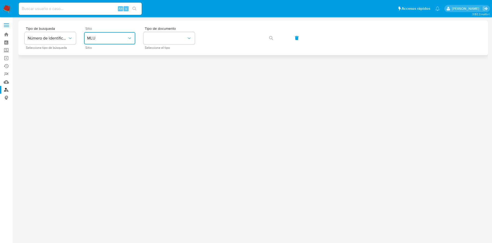
click at [97, 42] on button "MLU" at bounding box center [109, 38] width 51 height 12
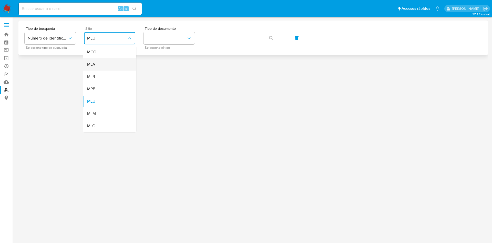
click at [96, 65] on div "MLA" at bounding box center [108, 64] width 42 height 12
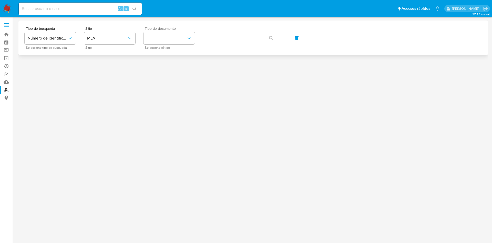
click at [162, 46] on span "Seleccione el tipo" at bounding box center [170, 47] width 51 height 3
click at [157, 39] on button "identificationType" at bounding box center [169, 38] width 51 height 12
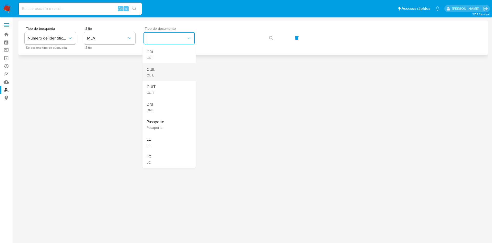
click at [157, 79] on div "CUIL CUIL" at bounding box center [168, 71] width 42 height 17
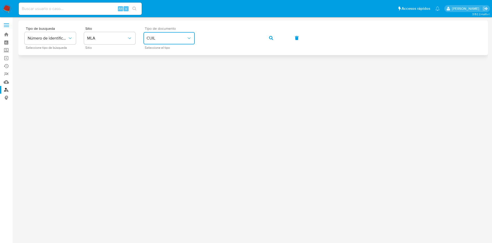
click at [269, 39] on button "button" at bounding box center [271, 38] width 17 height 12
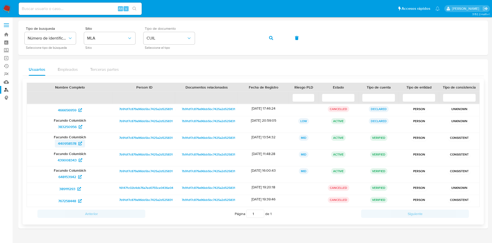
click at [70, 142] on span "440958578" at bounding box center [67, 143] width 18 height 8
click at [265, 39] on button "button" at bounding box center [271, 38] width 17 height 12
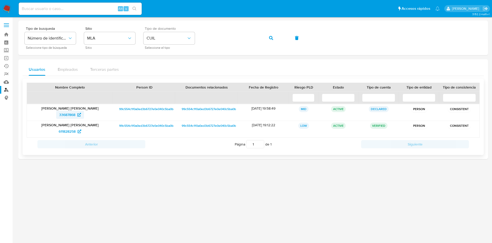
click at [67, 117] on span "33687868" at bounding box center [67, 115] width 16 height 8
click at [264, 40] on button "button" at bounding box center [271, 38] width 17 height 12
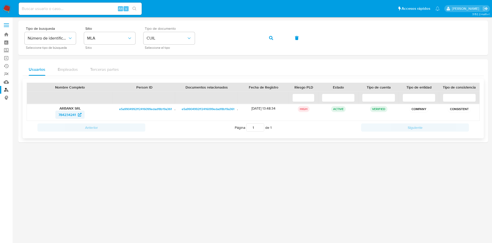
click at [64, 115] on span "784234241" at bounding box center [66, 115] width 17 height 8
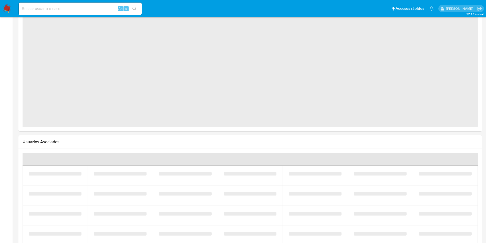
select select "10"
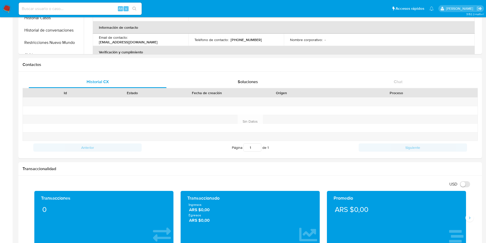
scroll to position [58, 0]
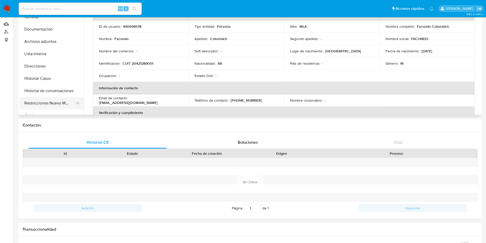
click at [39, 97] on button "Restricciones Nuevo Mundo" at bounding box center [50, 103] width 60 height 12
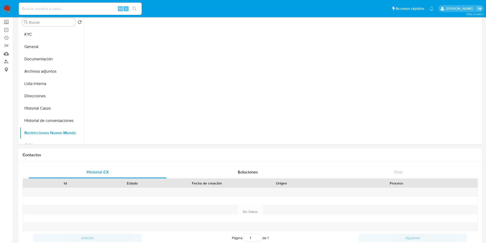
scroll to position [0, 0]
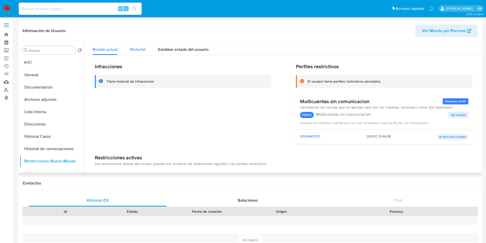
click at [137, 48] on span "Historial" at bounding box center [138, 49] width 16 height 6
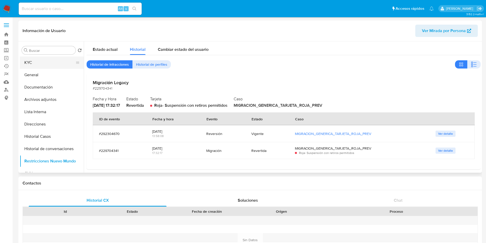
click at [45, 58] on button "KYC" at bounding box center [50, 62] width 60 height 12
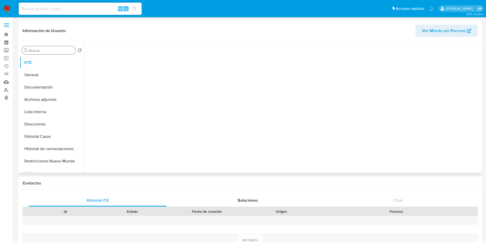
click at [52, 51] on input "Buscar" at bounding box center [51, 50] width 45 height 5
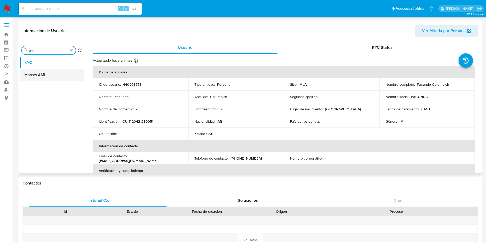
type input "aml"
click at [51, 70] on button "Marcas AML" at bounding box center [50, 75] width 60 height 12
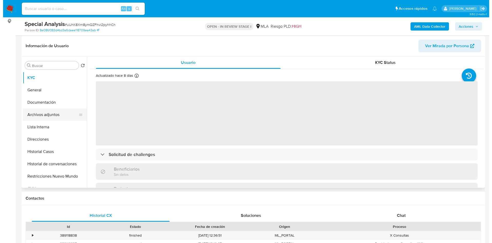
scroll to position [77, 0]
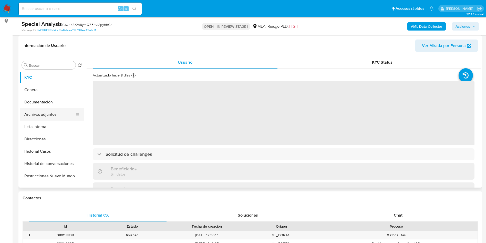
click at [36, 114] on button "Archivos adjuntos" at bounding box center [50, 114] width 60 height 12
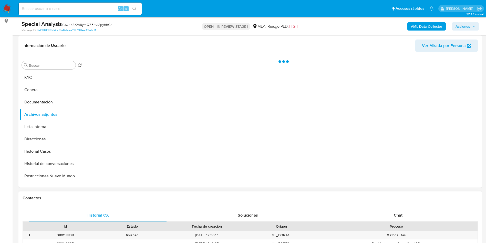
select select "10"
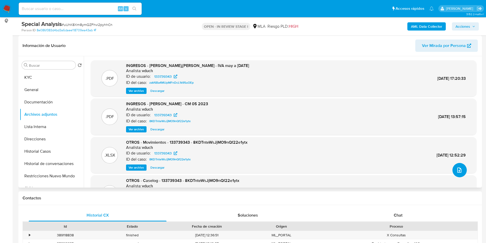
click at [462, 167] on button "upload-file" at bounding box center [460, 170] width 14 height 14
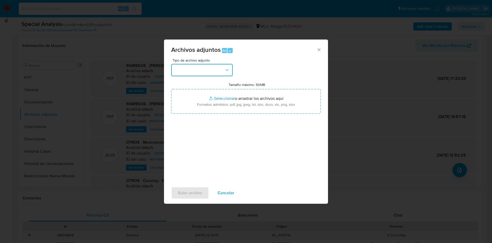
click at [216, 68] on button "button" at bounding box center [202, 70] width 62 height 12
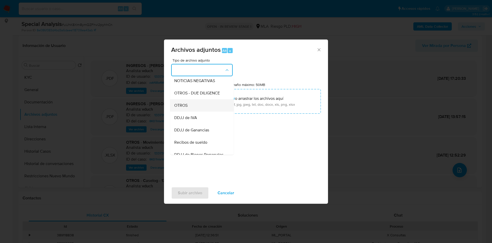
click at [197, 110] on div "OTROS" at bounding box center [200, 105] width 52 height 12
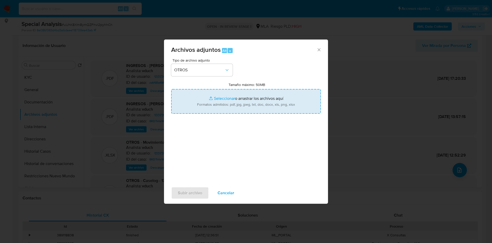
type input "C:\fakepath\[PERSON_NAME] - Compraventa auto [DATE].pdf"
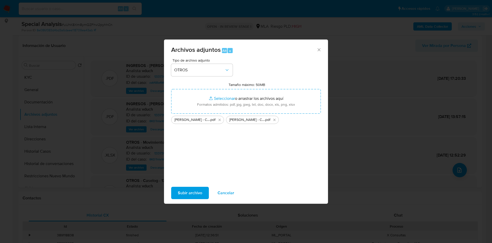
click at [202, 191] on button "Subir archivo" at bounding box center [190, 193] width 38 height 12
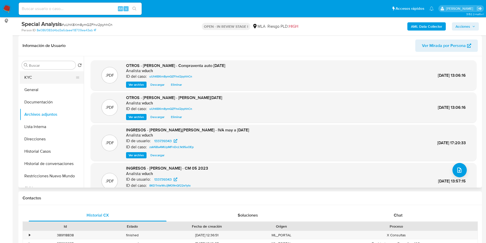
click at [37, 78] on button "KYC" at bounding box center [50, 77] width 60 height 12
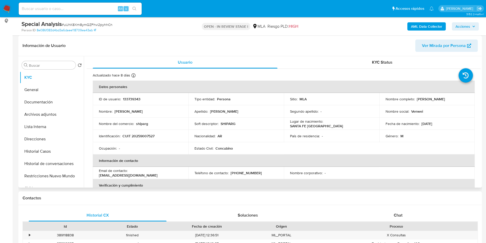
click at [427, 100] on p "Roberto Adrián Gusso" at bounding box center [431, 99] width 28 height 5
copy p "Roberto"
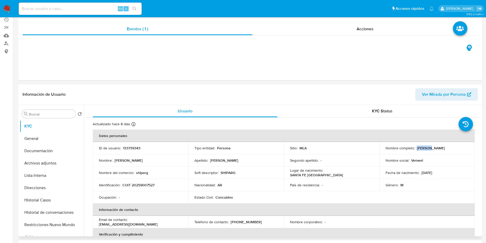
scroll to position [0, 0]
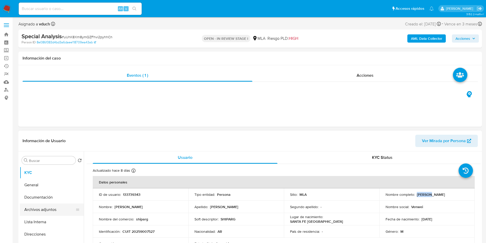
click at [59, 206] on button "Archivos adjuntos" at bounding box center [50, 209] width 60 height 12
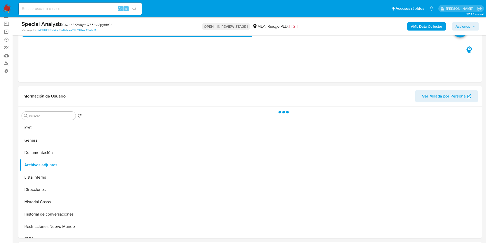
scroll to position [38, 0]
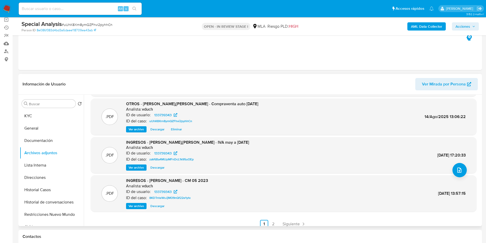
click at [136, 167] on span "Ver archivo" at bounding box center [136, 167] width 15 height 5
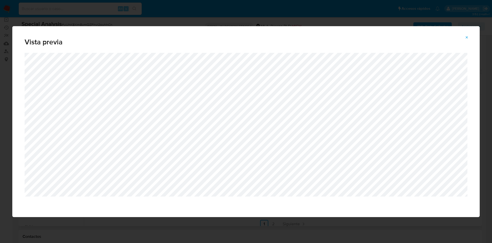
click at [468, 35] on span "Attachment preview" at bounding box center [467, 37] width 4 height 7
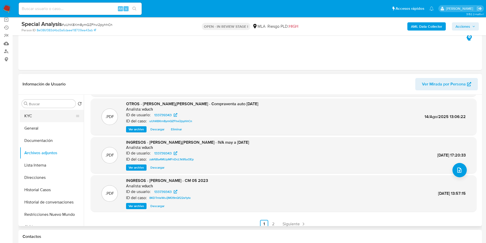
click at [34, 120] on button "KYC" at bounding box center [50, 116] width 60 height 12
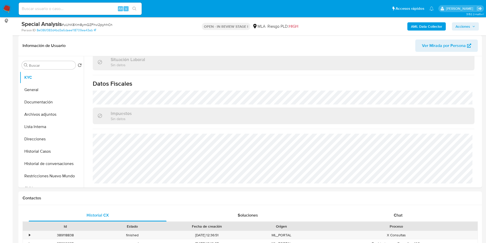
scroll to position [270, 0]
click at [39, 139] on button "Direcciones" at bounding box center [50, 139] width 60 height 12
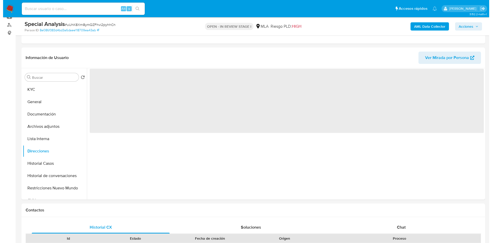
scroll to position [77, 0]
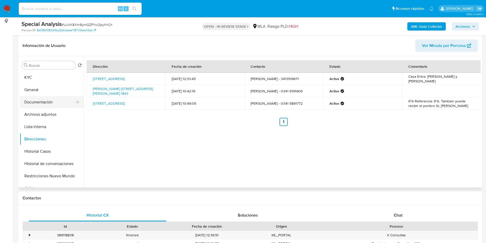
click at [39, 102] on button "Documentación" at bounding box center [50, 102] width 60 height 12
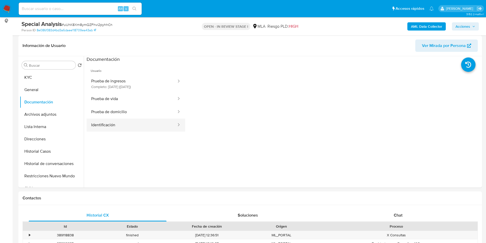
click at [115, 127] on button "Identificación" at bounding box center [132, 124] width 91 height 13
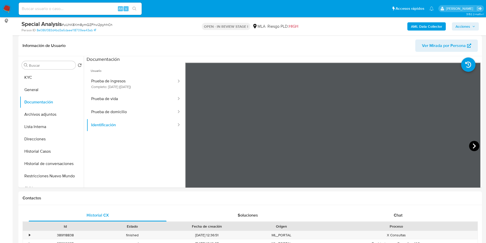
click at [475, 141] on icon at bounding box center [475, 146] width 10 height 10
click at [58, 84] on button "General" at bounding box center [50, 90] width 60 height 12
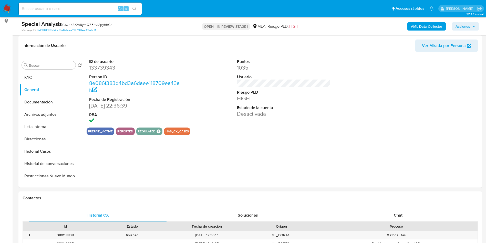
click at [104, 69] on dd "133739343" at bounding box center [136, 67] width 94 height 7
copy dd "133739343"
drag, startPoint x: 12, startPoint y: 75, endPoint x: 18, endPoint y: 76, distance: 6.5
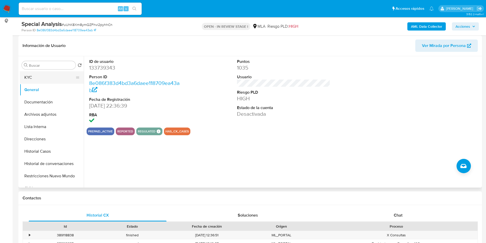
click at [29, 73] on button "KYC" at bounding box center [50, 77] width 60 height 12
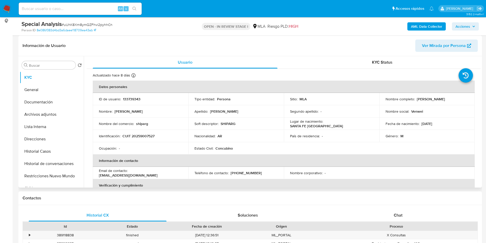
drag, startPoint x: 415, startPoint y: 100, endPoint x: 463, endPoint y: 100, distance: 47.2
click at [463, 100] on div "Nombre completo : Roberto Adrián Gusso" at bounding box center [427, 99] width 83 height 5
copy p "Roberto Adrián Gusso"
click at [168, 156] on th "Información de contacto" at bounding box center [284, 160] width 382 height 12
drag, startPoint x: 122, startPoint y: 137, endPoint x: 164, endPoint y: 135, distance: 42.6
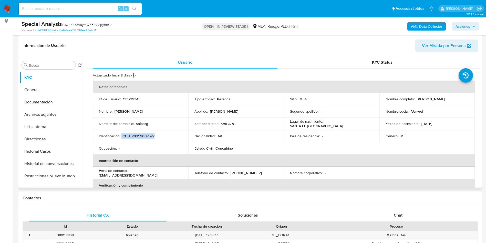
click at [164, 135] on div "Identificación : CUIT 20259007527" at bounding box center [140, 136] width 83 height 5
copy div "CUIT 20259007527"
click at [290, 151] on table "Datos personales ID de usuario : 133739343 Tipo entidad : Persona Sitio : MLA N…" at bounding box center [284, 173] width 382 height 185
click at [138, 134] on p "CUIT 20259007527" at bounding box center [139, 136] width 32 height 5
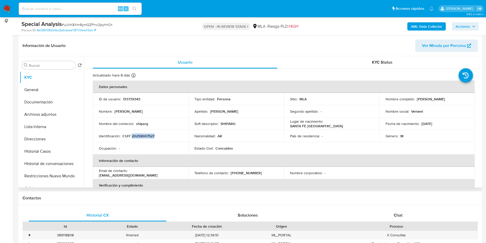
copy p "20259007527"
click at [417, 97] on p "[PERSON_NAME]" at bounding box center [431, 99] width 28 height 5
drag, startPoint x: 417, startPoint y: 97, endPoint x: 458, endPoint y: 100, distance: 41.4
click at [458, 100] on div "Nombre completo : Roberto Adrián Gusso" at bounding box center [427, 99] width 83 height 5
click at [417, 99] on p "[PERSON_NAME]" at bounding box center [431, 99] width 28 height 5
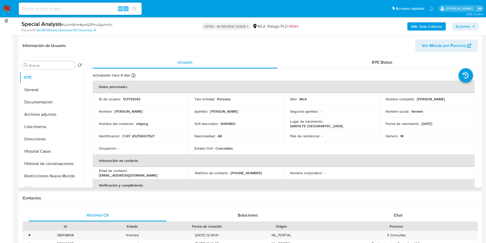
drag, startPoint x: 416, startPoint y: 98, endPoint x: 456, endPoint y: 99, distance: 40.3
click at [456, 99] on div "Nombre completo : Roberto Adrián Gusso" at bounding box center [427, 99] width 83 height 5
copy p "[PERSON_NAME]"
click at [53, 109] on button "Archivos adjuntos" at bounding box center [50, 114] width 60 height 12
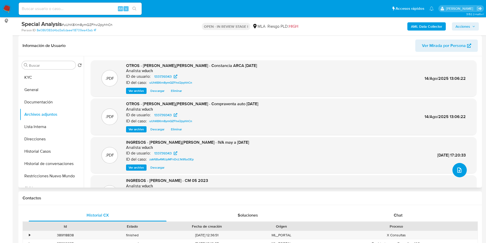
click at [454, 172] on button "upload-file" at bounding box center [460, 170] width 14 height 14
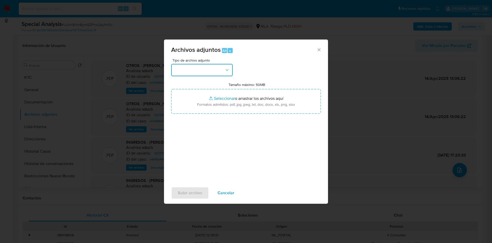
click at [201, 72] on button "button" at bounding box center [202, 70] width 62 height 12
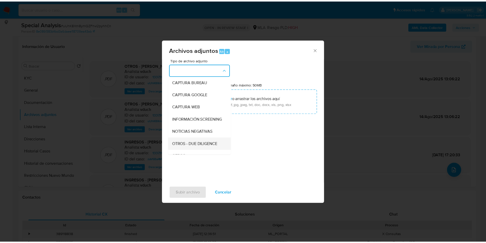
scroll to position [38, 0]
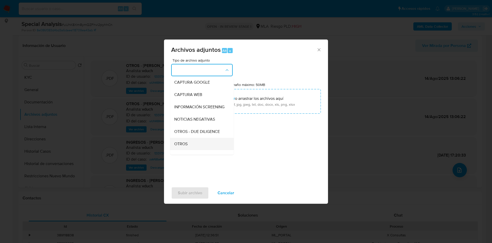
click at [195, 146] on div "OTROS" at bounding box center [200, 144] width 52 height 12
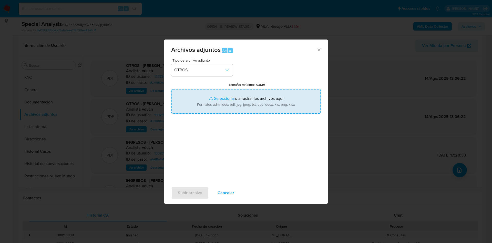
type input "C:\fakepath\Roberto Adrián Gusso - NOSIS_Manager_InformeIndividual_20259007527_…"
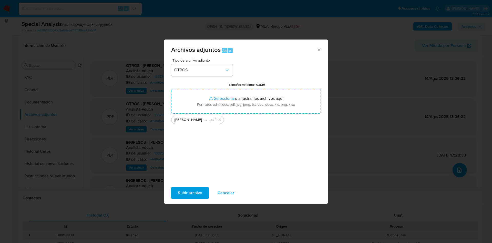
click at [192, 192] on span "Subir archivo" at bounding box center [190, 192] width 24 height 11
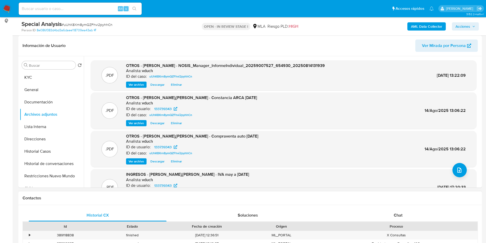
click at [243, 200] on h1 "Contactos" at bounding box center [251, 197] width 456 height 5
click at [47, 153] on button "Historial Casos" at bounding box center [50, 151] width 60 height 12
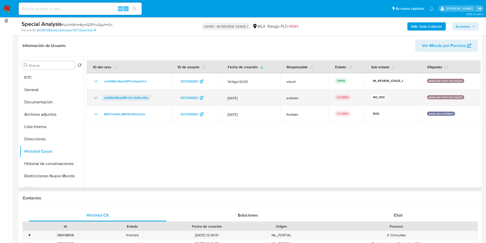
click at [118, 100] on span "zaV6Ba4MUpMFnDcL1k95uOEp" at bounding box center [126, 98] width 44 height 6
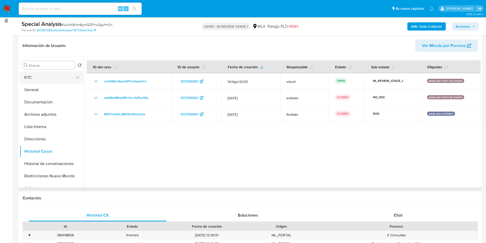
click at [42, 78] on button "KYC" at bounding box center [50, 77] width 60 height 12
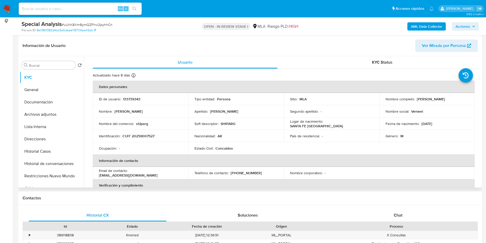
drag, startPoint x: 415, startPoint y: 100, endPoint x: 453, endPoint y: 97, distance: 37.8
click at [453, 97] on div "Nombre completo : Roberto Adrián Gusso" at bounding box center [427, 99] width 83 height 5
copy p "[PERSON_NAME]"
click at [51, 118] on button "Archivos adjuntos" at bounding box center [50, 114] width 60 height 12
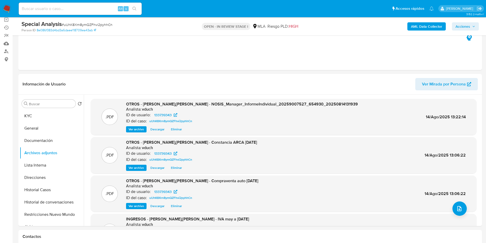
scroll to position [77, 0]
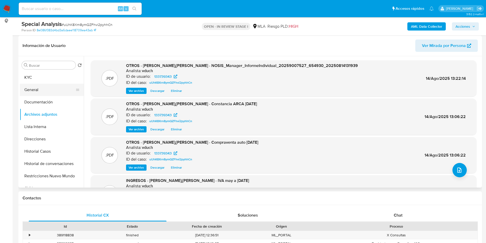
click at [48, 91] on button "General" at bounding box center [50, 90] width 60 height 12
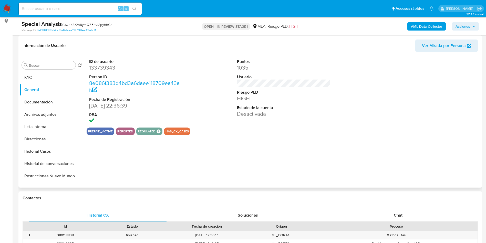
click at [85, 57] on div "ID de usuario 133739343 Person ID 8e086f383d4bd3a6daee118709ea43ab Fecha de Reg…" at bounding box center [282, 121] width 397 height 131
click at [97, 67] on dd "133739343" at bounding box center [136, 67] width 94 height 7
copy dd "133739343"
click at [57, 109] on button "Archivos adjuntos" at bounding box center [50, 114] width 60 height 12
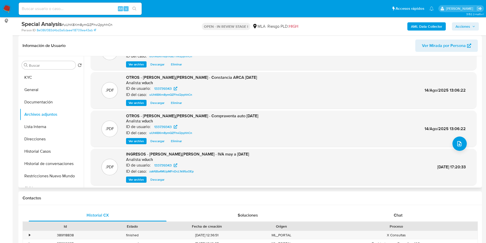
scroll to position [43, 0]
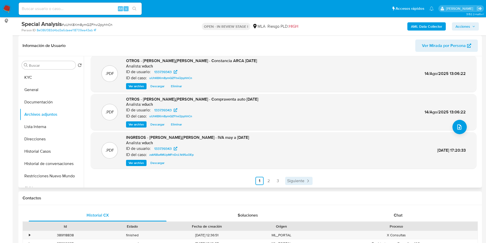
click at [300, 184] on link "Siguiente" at bounding box center [298, 181] width 27 height 8
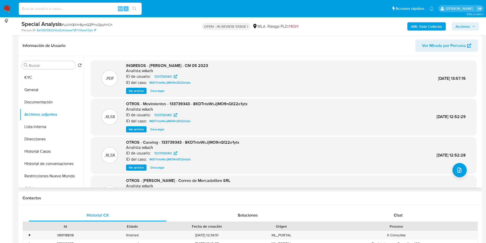
click at [131, 89] on span "Ver archivo" at bounding box center [136, 90] width 15 height 5
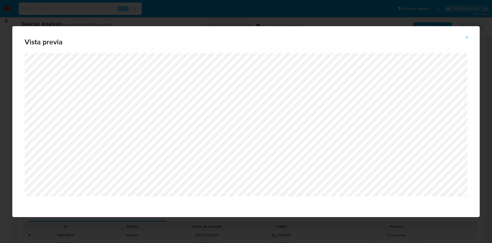
click at [465, 39] on span "Attachment preview" at bounding box center [467, 37] width 4 height 7
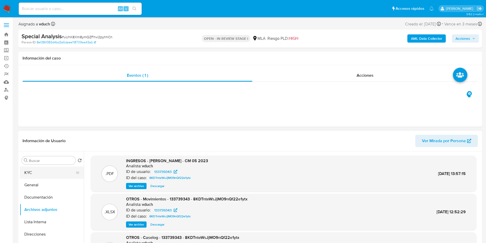
click at [55, 174] on button "KYC" at bounding box center [50, 172] width 60 height 12
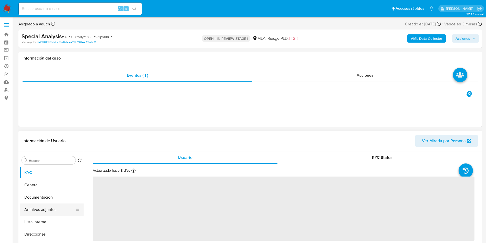
click at [53, 213] on button "Archivos adjuntos" at bounding box center [50, 209] width 60 height 12
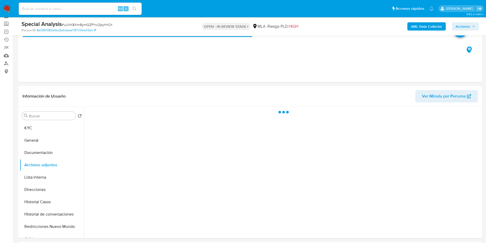
scroll to position [38, 0]
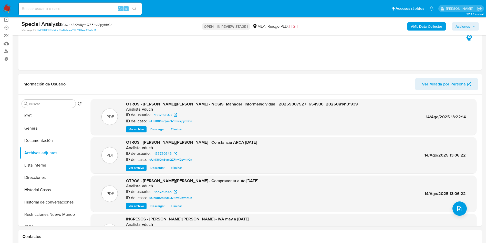
click at [460, 24] on span "Acciones" at bounding box center [463, 26] width 15 height 8
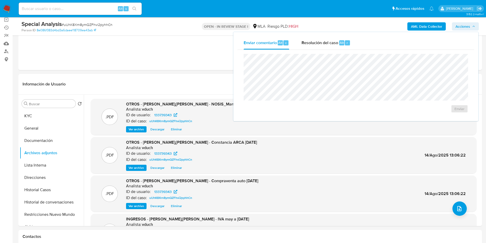
drag, startPoint x: 333, startPoint y: 48, endPoint x: 332, endPoint y: 53, distance: 5.6
click at [333, 47] on div "Resolución del caso Alt r" at bounding box center [326, 42] width 49 height 13
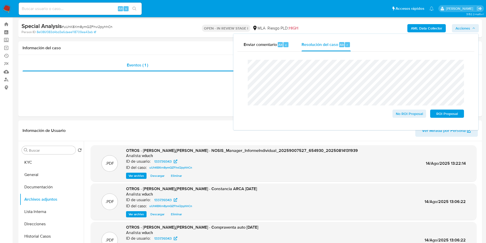
scroll to position [0, 0]
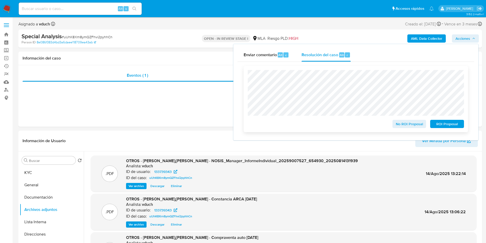
click at [403, 127] on span "No ROI Proposal" at bounding box center [409, 123] width 27 height 7
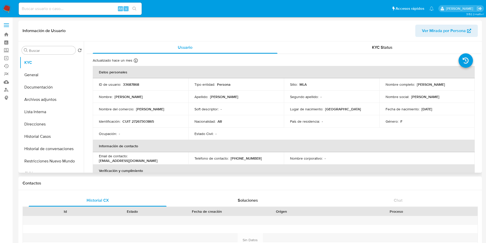
select select "10"
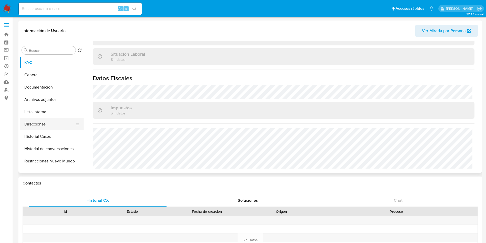
click at [48, 125] on button "Direcciones" at bounding box center [50, 124] width 60 height 12
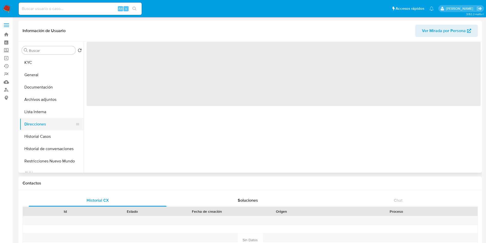
scroll to position [0, 0]
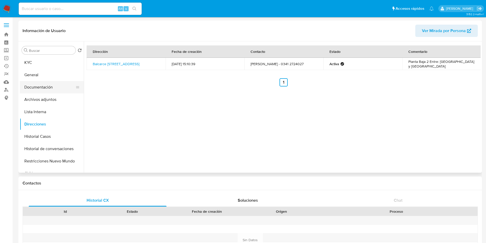
click at [33, 88] on button "Documentación" at bounding box center [50, 87] width 60 height 12
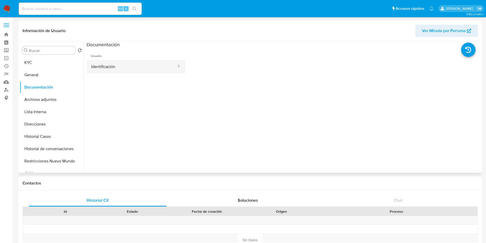
click at [131, 64] on button "Identificación" at bounding box center [132, 66] width 91 height 13
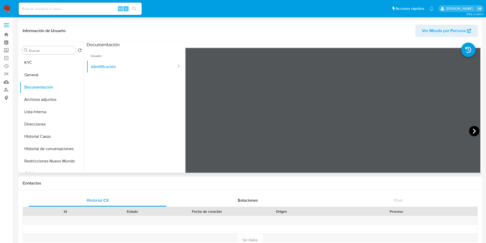
click at [474, 132] on icon at bounding box center [474, 130] width 3 height 5
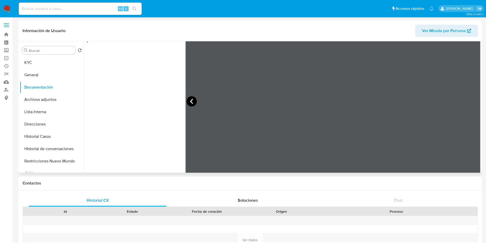
scroll to position [38, 0]
drag, startPoint x: 166, startPoint y: 156, endPoint x: 134, endPoint y: 119, distance: 48.9
click at [166, 156] on ul "Usuario Identificación" at bounding box center [136, 83] width 99 height 148
click at [52, 62] on button "KYC" at bounding box center [50, 62] width 60 height 12
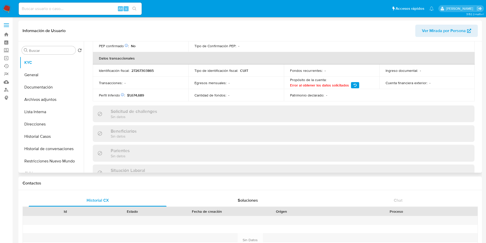
scroll to position [265, 0]
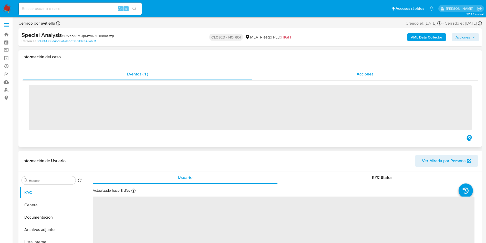
click at [366, 73] on span "Acciones" at bounding box center [365, 74] width 17 height 6
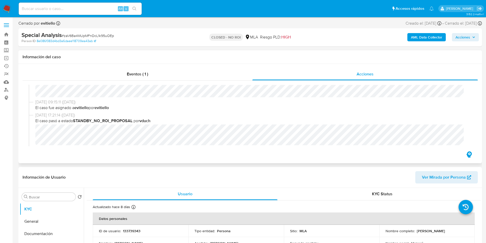
select select "10"
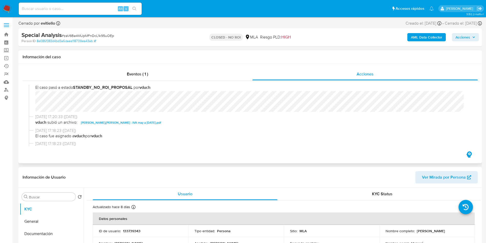
scroll to position [77, 0]
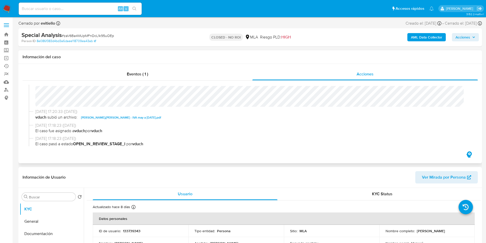
click at [279, 117] on span "vduch subió un archivo: [PERSON_NAME]¡[PERSON_NAME] - IVA may a [DATE].pdf" at bounding box center [252, 117] width 435 height 6
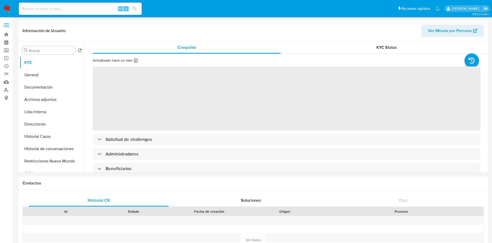
select select "10"
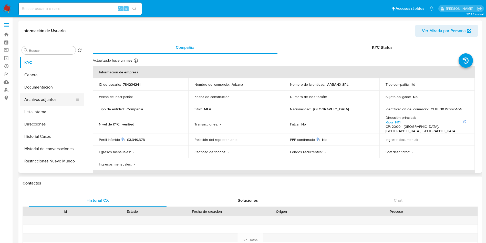
click at [56, 96] on button "Archivos adjuntos" at bounding box center [50, 99] width 60 height 12
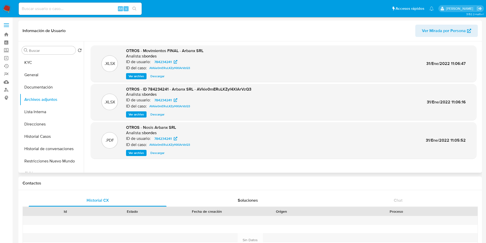
click at [135, 112] on span "Ver archivo" at bounding box center [136, 114] width 15 height 5
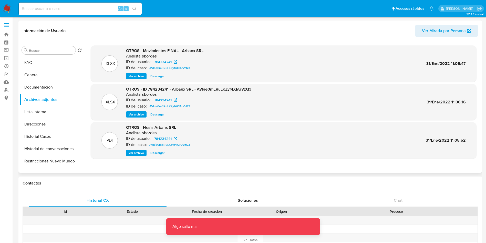
click at [160, 115] on span "Descargar" at bounding box center [158, 114] width 14 height 5
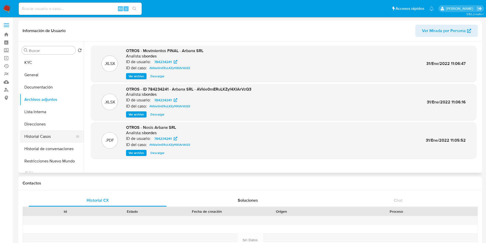
click at [33, 139] on button "Historial Casos" at bounding box center [50, 136] width 60 height 12
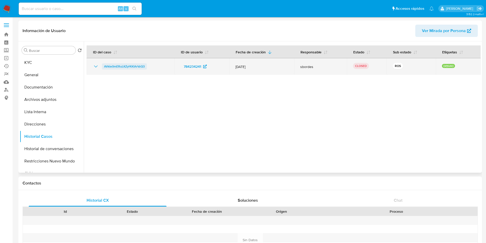
click at [138, 66] on span "AVkie0mERuLKZyf4XIArVzQ3" at bounding box center [124, 66] width 41 height 6
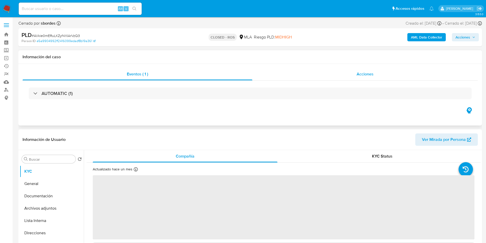
click at [348, 78] on div "Acciones" at bounding box center [366, 74] width 226 height 12
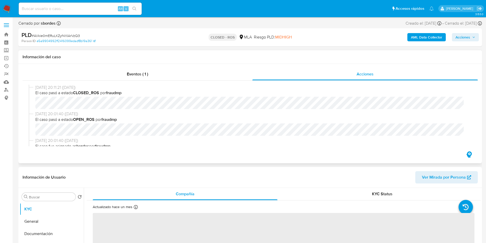
select select "10"
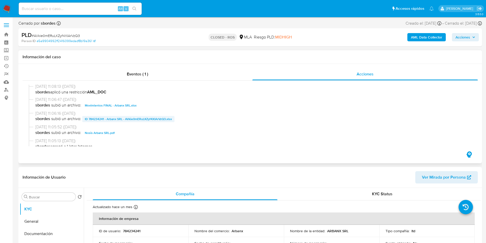
scroll to position [231, 0]
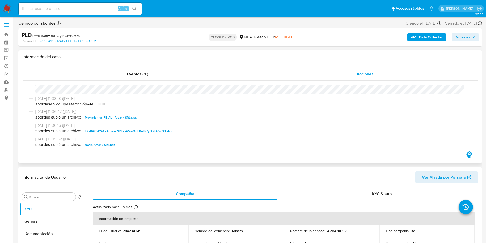
click at [121, 132] on span "ID 784234241 - Arbanx SRL - AVkie0mERuLKZyf4XIArVzQ3.xlsx" at bounding box center [128, 131] width 87 height 6
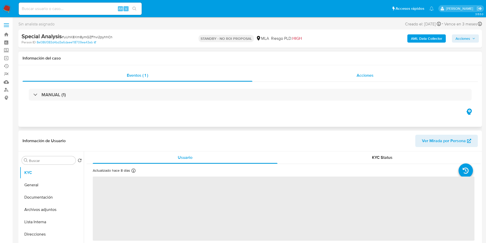
click at [368, 71] on div "Acciones" at bounding box center [366, 75] width 226 height 12
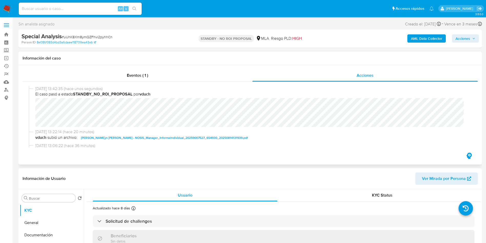
select select "10"
